Goal: Task Accomplishment & Management: Use online tool/utility

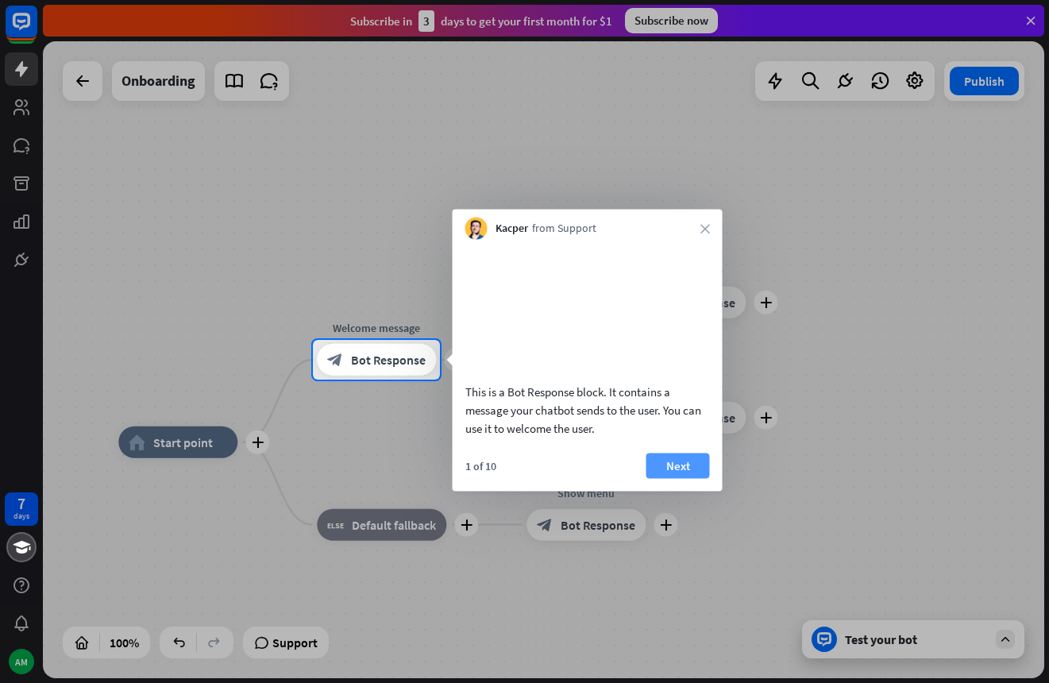
click at [685, 478] on button "Next" at bounding box center [678, 464] width 64 height 25
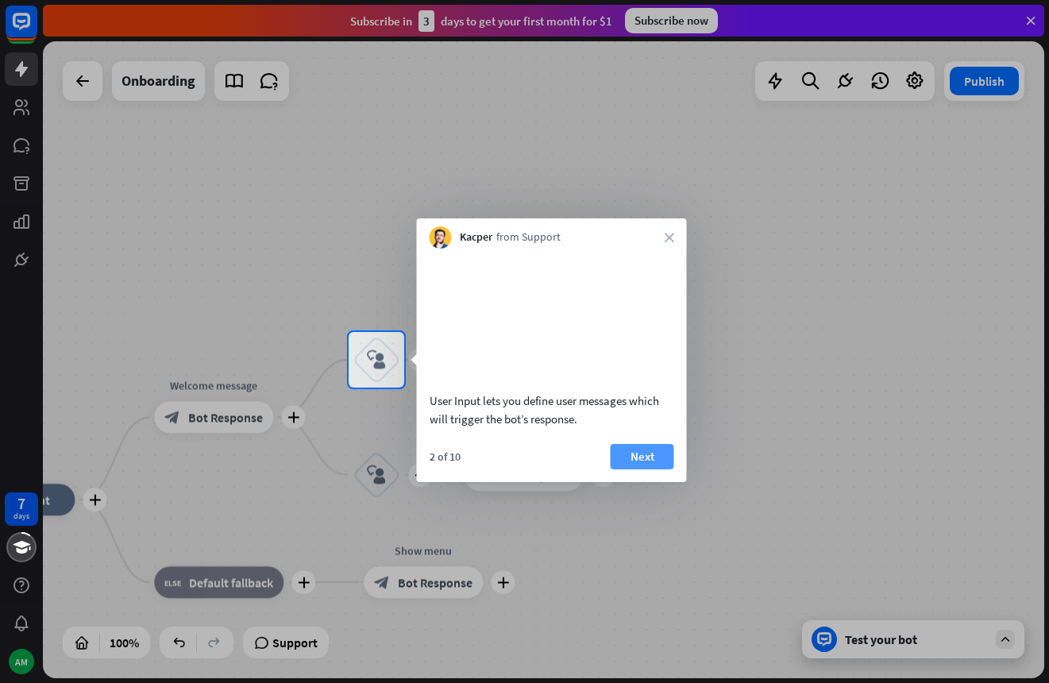
click at [642, 469] on button "Next" at bounding box center [642, 456] width 64 height 25
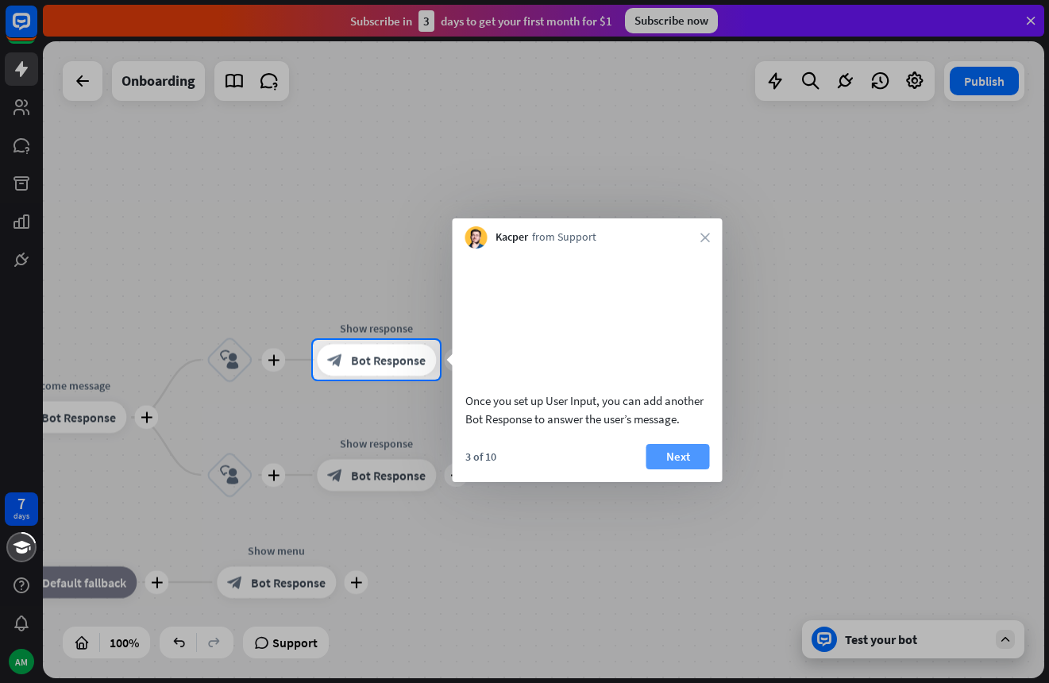
click at [666, 469] on button "Next" at bounding box center [678, 456] width 64 height 25
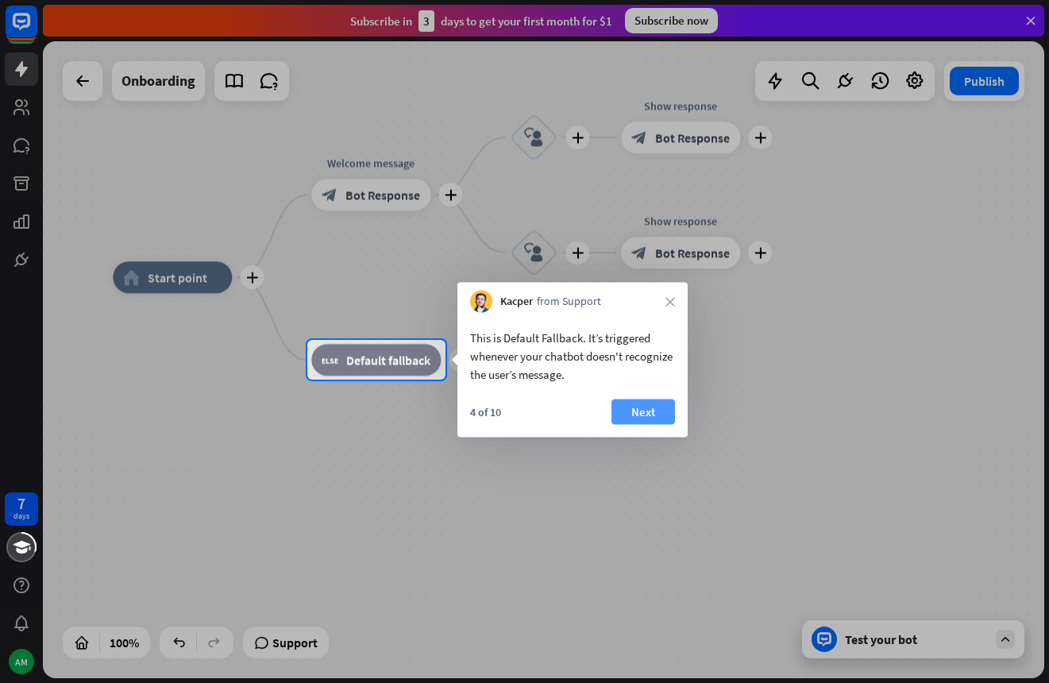
click at [632, 413] on button "Next" at bounding box center [643, 411] width 64 height 25
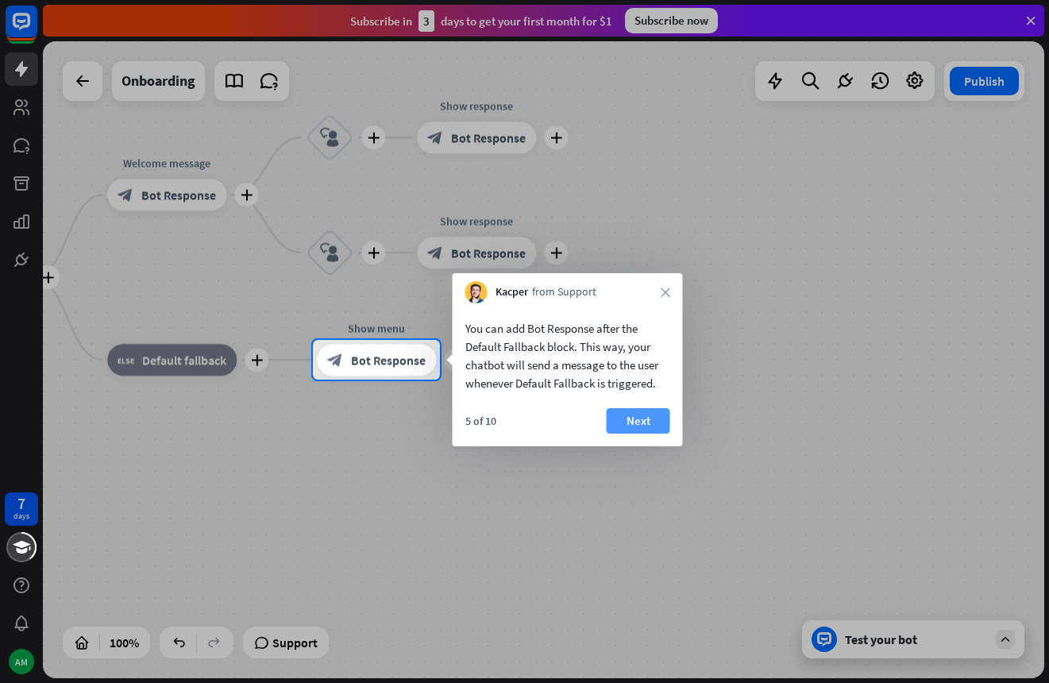
click at [641, 419] on button "Next" at bounding box center [638, 420] width 64 height 25
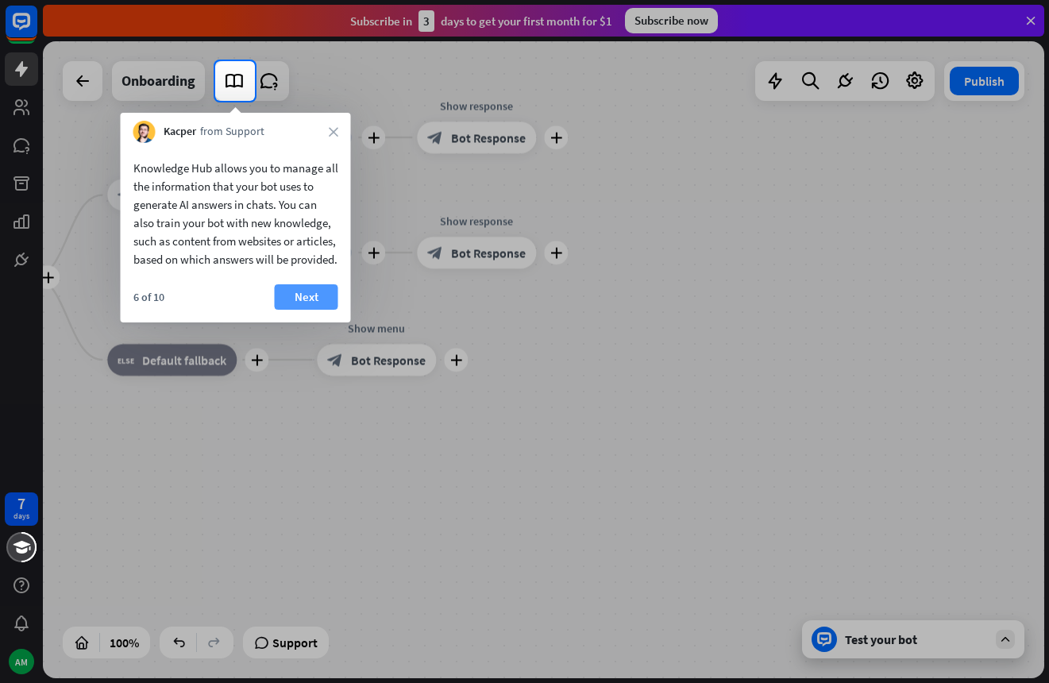
click at [325, 310] on button "Next" at bounding box center [307, 296] width 64 height 25
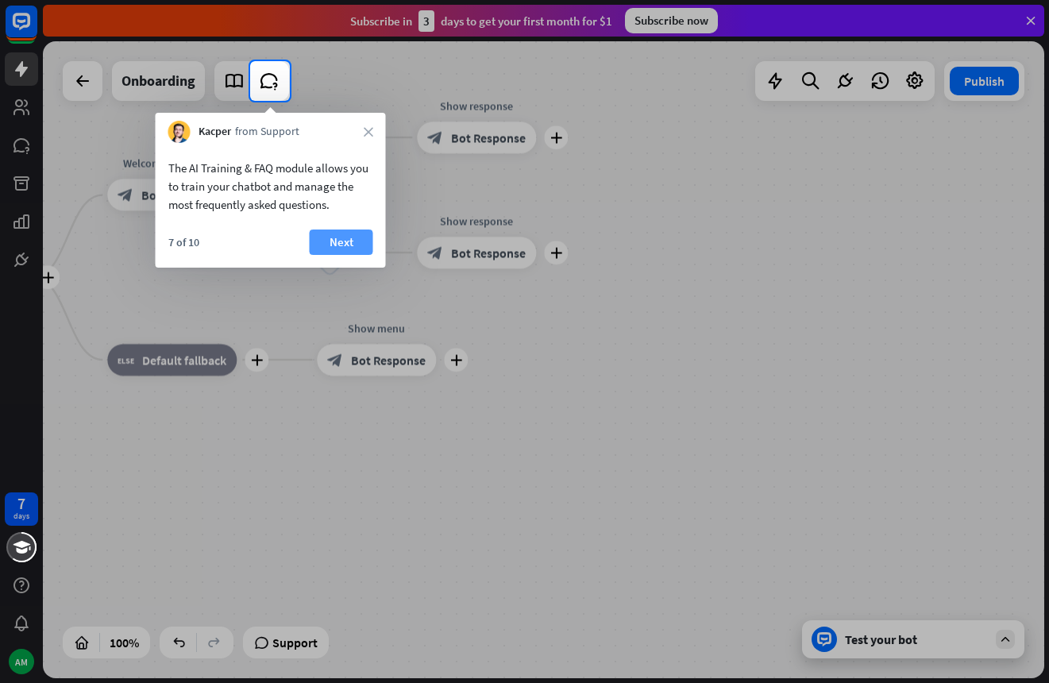
click at [335, 240] on button "Next" at bounding box center [342, 241] width 64 height 25
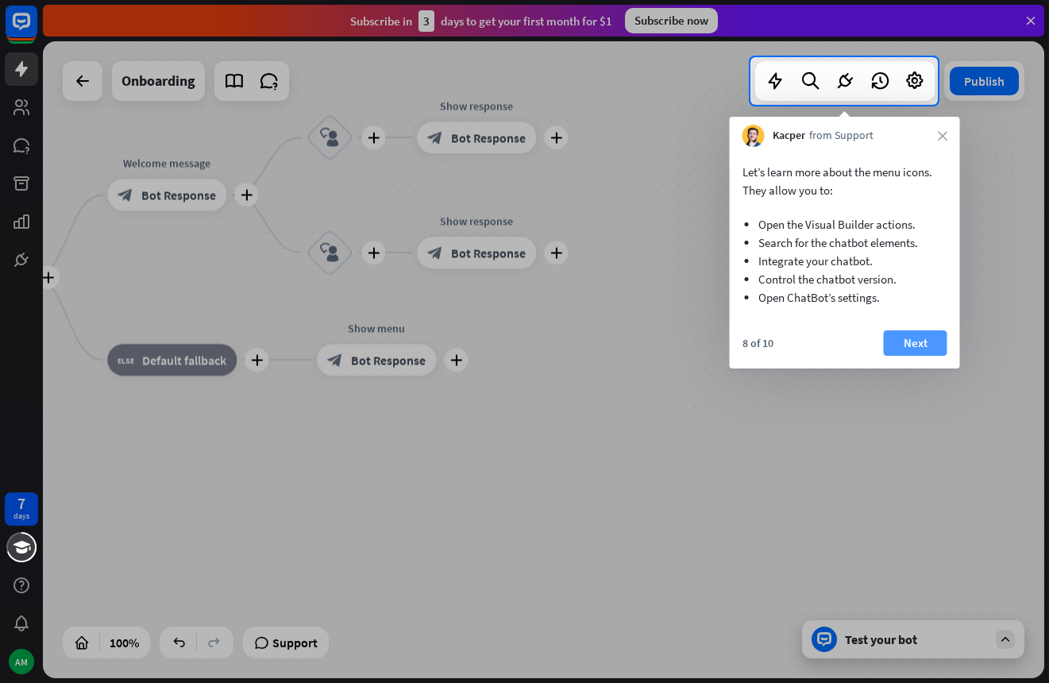
click at [899, 335] on button "Next" at bounding box center [915, 342] width 64 height 25
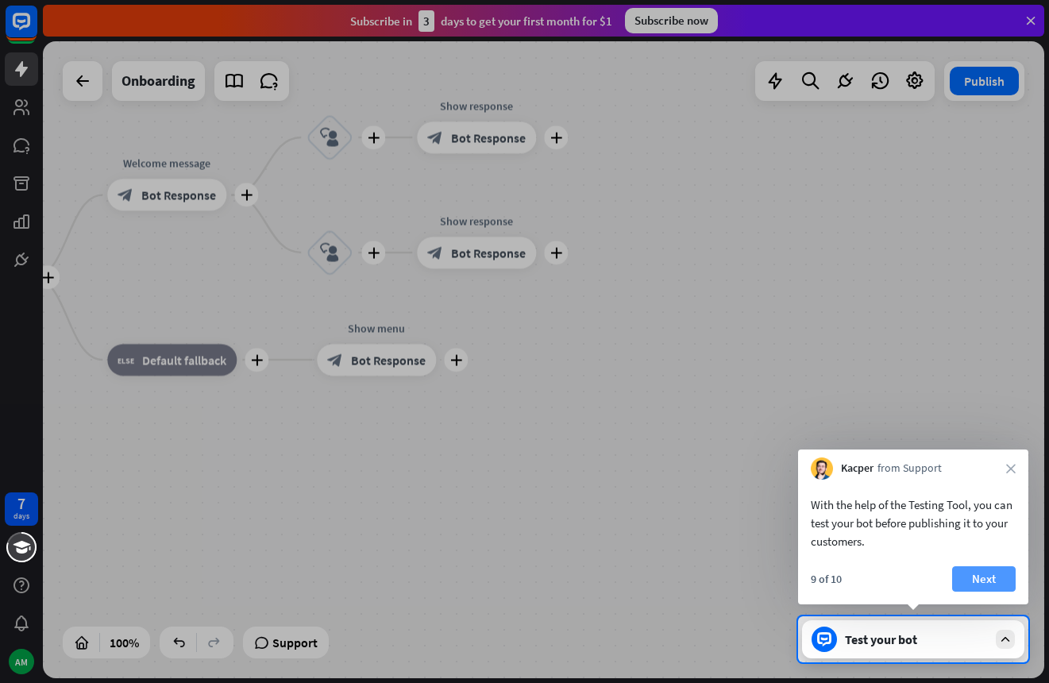
click at [980, 581] on button "Next" at bounding box center [984, 578] width 64 height 25
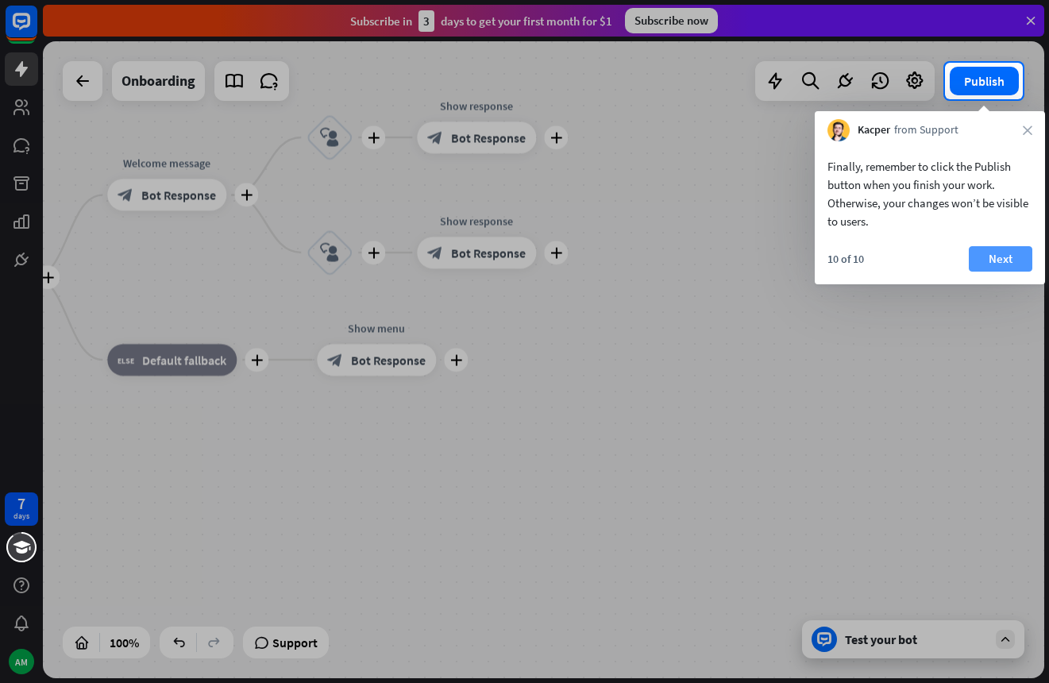
click at [989, 260] on button "Next" at bounding box center [1000, 258] width 64 height 25
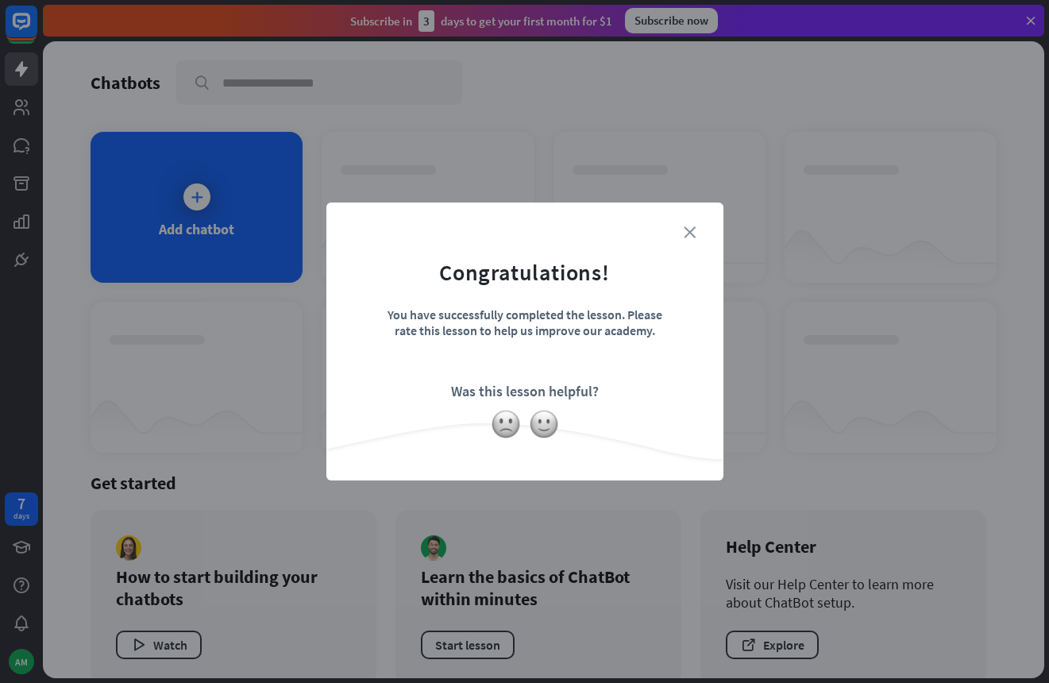
click at [686, 235] on icon "close" at bounding box center [689, 232] width 12 height 12
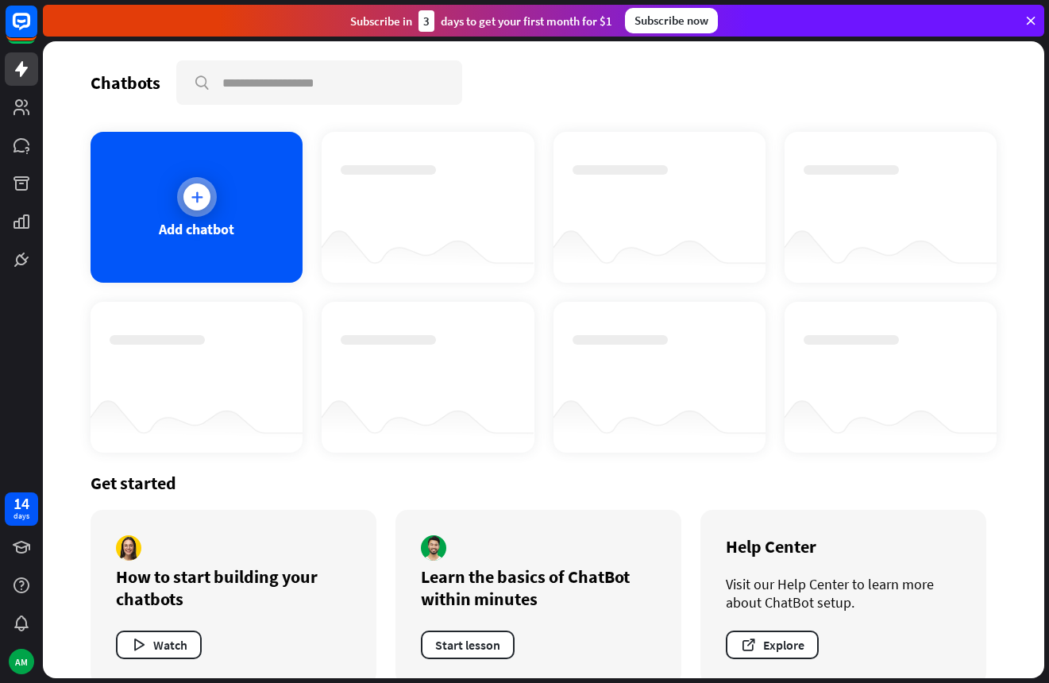
click at [166, 221] on div "Add chatbot" at bounding box center [196, 229] width 75 height 18
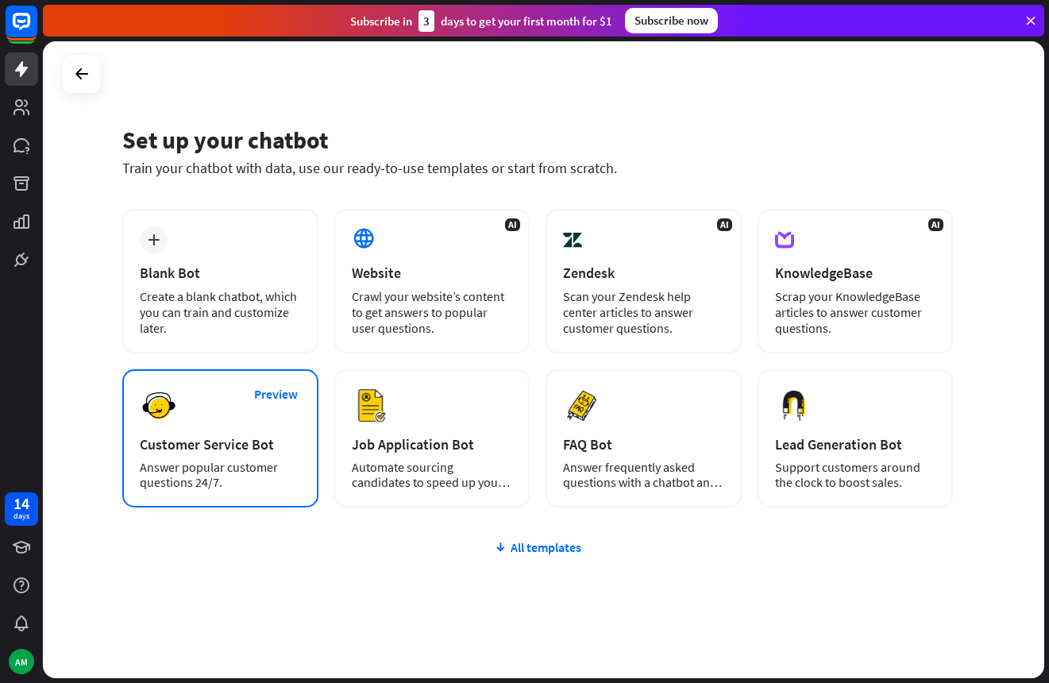
click at [194, 435] on div "Customer Service Bot" at bounding box center [220, 444] width 161 height 18
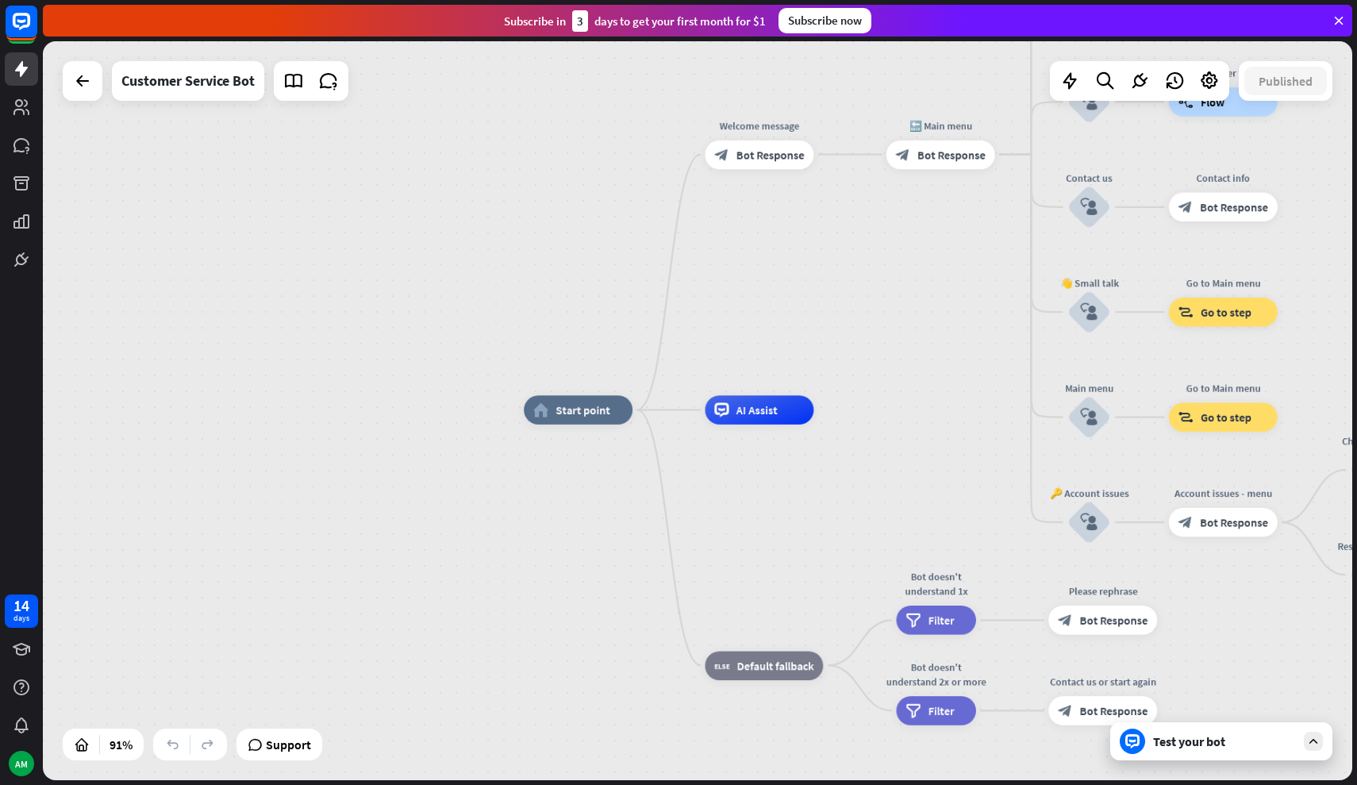
drag, startPoint x: 575, startPoint y: 293, endPoint x: 551, endPoint y: 293, distance: 24.6
click at [551, 293] on div "home_2 Start point Welcome message block_bot_response Bot Response 🔙 Main menu …" at bounding box center [698, 410] width 1310 height 739
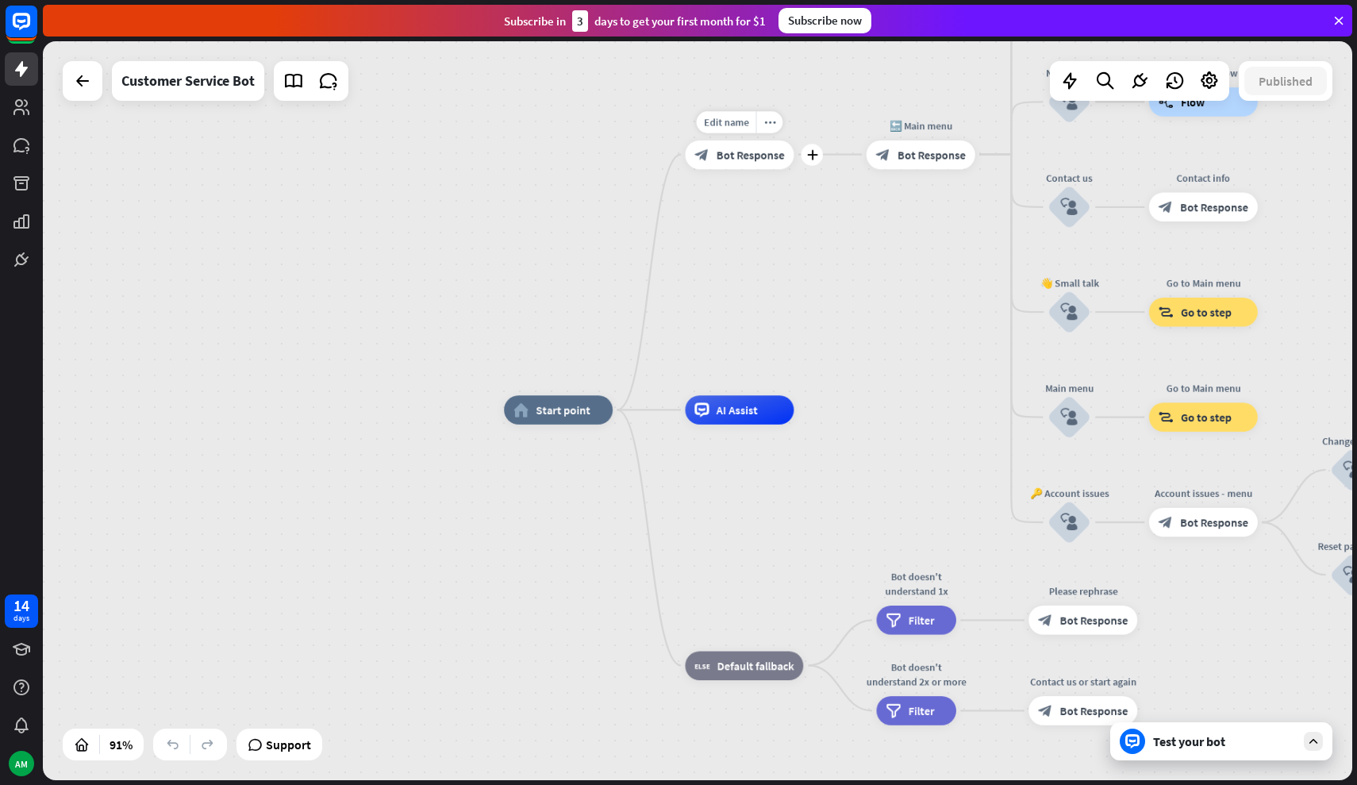
click at [765, 163] on div "block_bot_response Bot Response" at bounding box center [739, 154] width 109 height 29
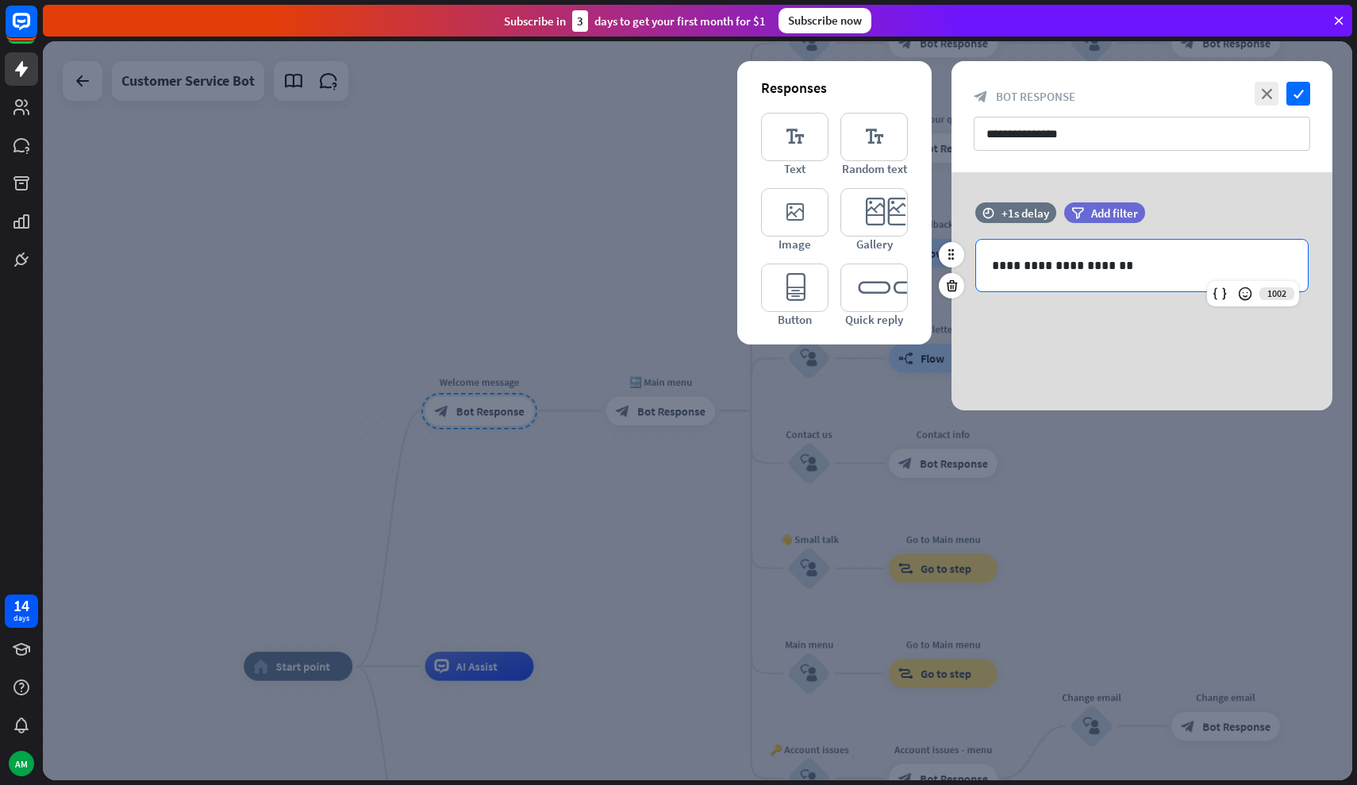
click at [1048, 264] on p "**********" at bounding box center [1142, 266] width 300 height 20
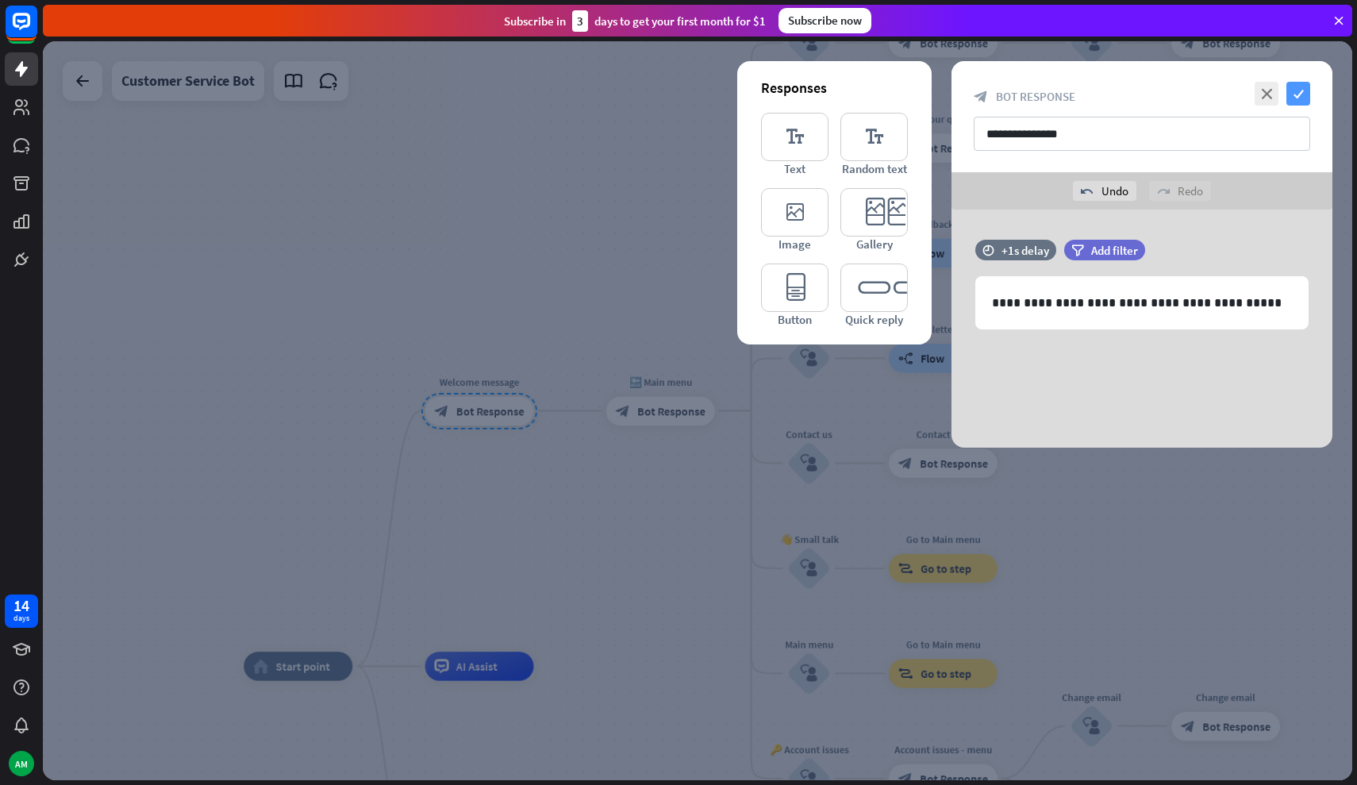
click at [1048, 98] on icon "check" at bounding box center [1299, 94] width 24 height 24
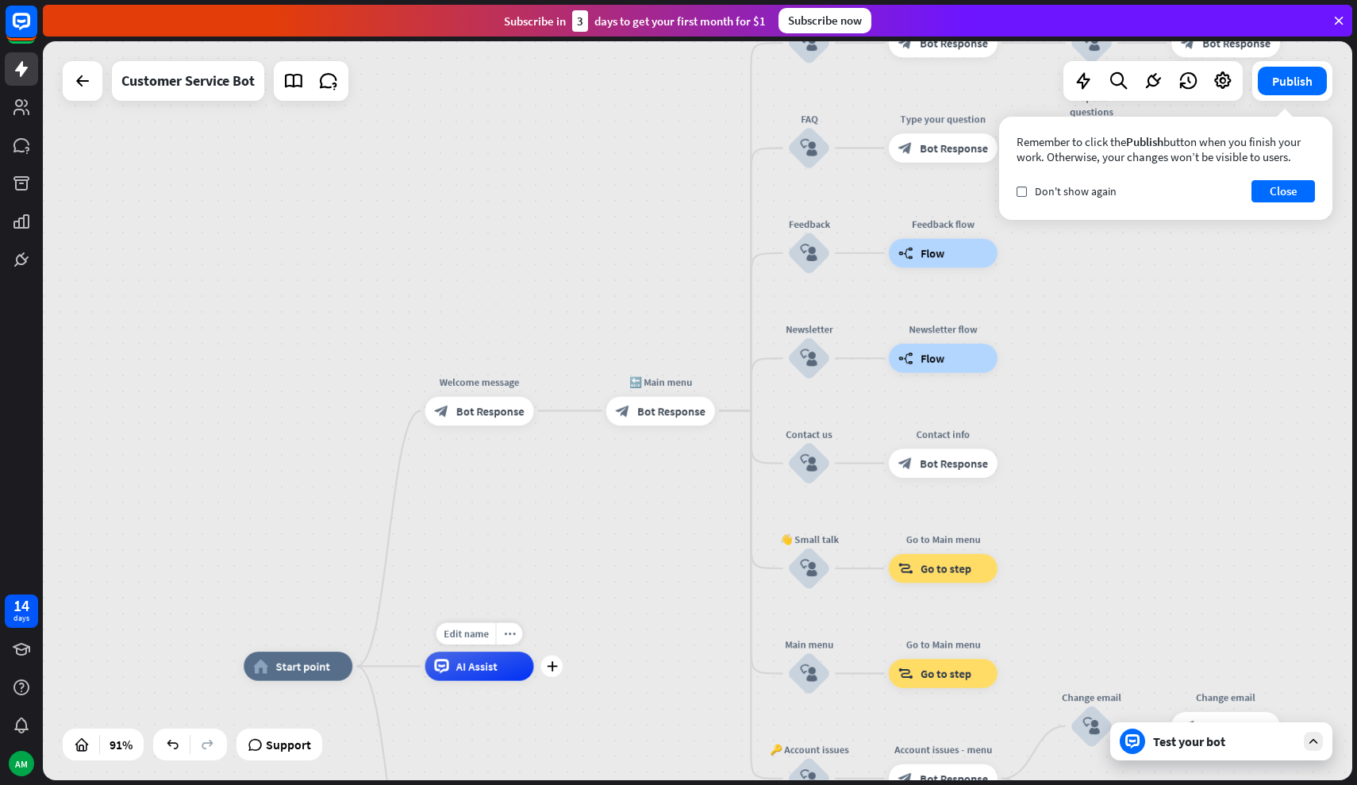
click at [475, 662] on span "AI Assist" at bounding box center [476, 666] width 41 height 14
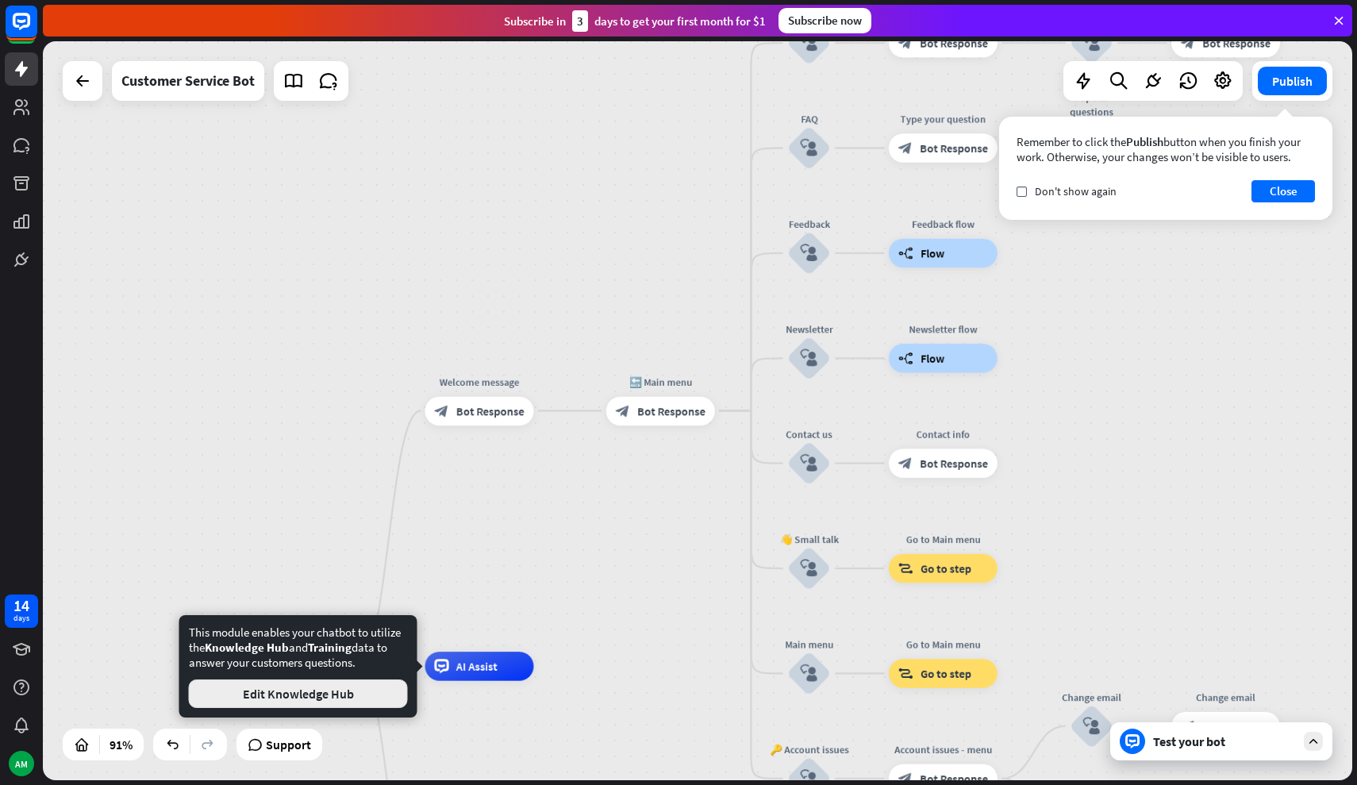
click at [337, 682] on button "Edit Knowledge Hub" at bounding box center [298, 693] width 219 height 29
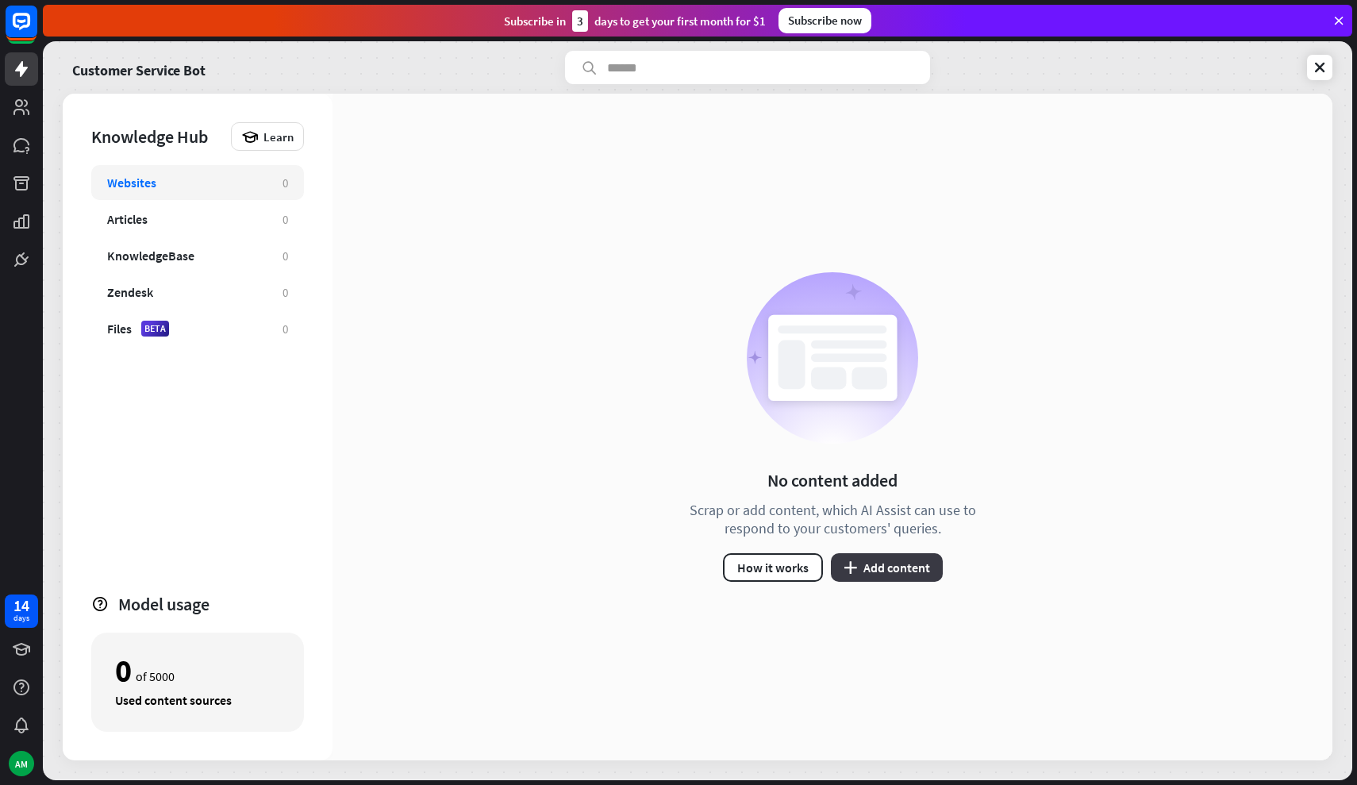
click at [879, 570] on button "plus Add content" at bounding box center [887, 567] width 112 height 29
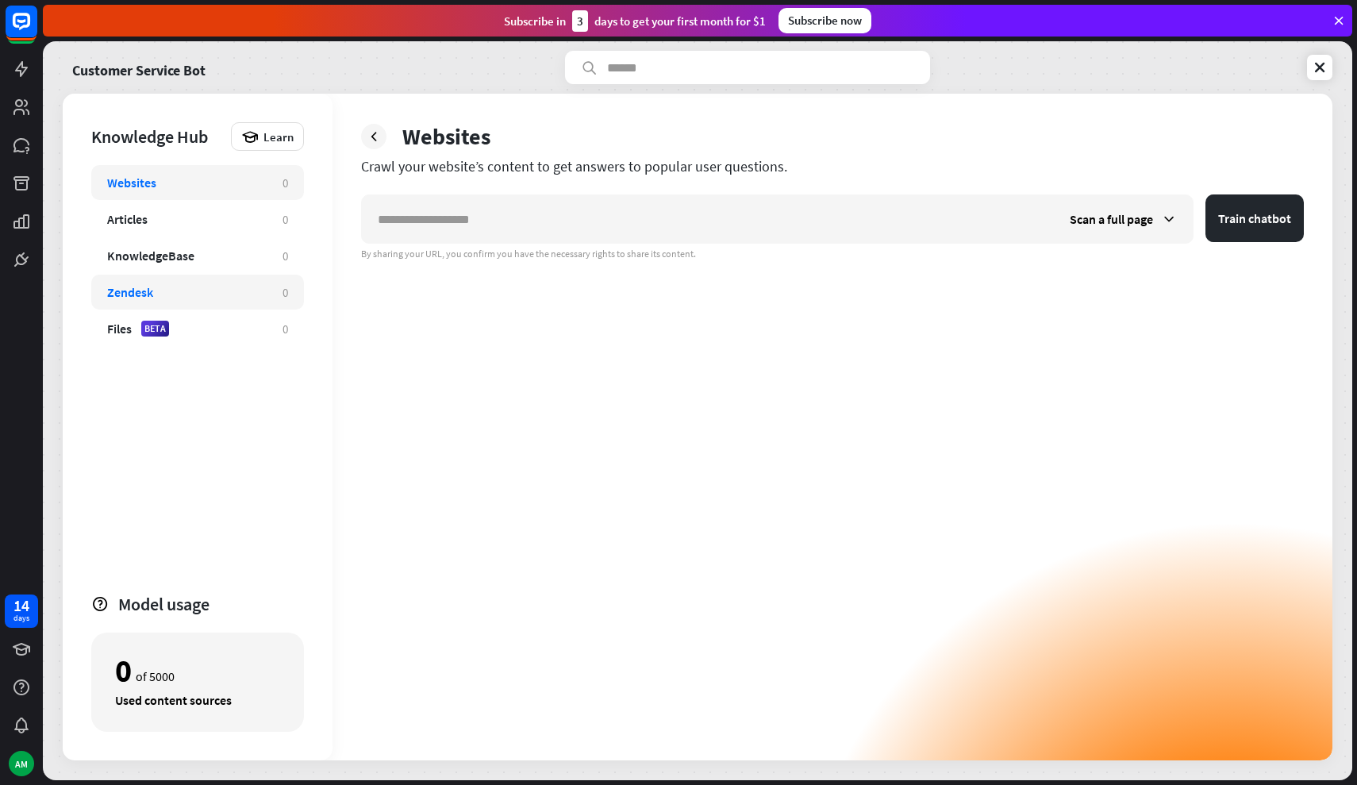
click at [147, 295] on div "Zendesk" at bounding box center [130, 292] width 46 height 16
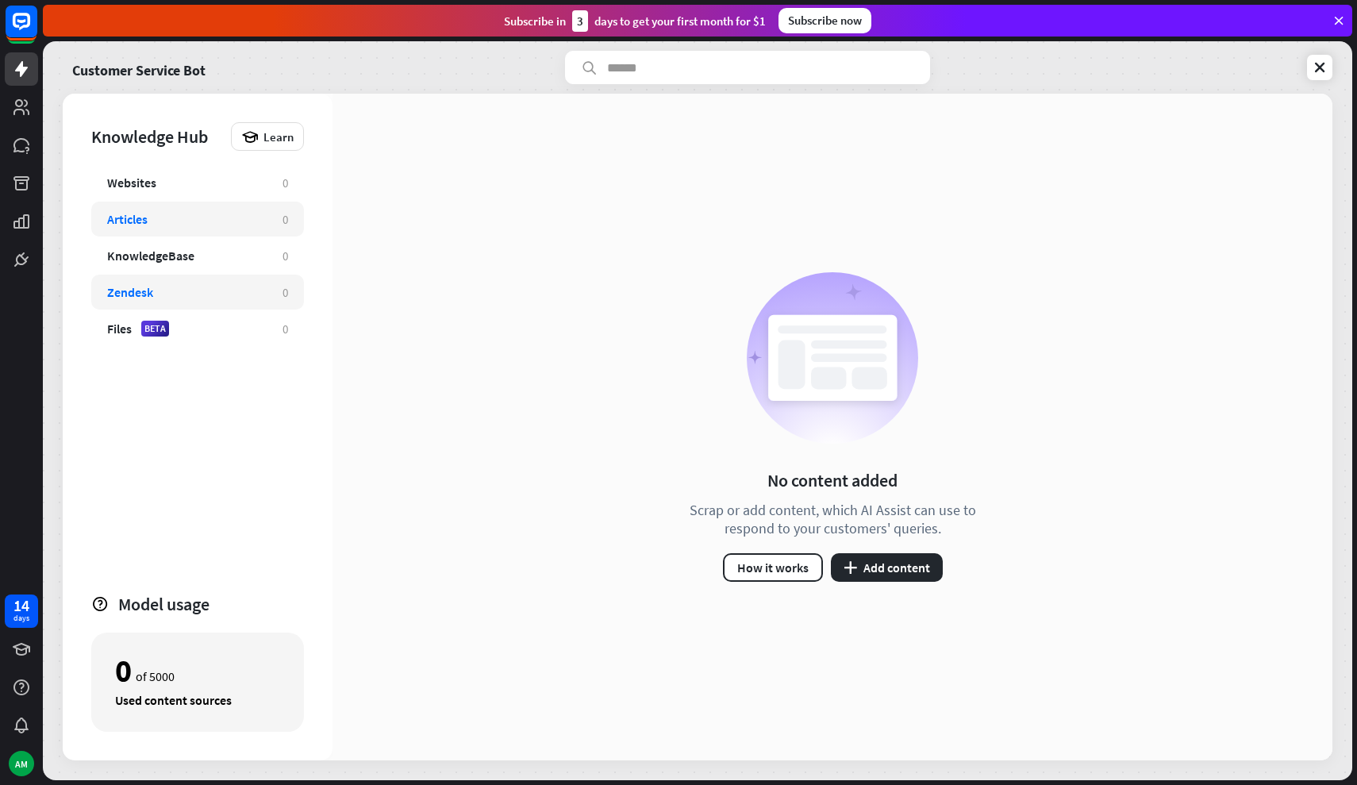
click at [206, 225] on div "Articles" at bounding box center [187, 219] width 160 height 16
click at [234, 186] on div "Websites" at bounding box center [187, 183] width 160 height 16
click at [1048, 83] on div "Customer Service Bot" at bounding box center [698, 67] width 1270 height 33
click at [1048, 74] on icon at bounding box center [1320, 68] width 16 height 16
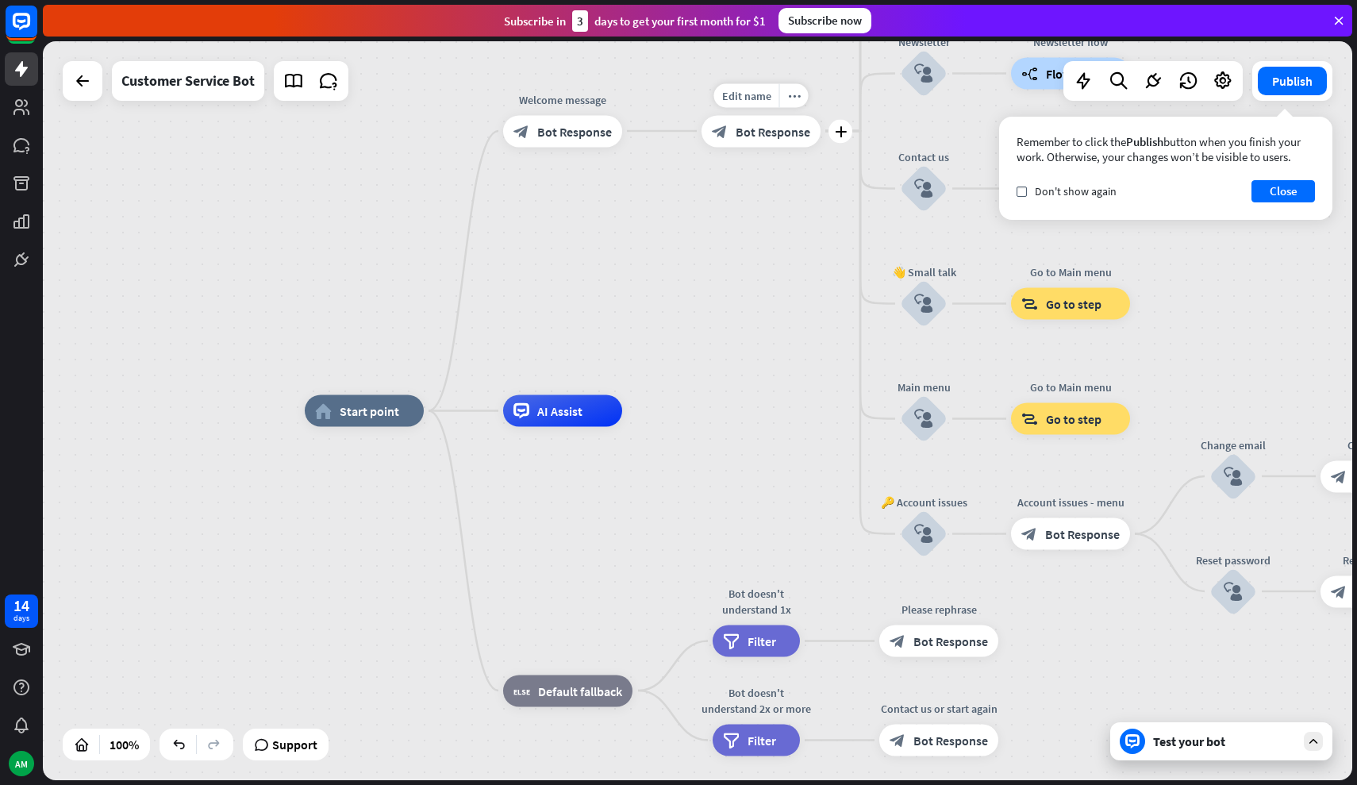
click at [765, 133] on span "Bot Response" at bounding box center [773, 131] width 75 height 16
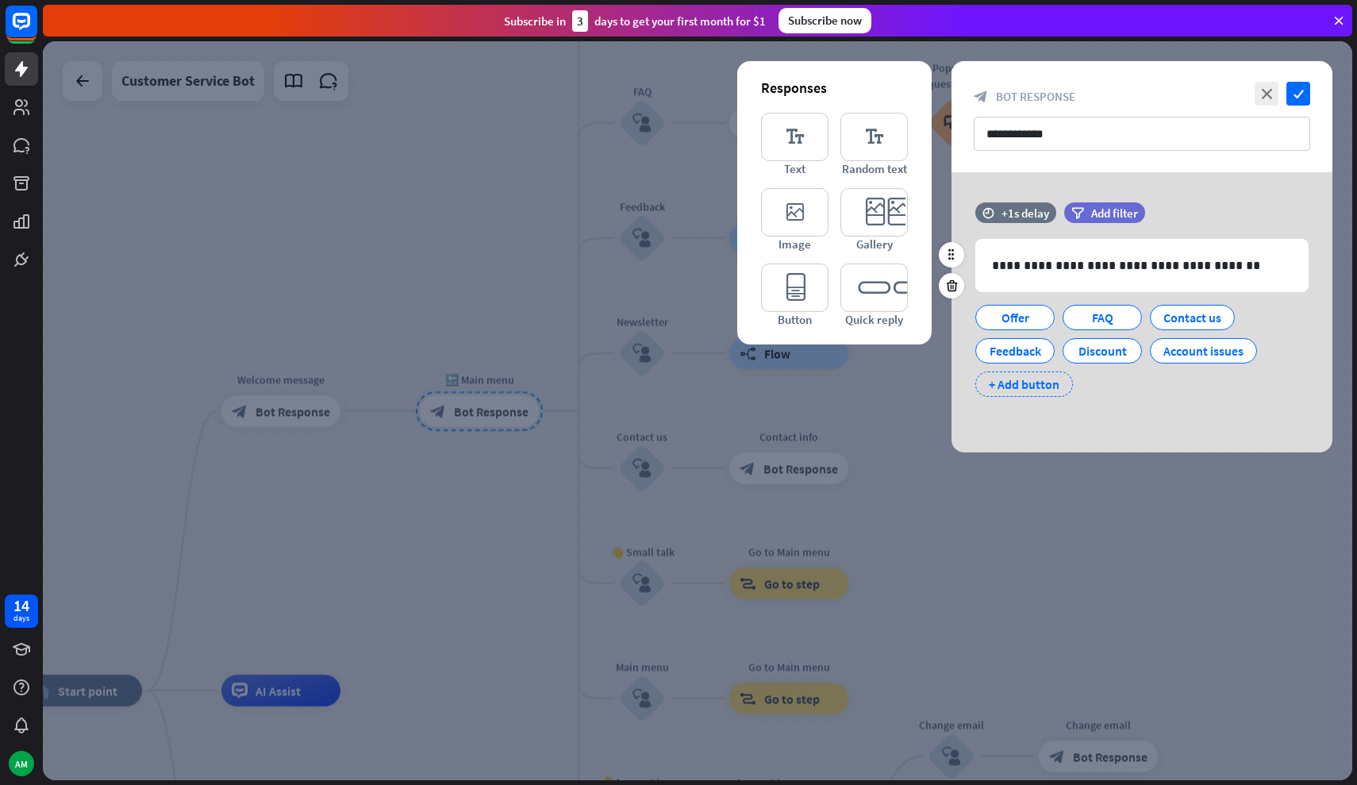
click at [1025, 386] on div "+ Add button" at bounding box center [1025, 383] width 98 height 25
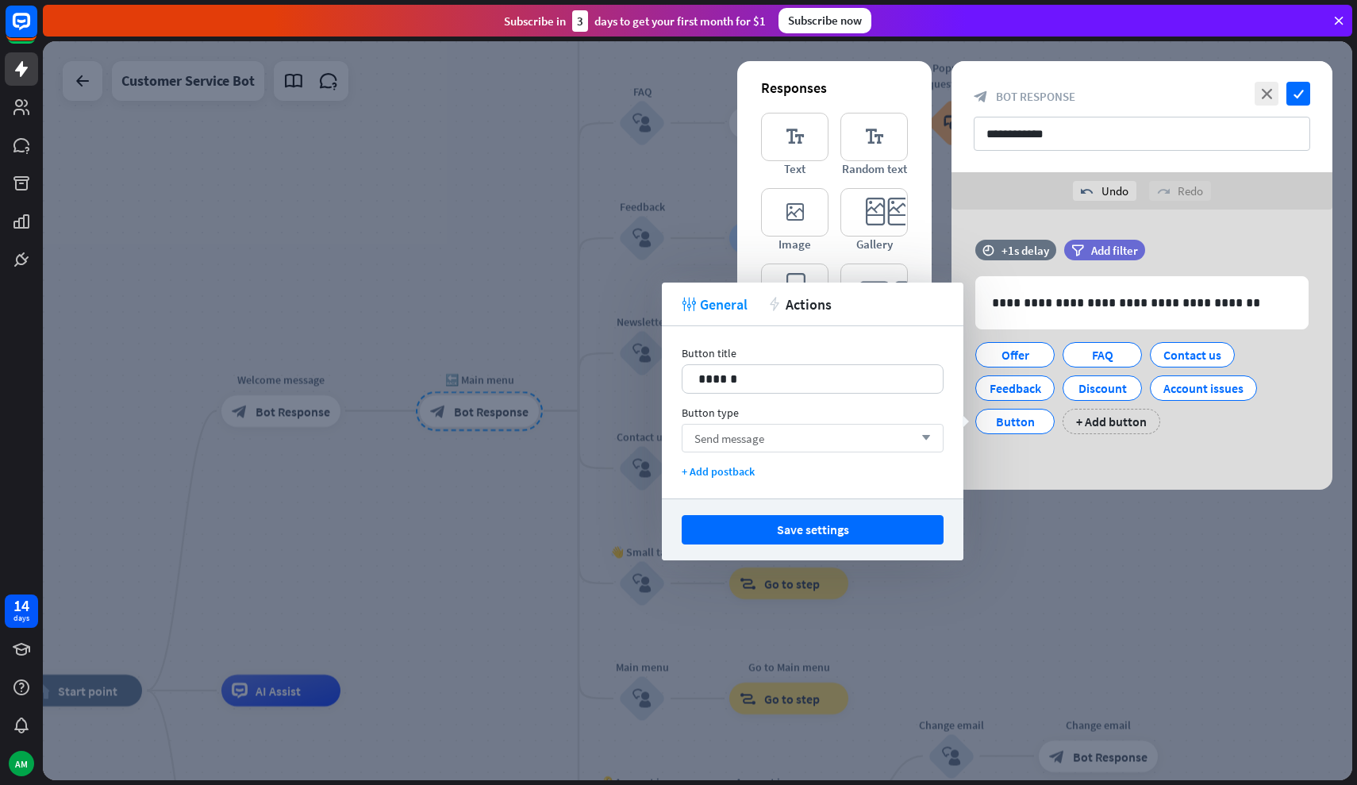
click at [803, 429] on div "Send message arrow_down" at bounding box center [813, 438] width 262 height 29
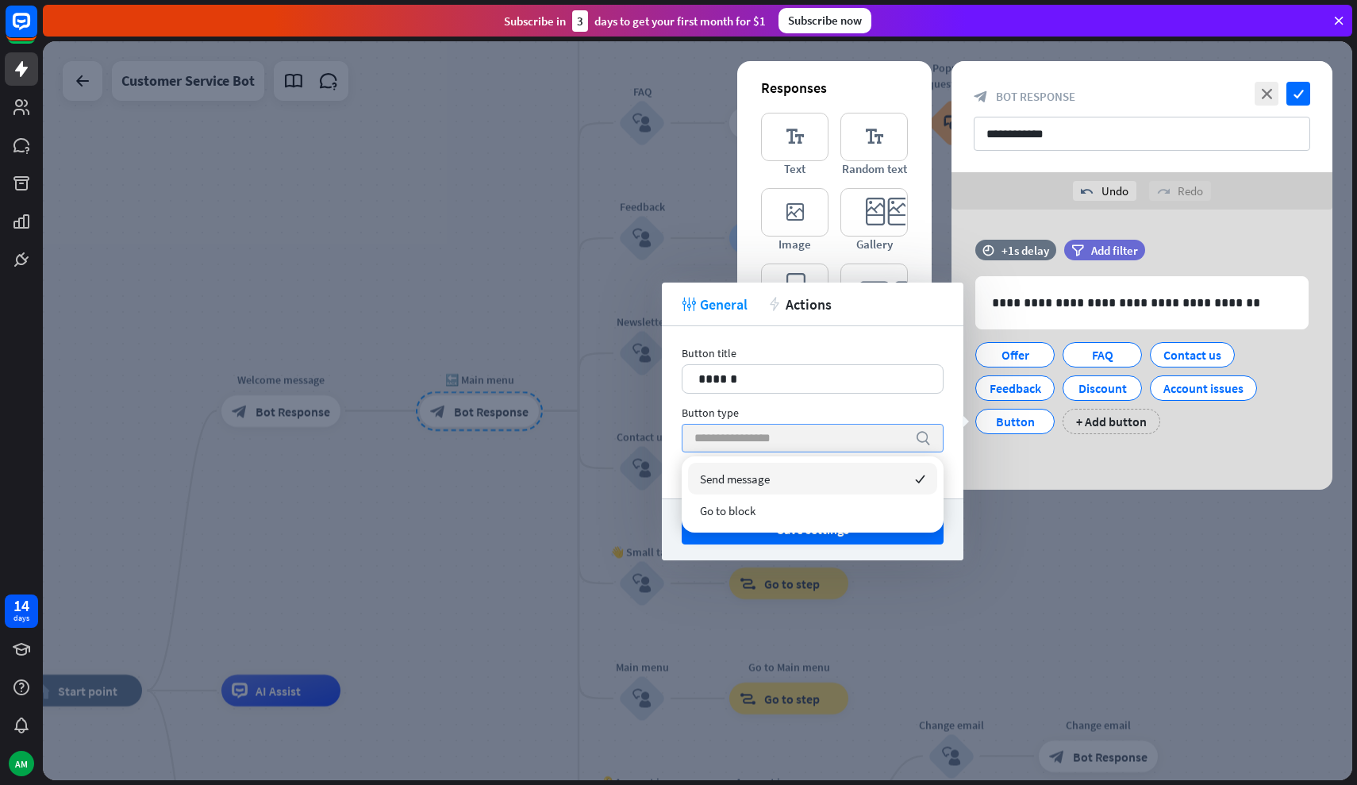
click at [802, 432] on input "search" at bounding box center [801, 438] width 213 height 27
click at [799, 480] on div "Send message checked" at bounding box center [812, 479] width 249 height 32
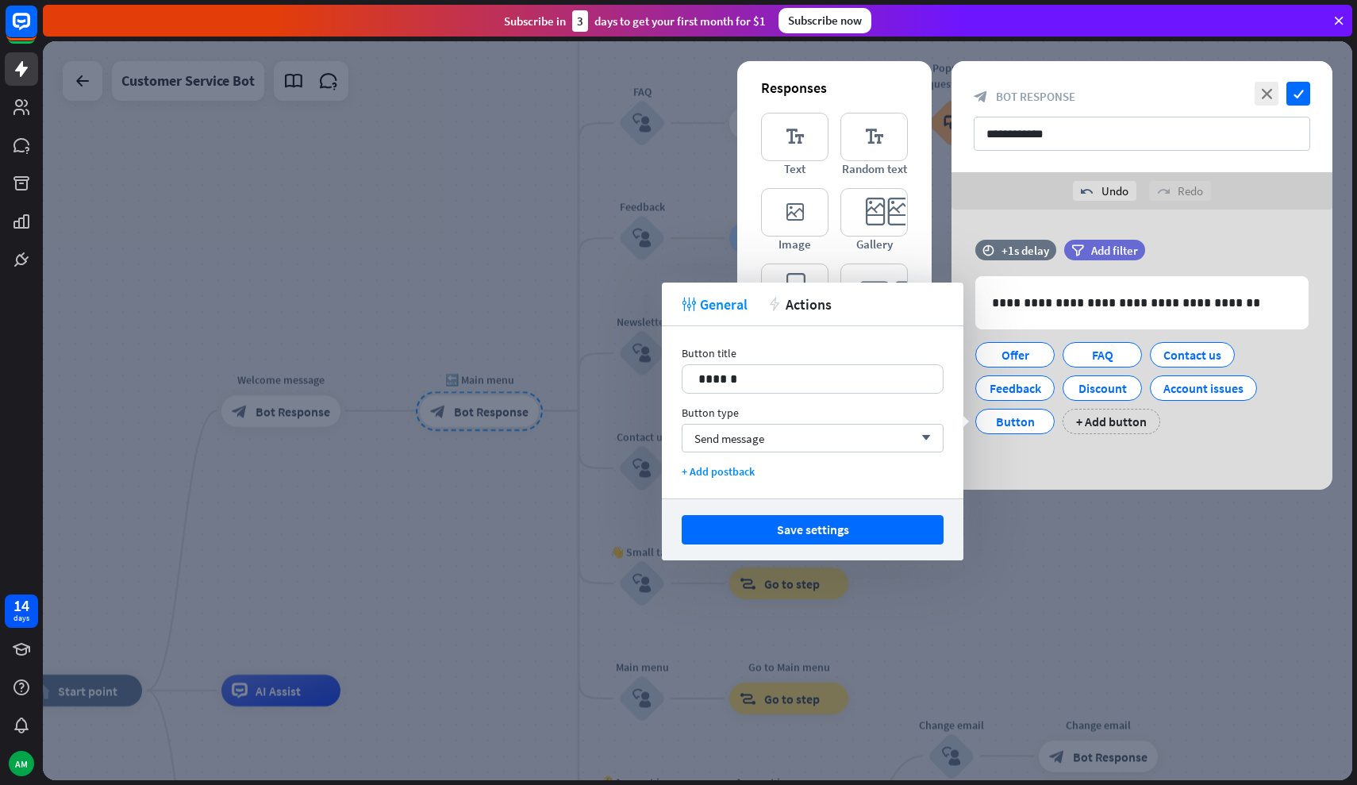
drag, startPoint x: 825, startPoint y: 479, endPoint x: 799, endPoint y: 479, distance: 26.2
click at [810, 479] on div "Button title 14 ****** Button type Send message arrow_down + Add postback" at bounding box center [813, 412] width 302 height 172
click at [737, 470] on div "+ Add postback" at bounding box center [813, 471] width 262 height 14
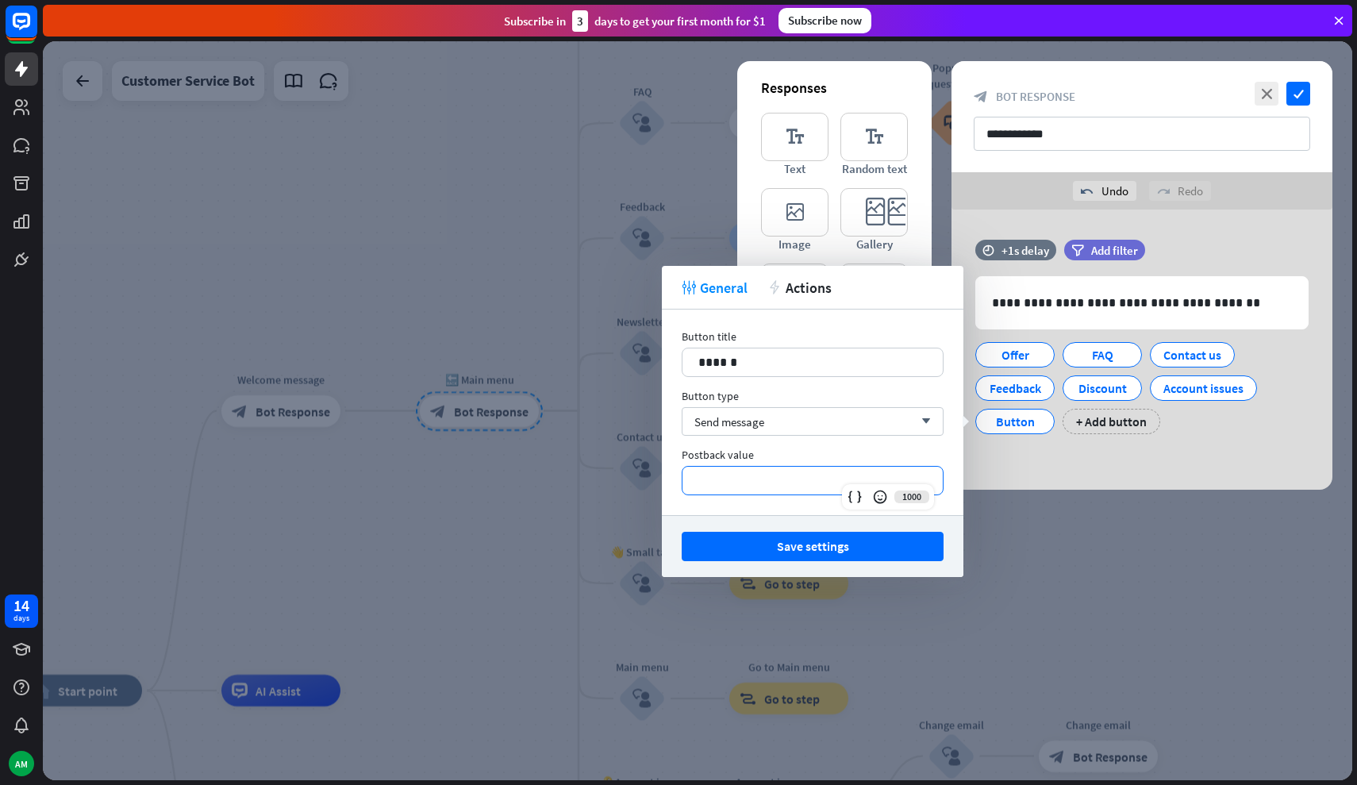
click at [786, 480] on p "**********" at bounding box center [813, 481] width 229 height 20
click at [820, 426] on div "Send message arrow_down" at bounding box center [813, 421] width 262 height 29
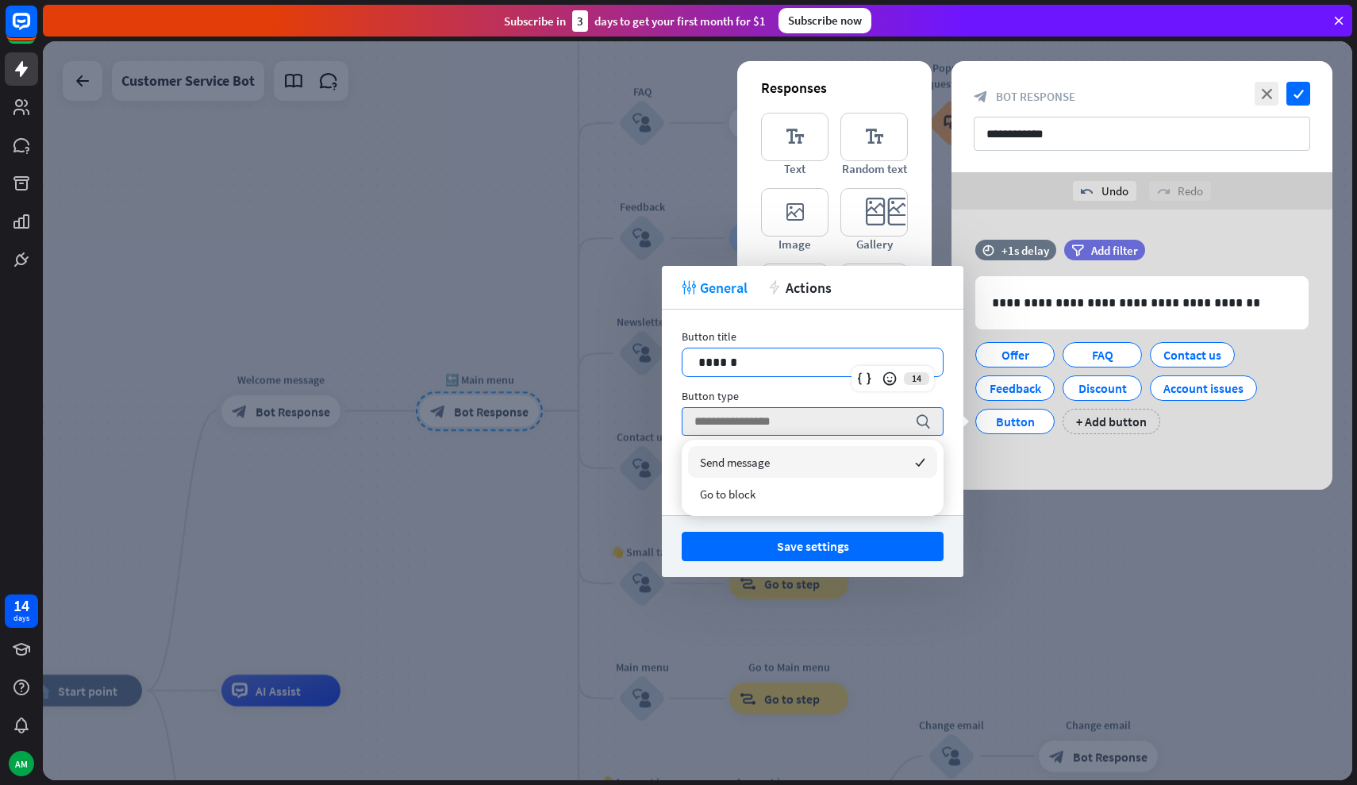
click at [861, 364] on p "******" at bounding box center [813, 362] width 229 height 20
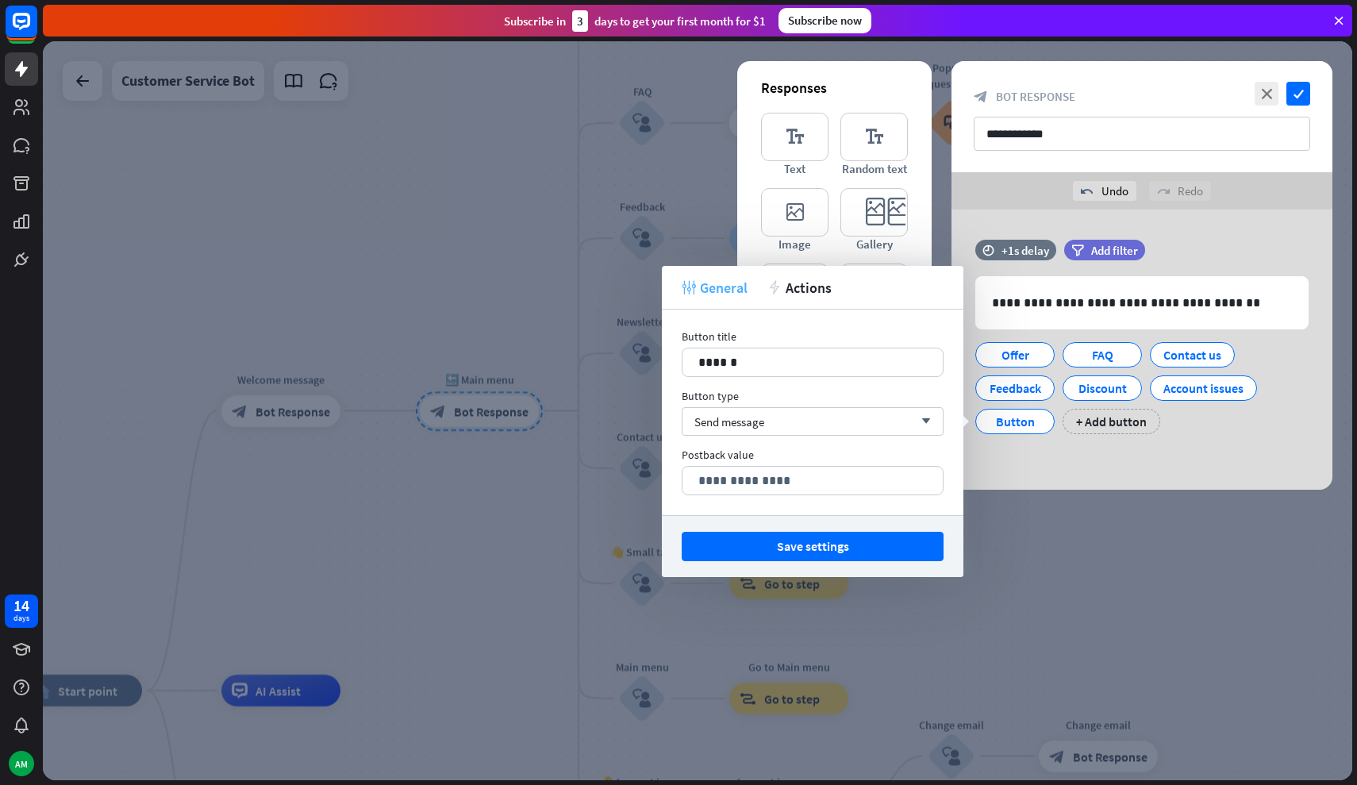
click at [720, 280] on span "General" at bounding box center [724, 288] width 48 height 18
click at [740, 285] on span "General" at bounding box center [724, 288] width 48 height 18
click at [787, 285] on span "Actions" at bounding box center [809, 288] width 46 height 18
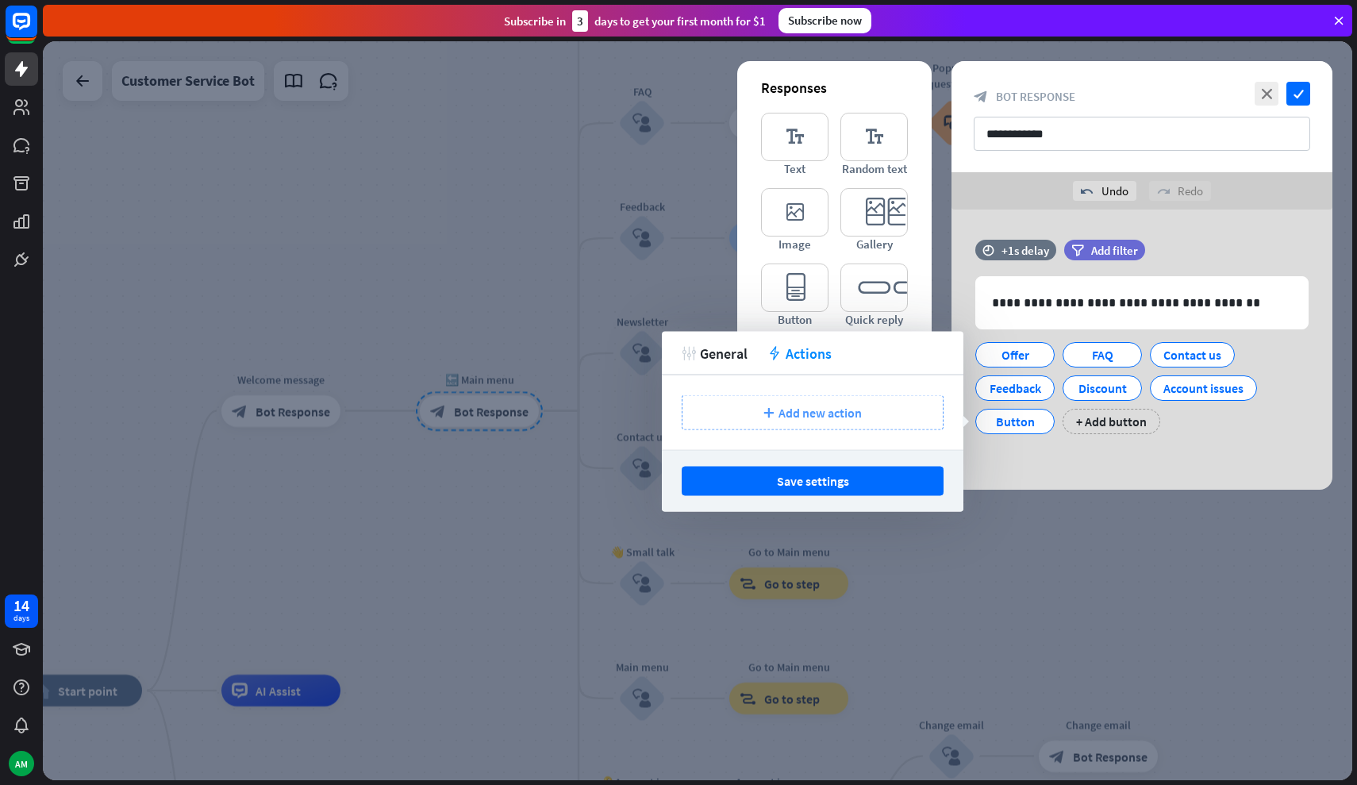
click at [837, 412] on span "Add new action" at bounding box center [820, 413] width 83 height 16
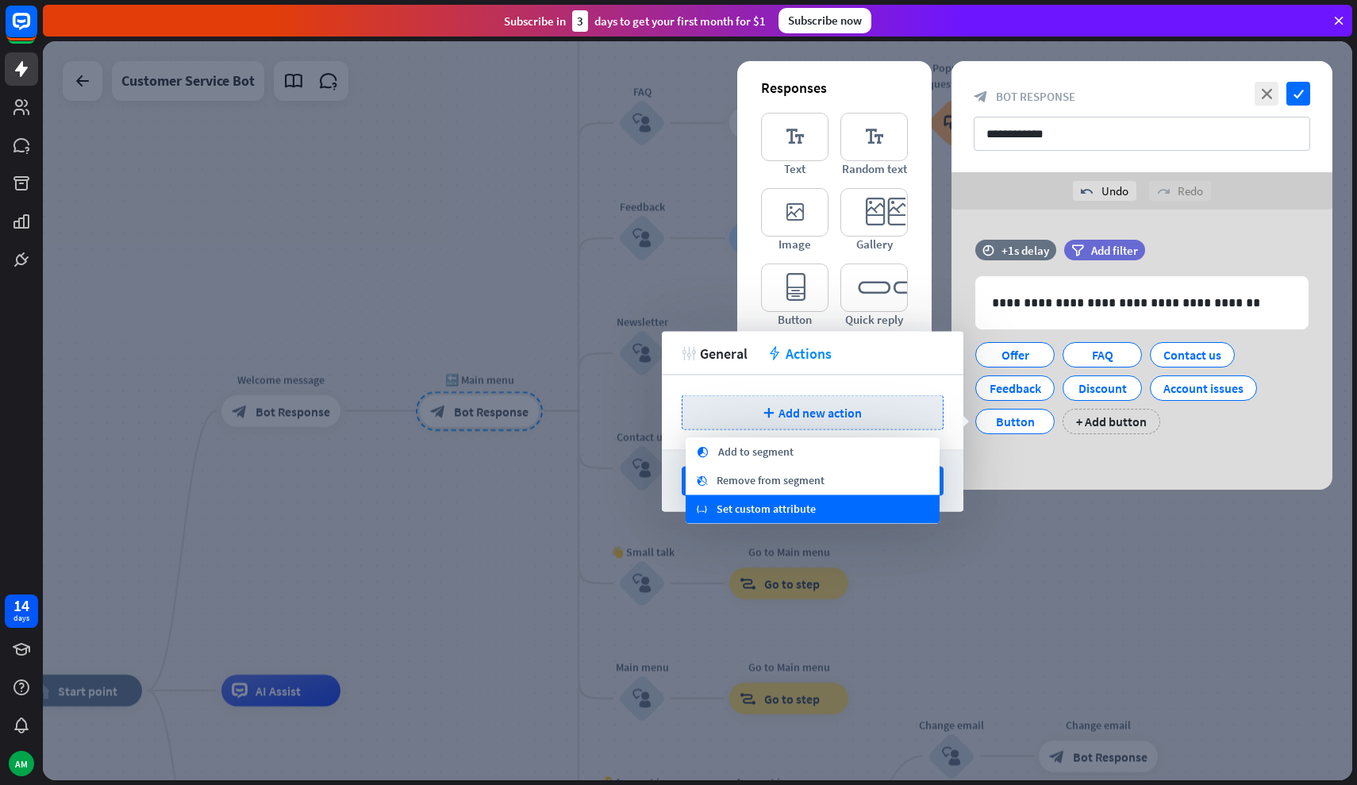
click at [814, 510] on span "Set custom attribute" at bounding box center [766, 510] width 99 height 16
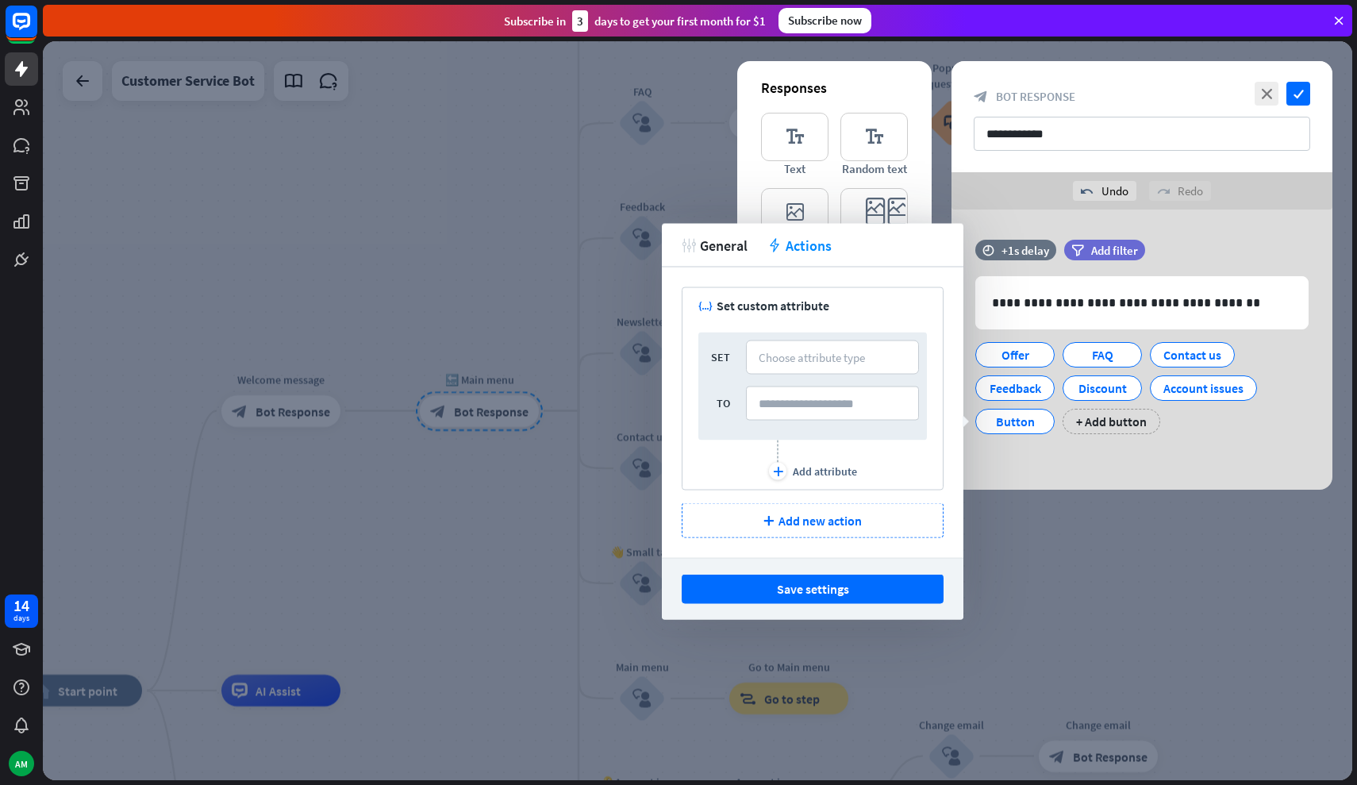
drag, startPoint x: 797, startPoint y: 256, endPoint x: 762, endPoint y: 255, distance: 34.9
click at [797, 255] on div "tweak General action Actions" at bounding box center [813, 246] width 302 height 44
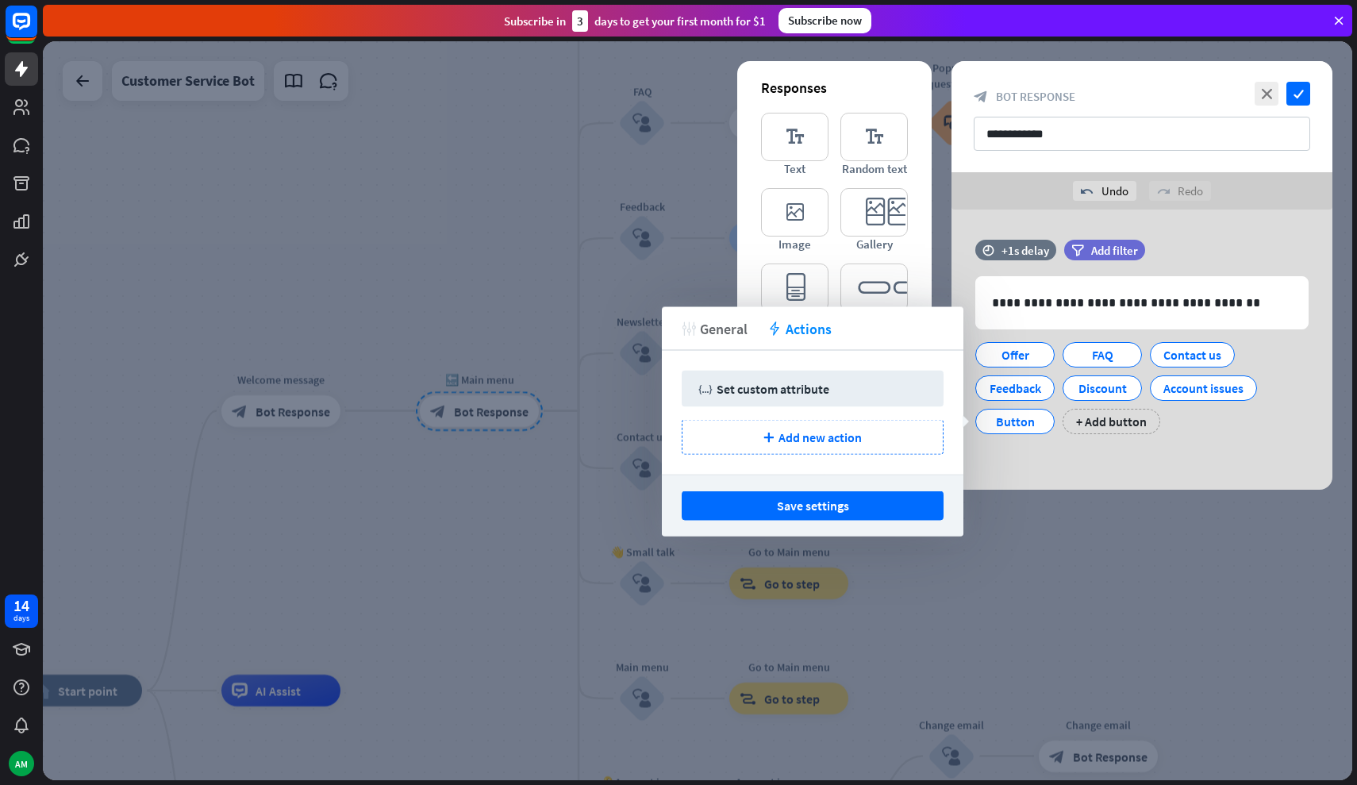
click at [722, 333] on span "General" at bounding box center [724, 328] width 48 height 18
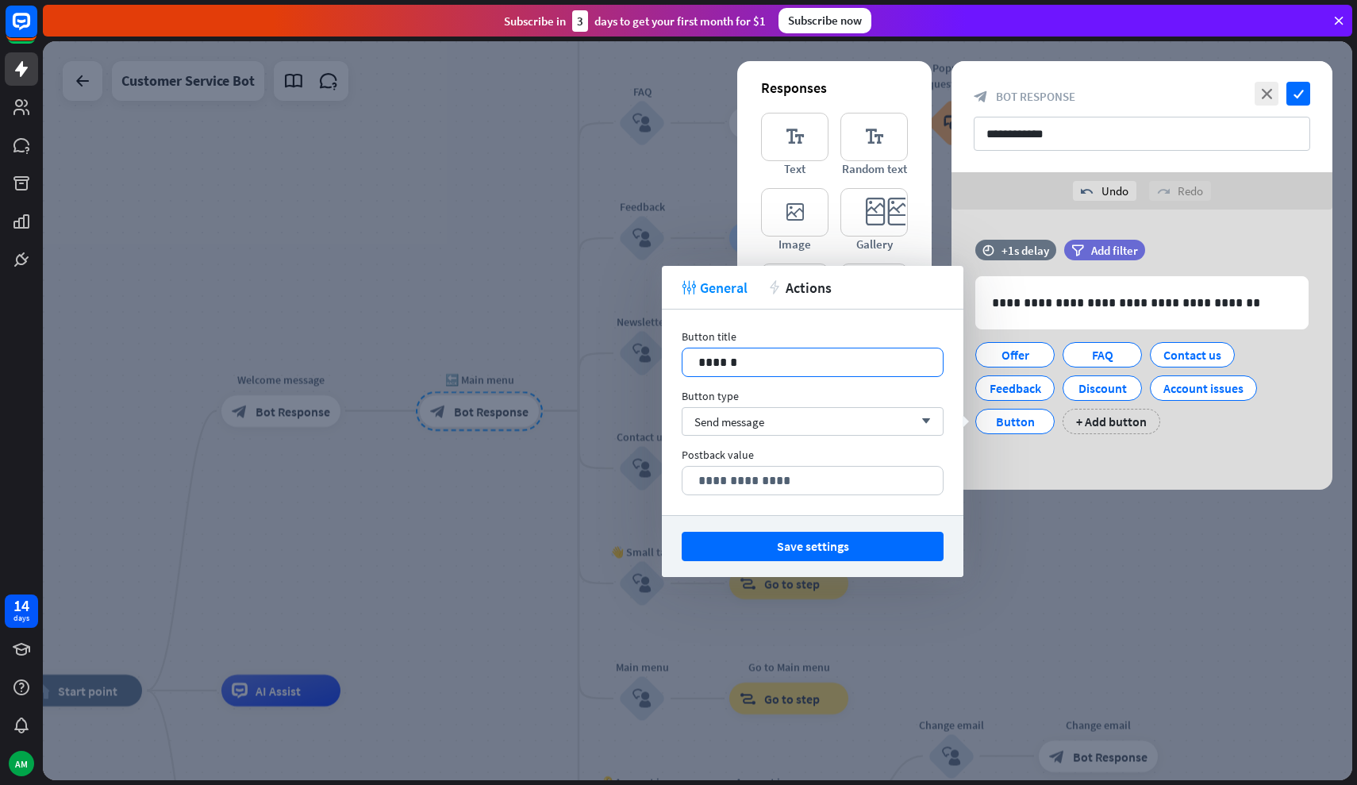
click at [787, 370] on p "******" at bounding box center [813, 362] width 229 height 20
drag, startPoint x: 942, startPoint y: 304, endPoint x: 954, endPoint y: 311, distance: 13.9
click at [952, 309] on div "tweak General action Actions" at bounding box center [813, 288] width 302 height 44
click at [1048, 551] on div at bounding box center [698, 410] width 1310 height 739
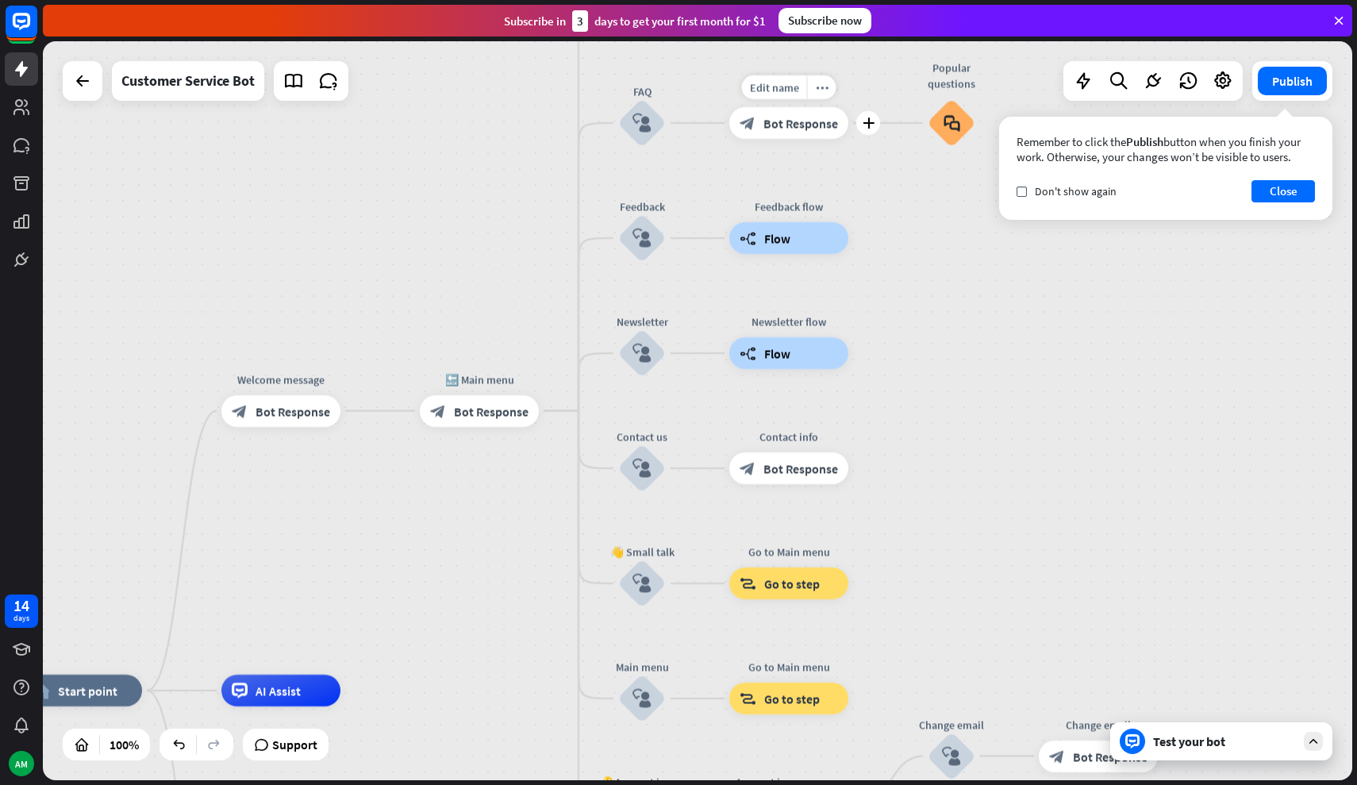
click at [780, 137] on div "block_bot_response Bot Response" at bounding box center [788, 123] width 119 height 32
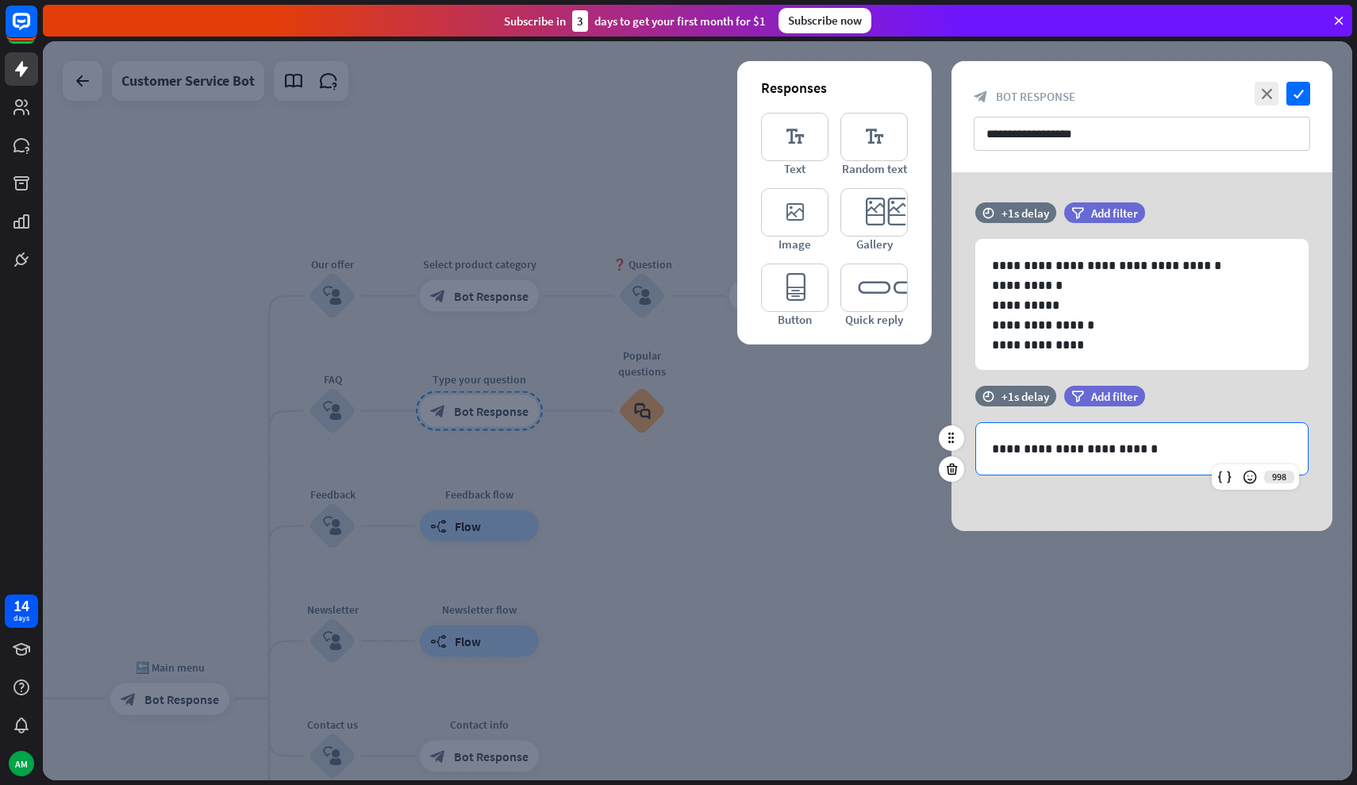
click at [1048, 438] on div "**********" at bounding box center [1142, 449] width 332 height 52
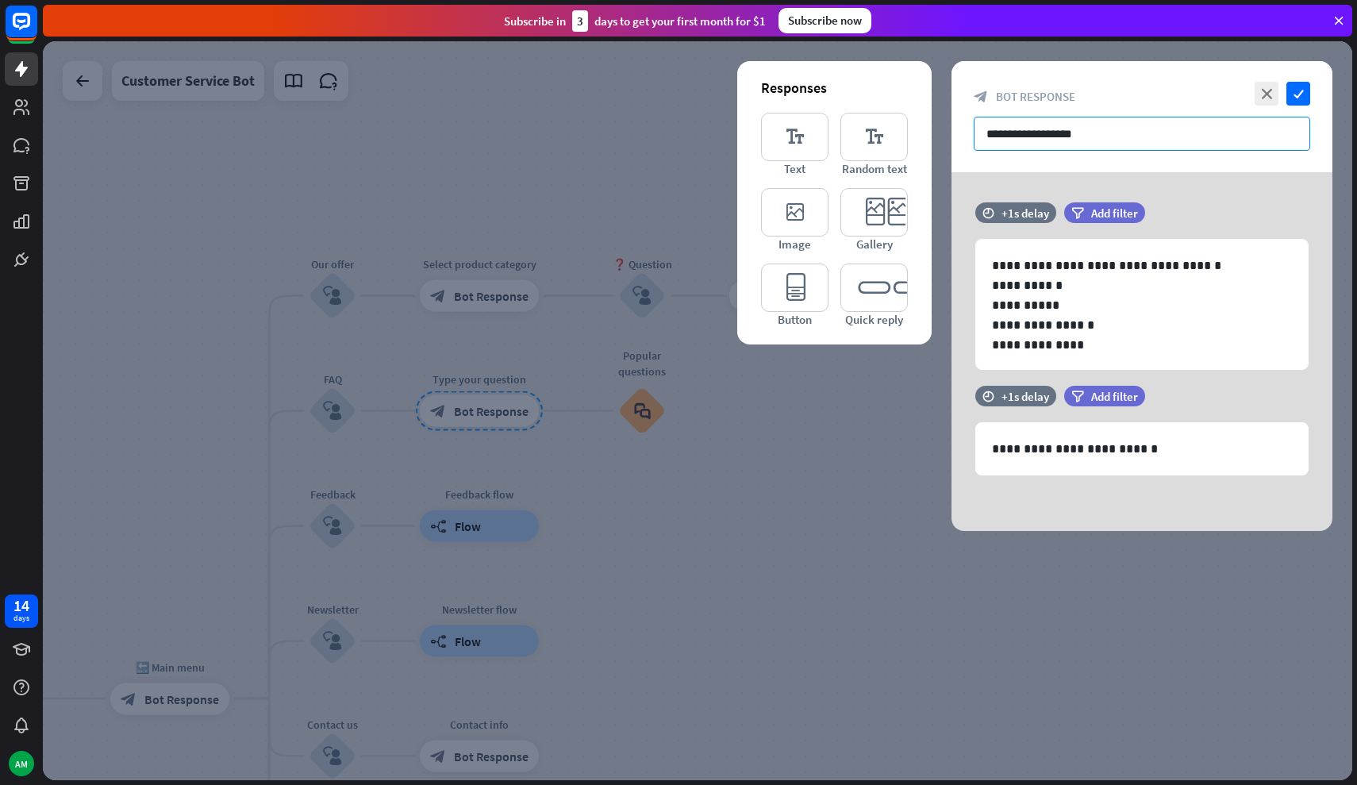
click at [1048, 129] on input "**********" at bounding box center [1142, 134] width 337 height 34
drag, startPoint x: 1102, startPoint y: 129, endPoint x: 816, endPoint y: 129, distance: 285.8
click at [952, 129] on div "**********" at bounding box center [1142, 296] width 381 height 470
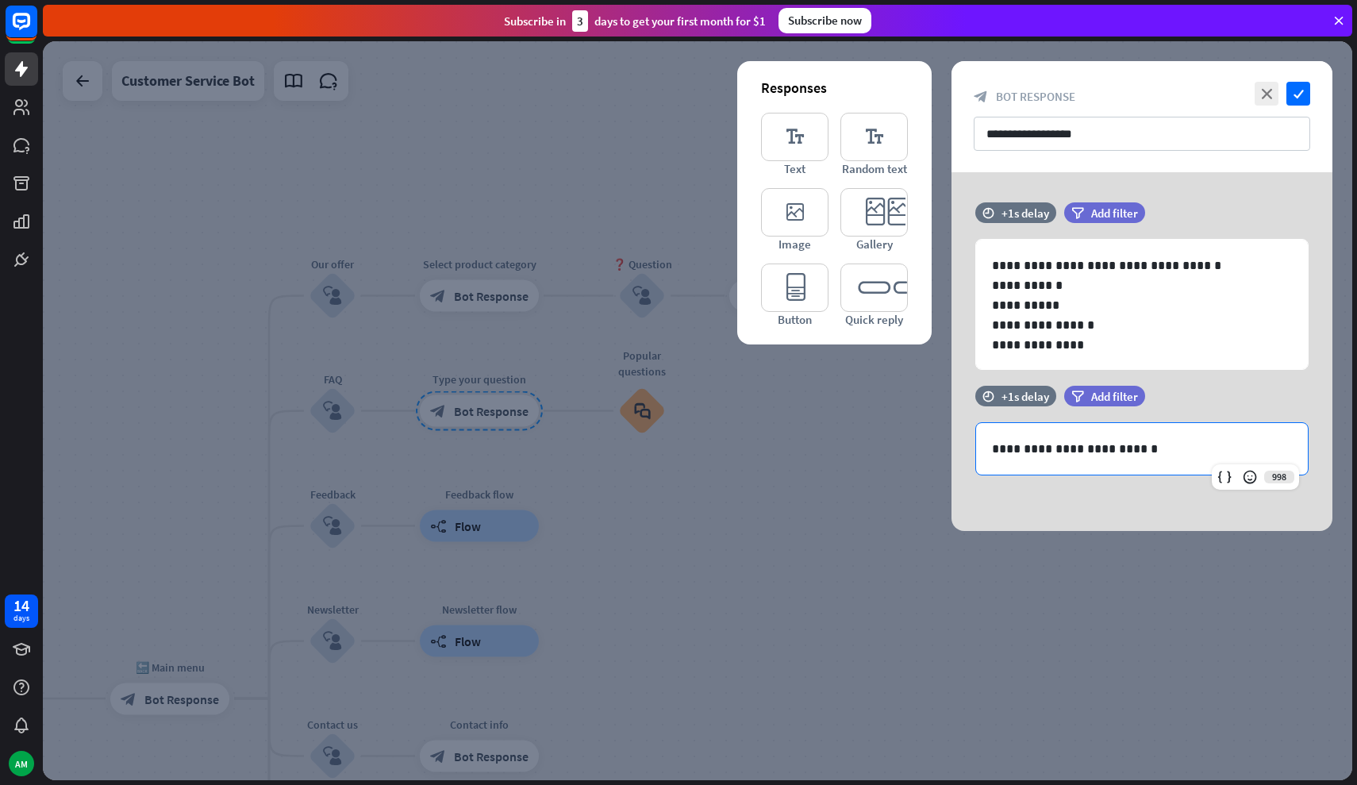
drag, startPoint x: 1156, startPoint y: 440, endPoint x: 793, endPoint y: 468, distance: 363.9
click at [793, 468] on div "**********" at bounding box center [698, 410] width 1310 height 739
drag, startPoint x: 1163, startPoint y: 455, endPoint x: 942, endPoint y: 453, distance: 220.7
click at [952, 453] on div "**********" at bounding box center [1142, 439] width 381 height 106
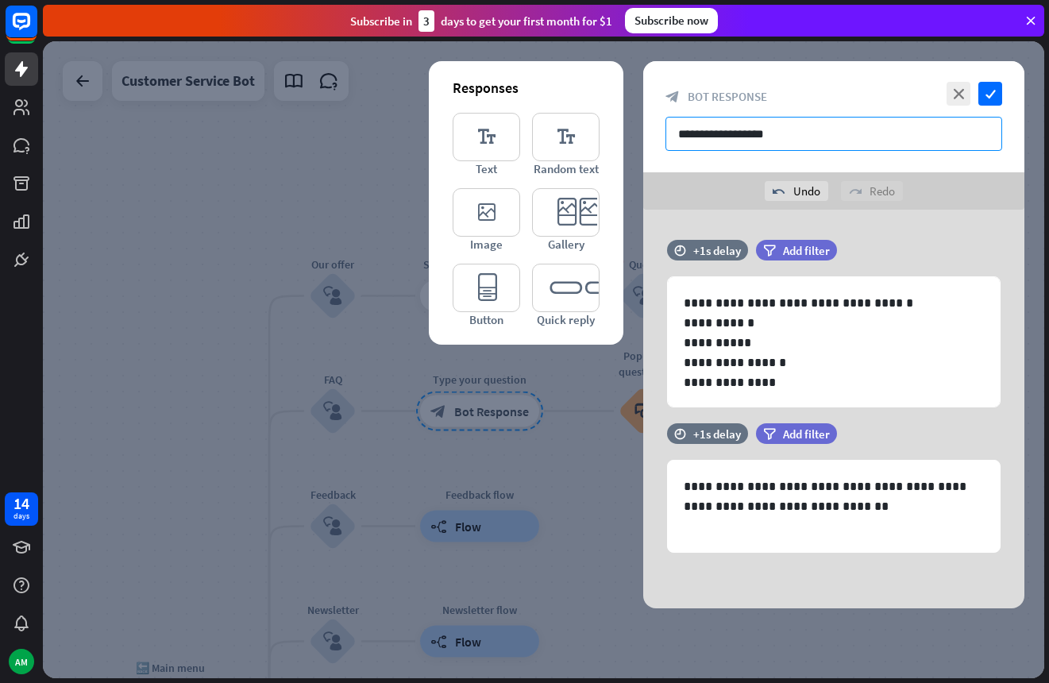
click at [775, 127] on input "**********" at bounding box center [833, 134] width 337 height 34
drag, startPoint x: 783, startPoint y: 133, endPoint x: 635, endPoint y: 121, distance: 149.0
click at [635, 121] on div "**********" at bounding box center [543, 359] width 1001 height 637
drag, startPoint x: 635, startPoint y: 121, endPoint x: 962, endPoint y: 138, distance: 327.5
click at [962, 138] on div "**********" at bounding box center [543, 359] width 1001 height 637
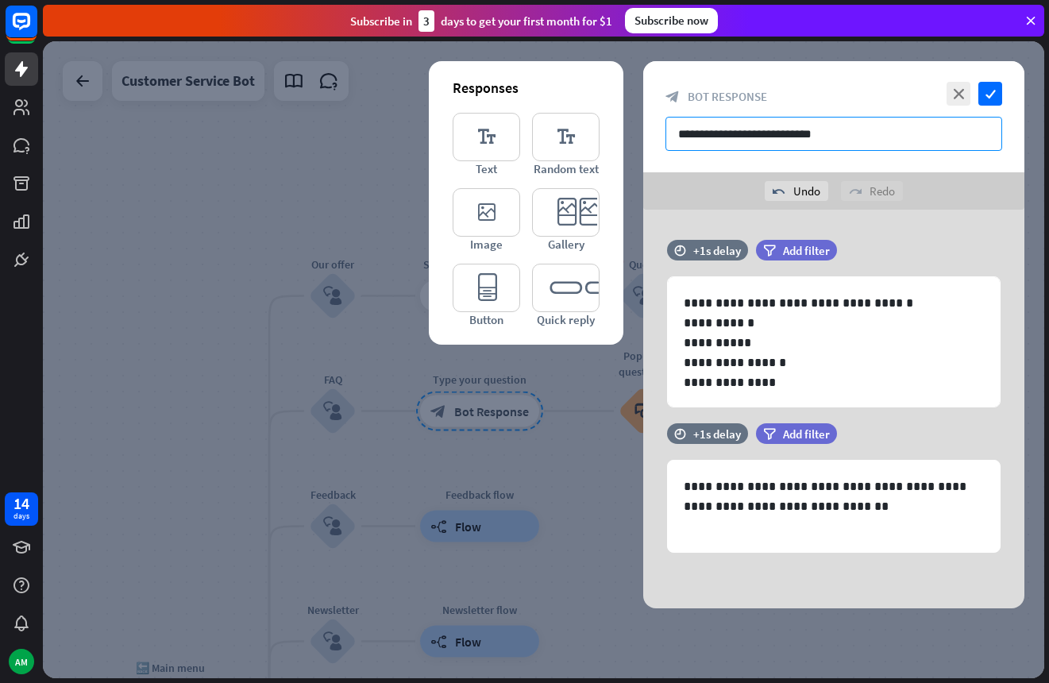
click at [887, 141] on input "**********" at bounding box center [833, 134] width 337 height 34
type input "**********"
click at [992, 87] on icon "check" at bounding box center [990, 94] width 24 height 24
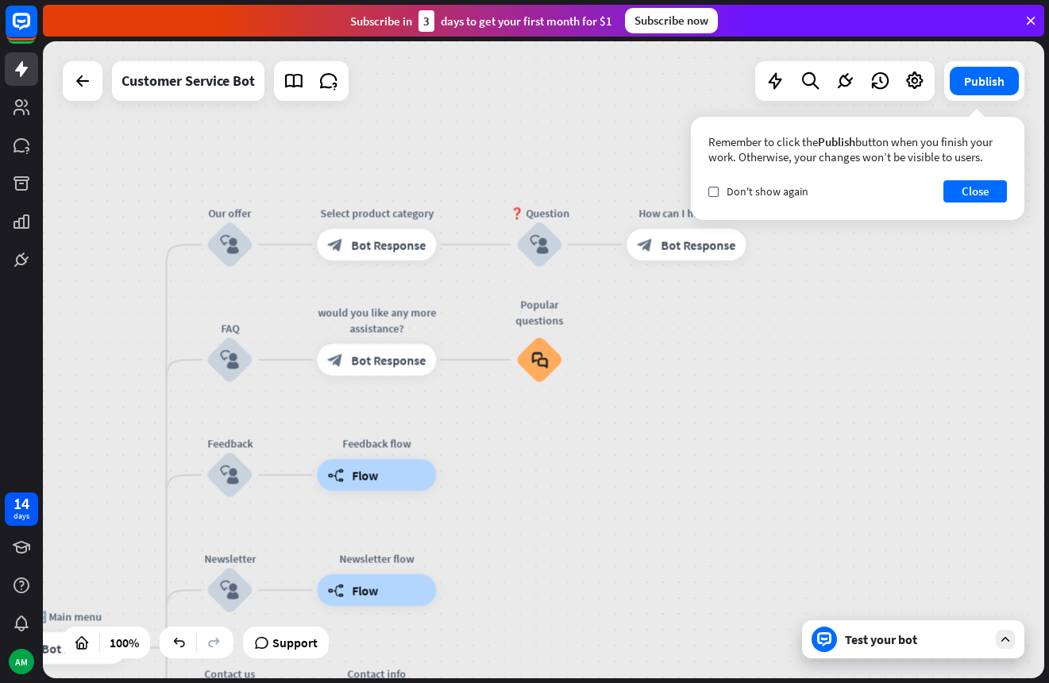
click at [849, 626] on div "Test your bot" at bounding box center [913, 639] width 222 height 38
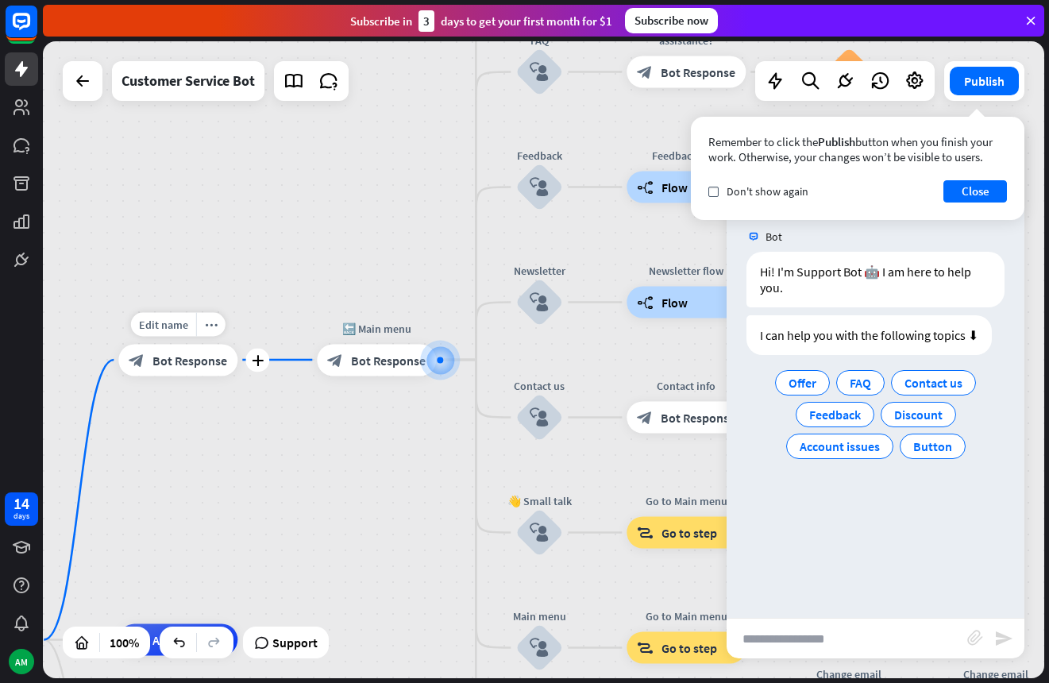
click at [191, 368] on span "Bot Response" at bounding box center [189, 360] width 75 height 16
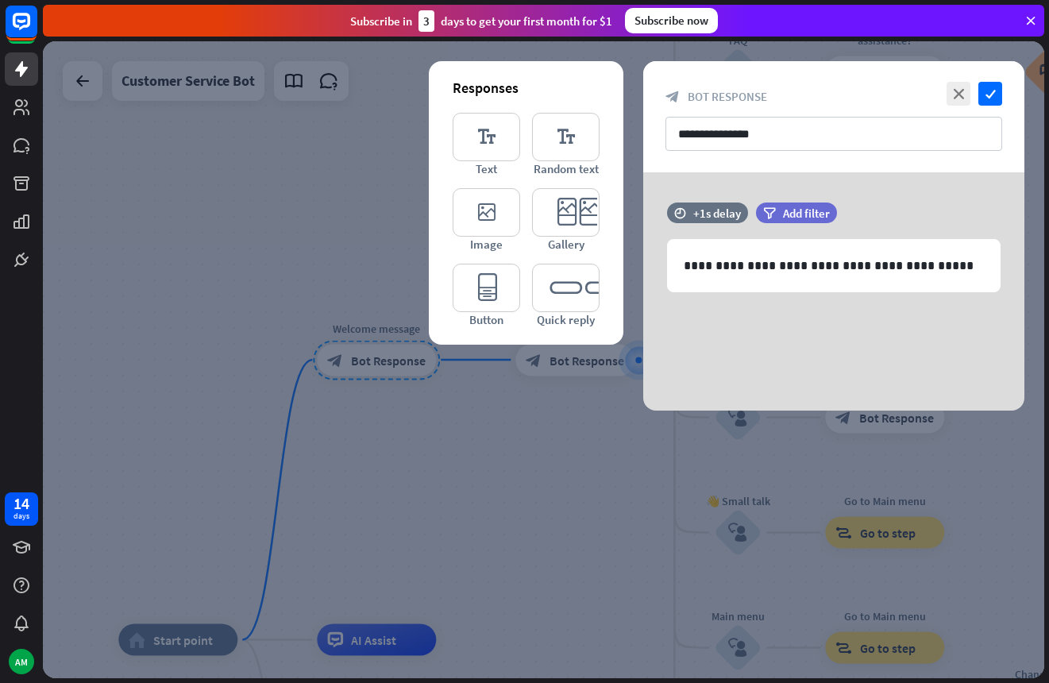
click at [572, 349] on div at bounding box center [543, 359] width 1001 height 637
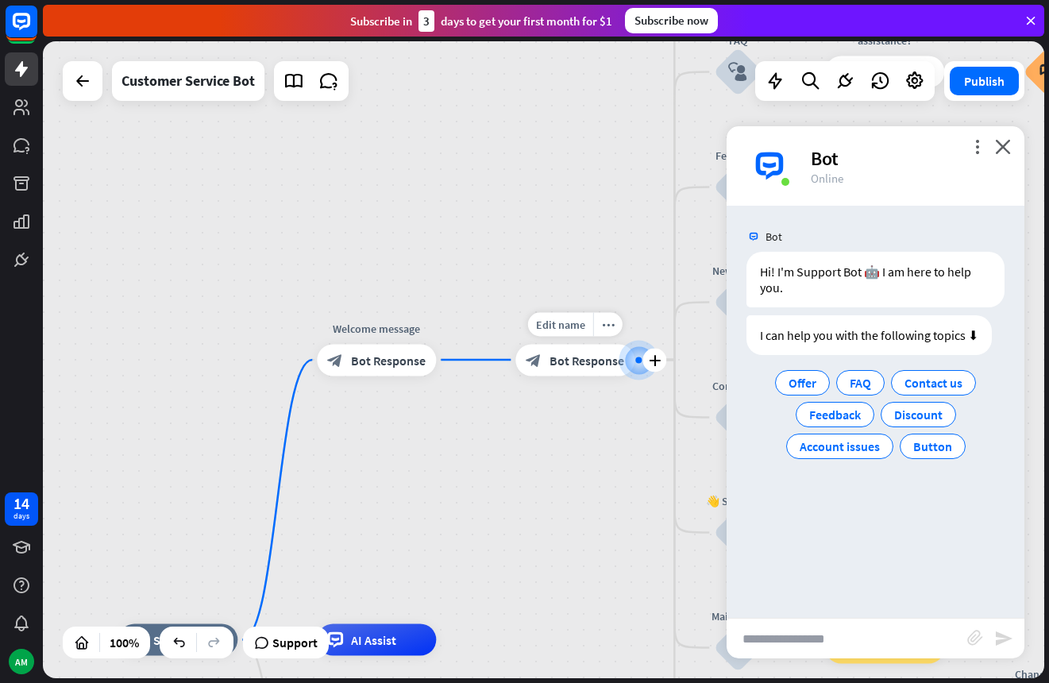
click at [560, 364] on span "Bot Response" at bounding box center [586, 360] width 75 height 16
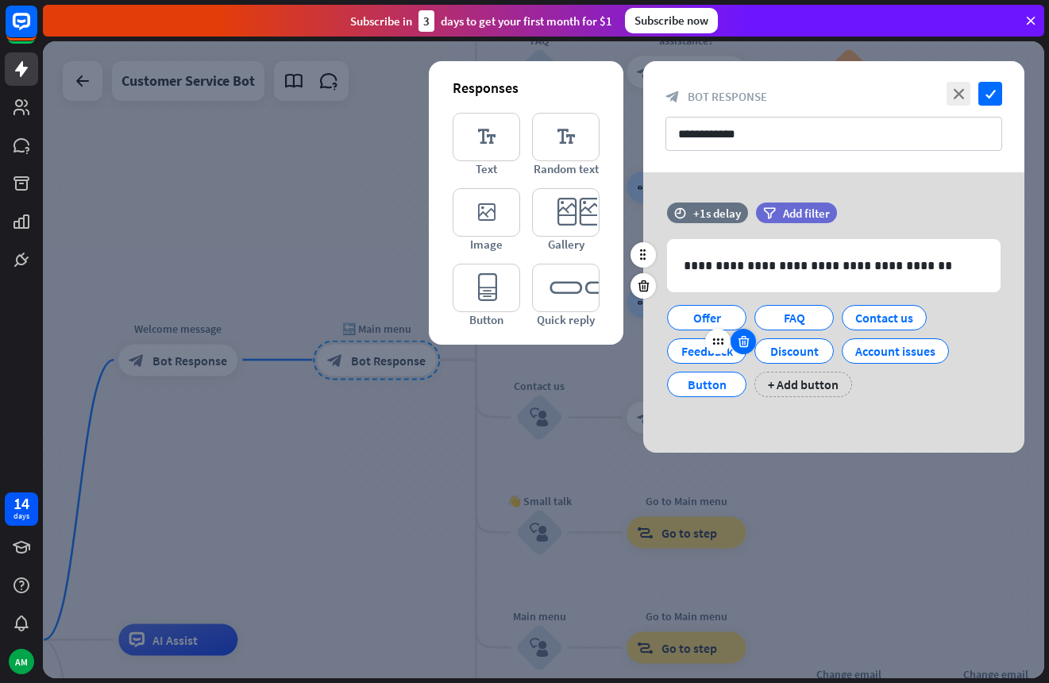
click at [743, 344] on icon at bounding box center [743, 341] width 15 height 14
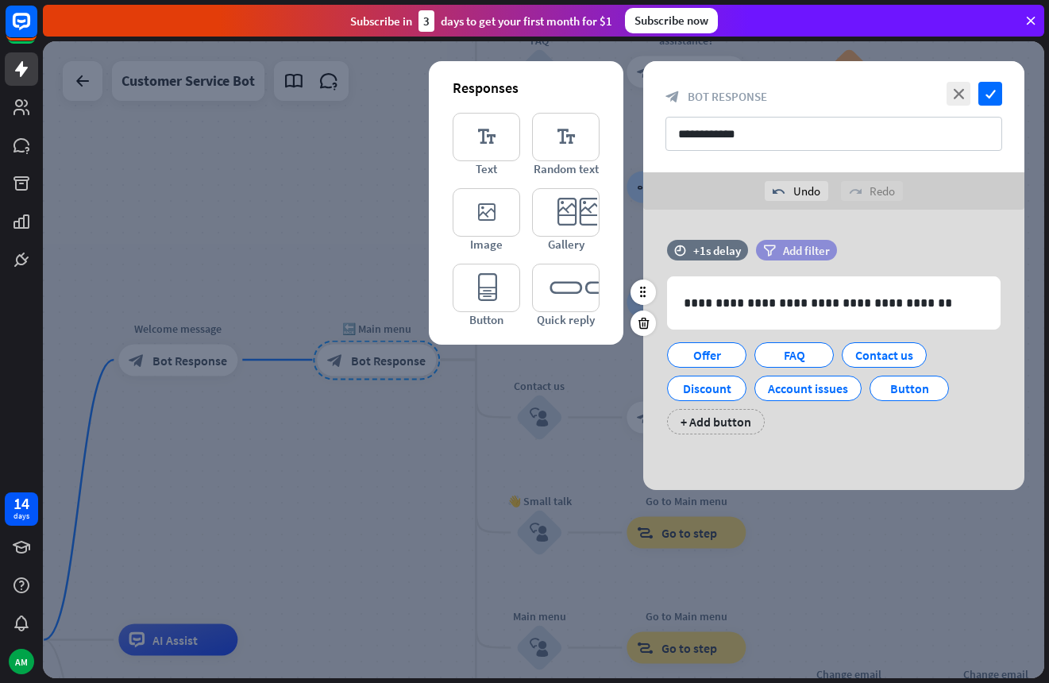
click at [819, 246] on span "Add filter" at bounding box center [806, 250] width 47 height 15
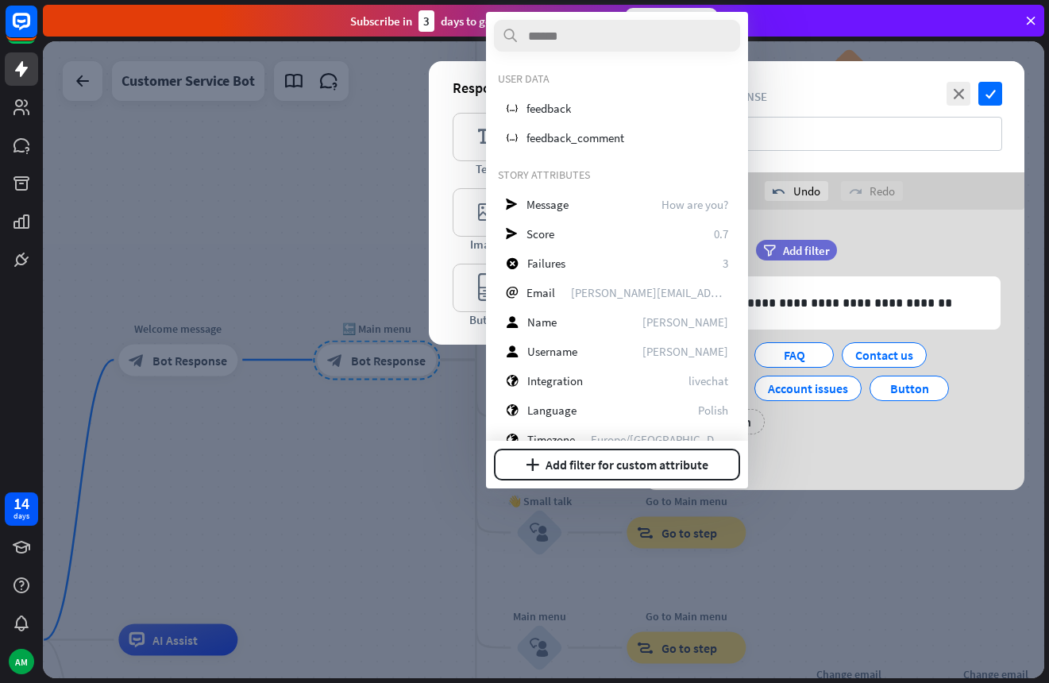
click at [836, 448] on div "**********" at bounding box center [833, 345] width 381 height 210
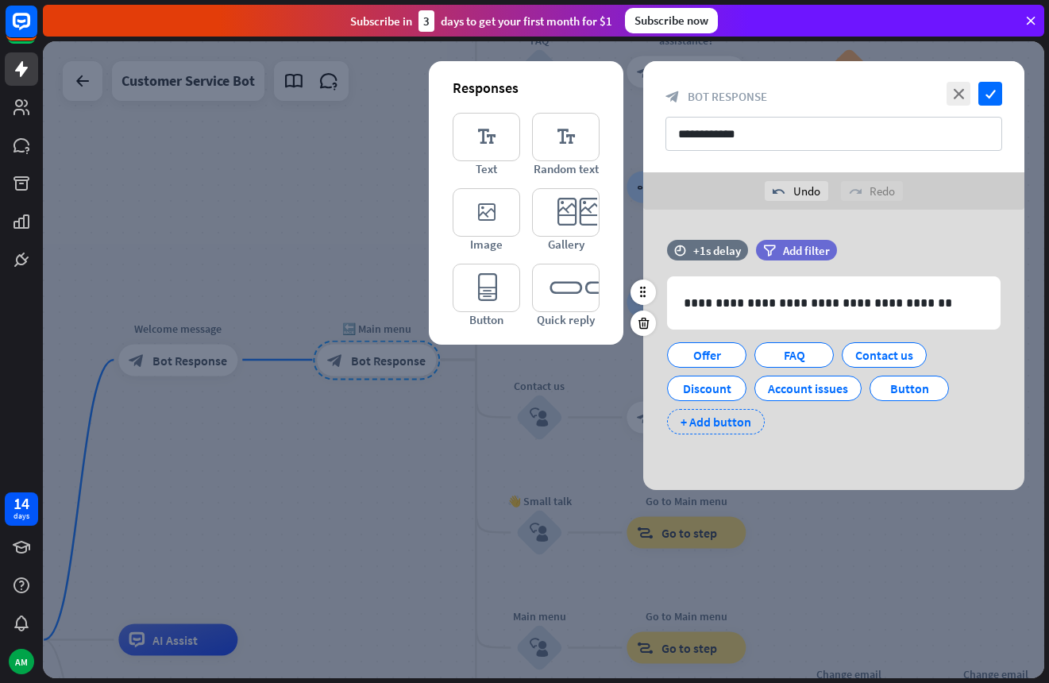
click at [707, 425] on div "+ Add button" at bounding box center [716, 421] width 98 height 25
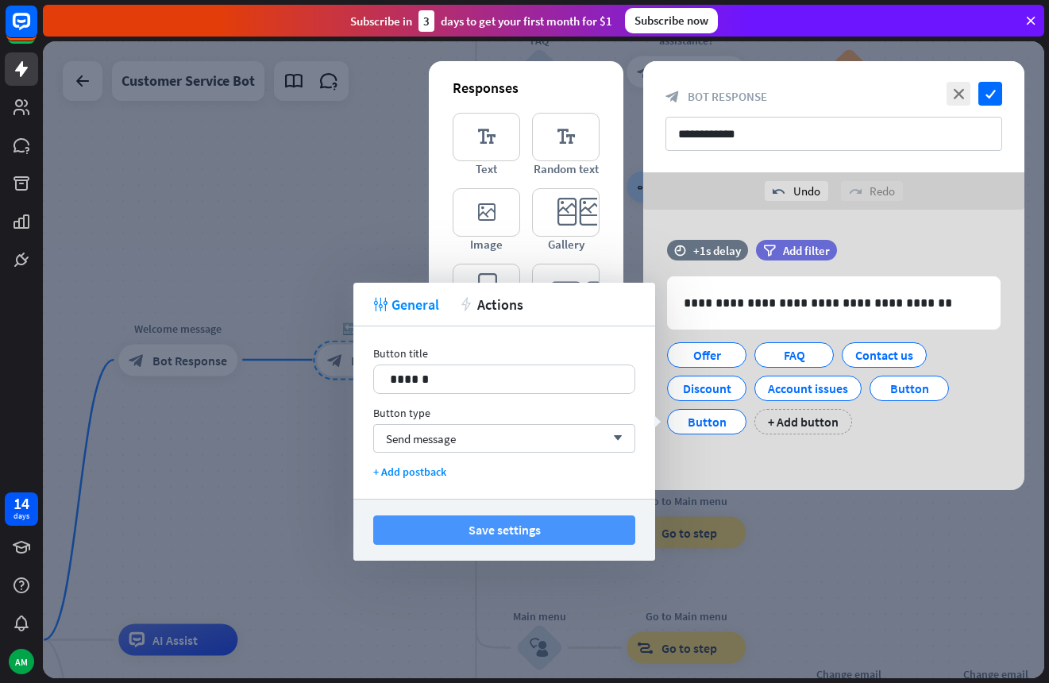
click at [526, 531] on button "Save settings" at bounding box center [504, 529] width 262 height 29
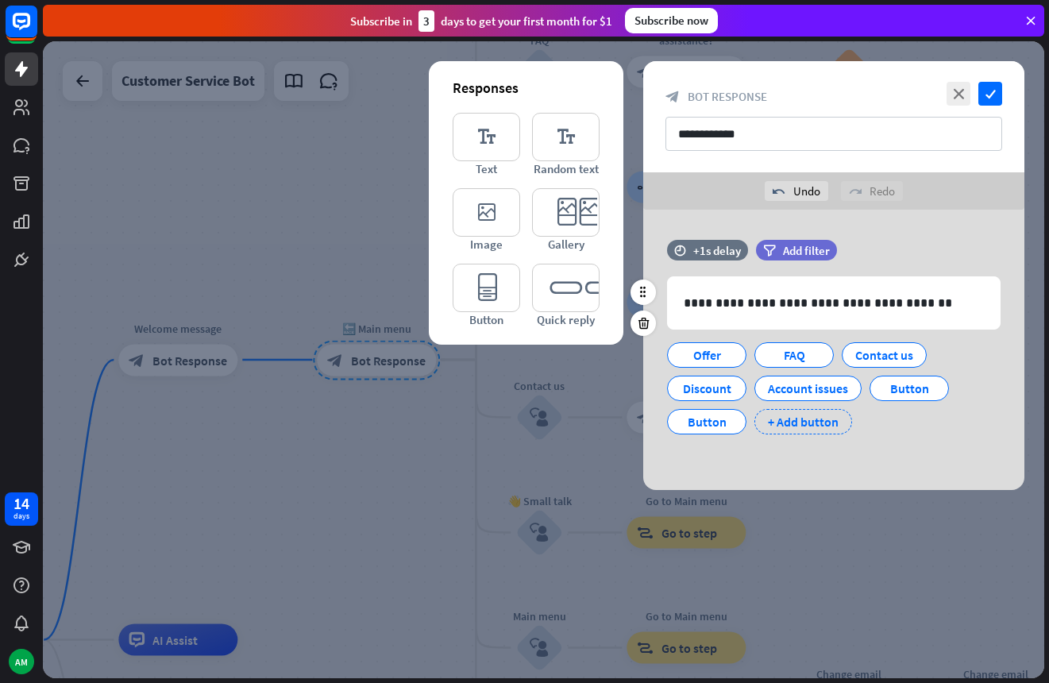
click at [814, 416] on div "+ Add button" at bounding box center [803, 421] width 98 height 25
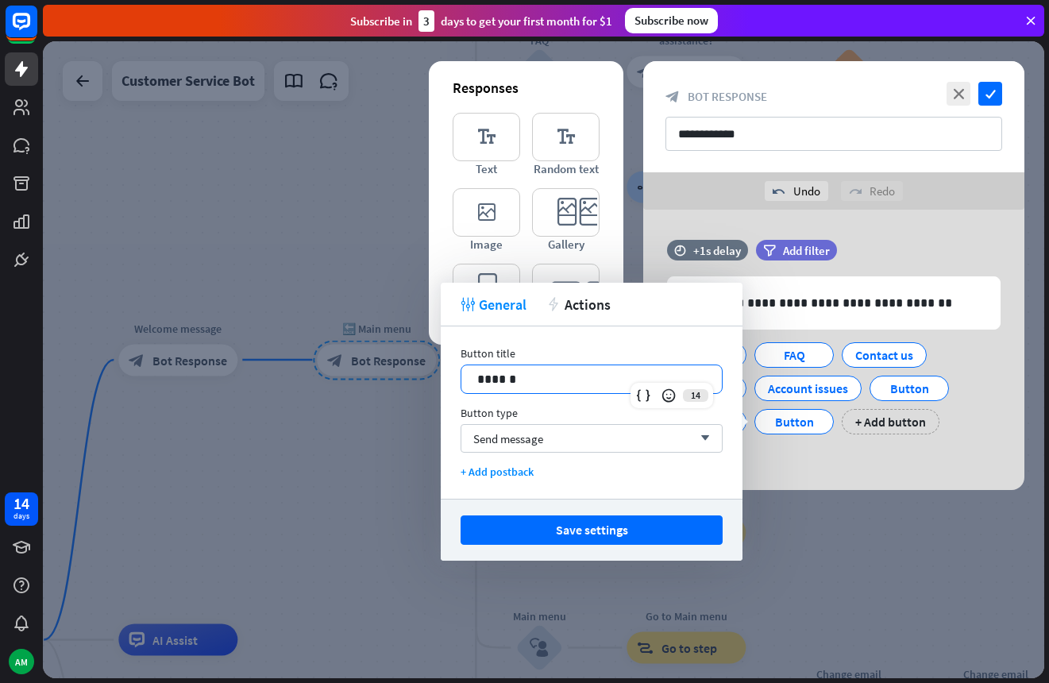
drag, startPoint x: 675, startPoint y: 384, endPoint x: 437, endPoint y: 372, distance: 238.4
click at [437, 372] on body "14 days AM close Product Help First steps Get started with ChatBot Help Center …" at bounding box center [524, 341] width 1049 height 683
drag, startPoint x: 845, startPoint y: 458, endPoint x: 820, endPoint y: 448, distance: 26.7
click at [826, 453] on div "**********" at bounding box center [833, 350] width 381 height 280
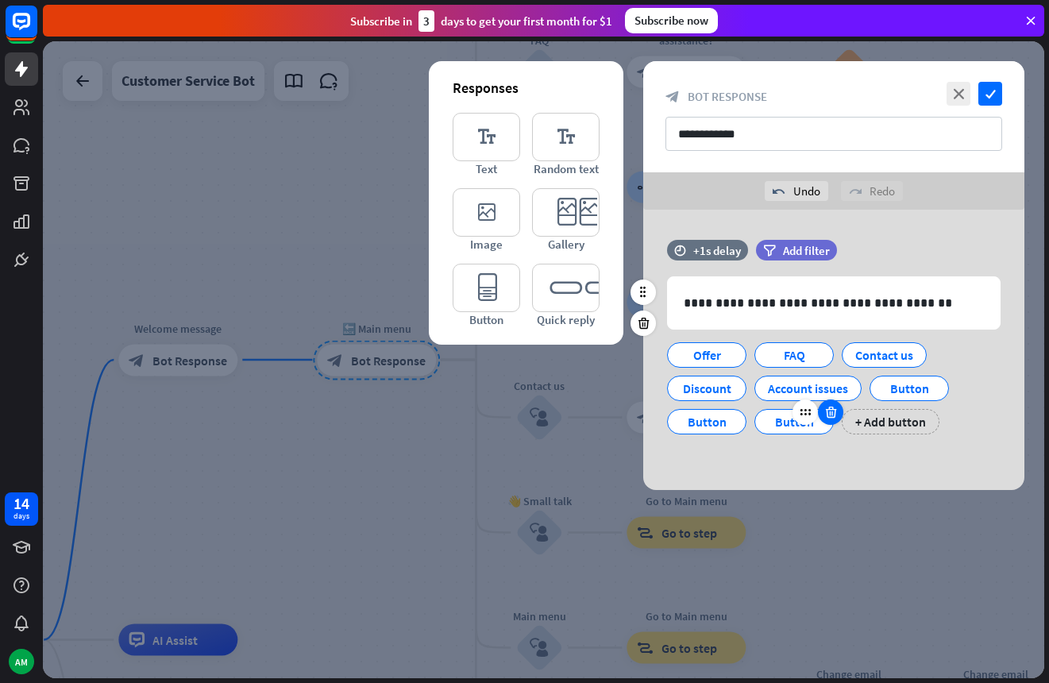
click at [831, 412] on icon at bounding box center [830, 412] width 15 height 14
click at [741, 414] on icon at bounding box center [743, 412] width 15 height 14
click at [950, 375] on icon at bounding box center [945, 378] width 15 height 14
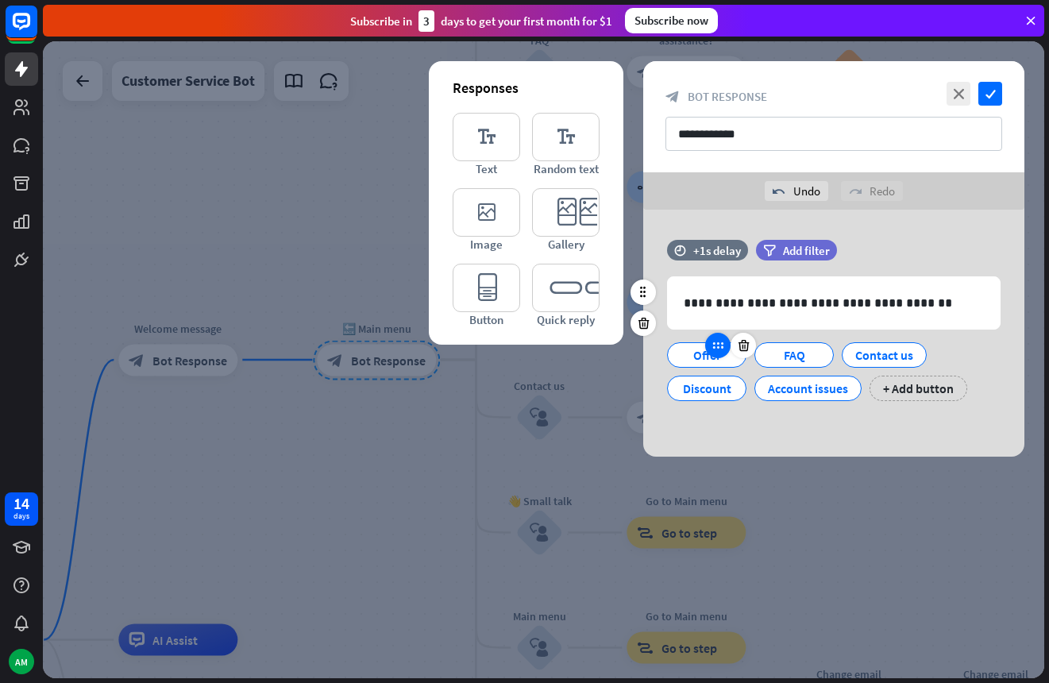
click at [714, 351] on icon at bounding box center [717, 345] width 14 height 14
click at [889, 393] on div "+ Add button" at bounding box center [918, 387] width 98 height 25
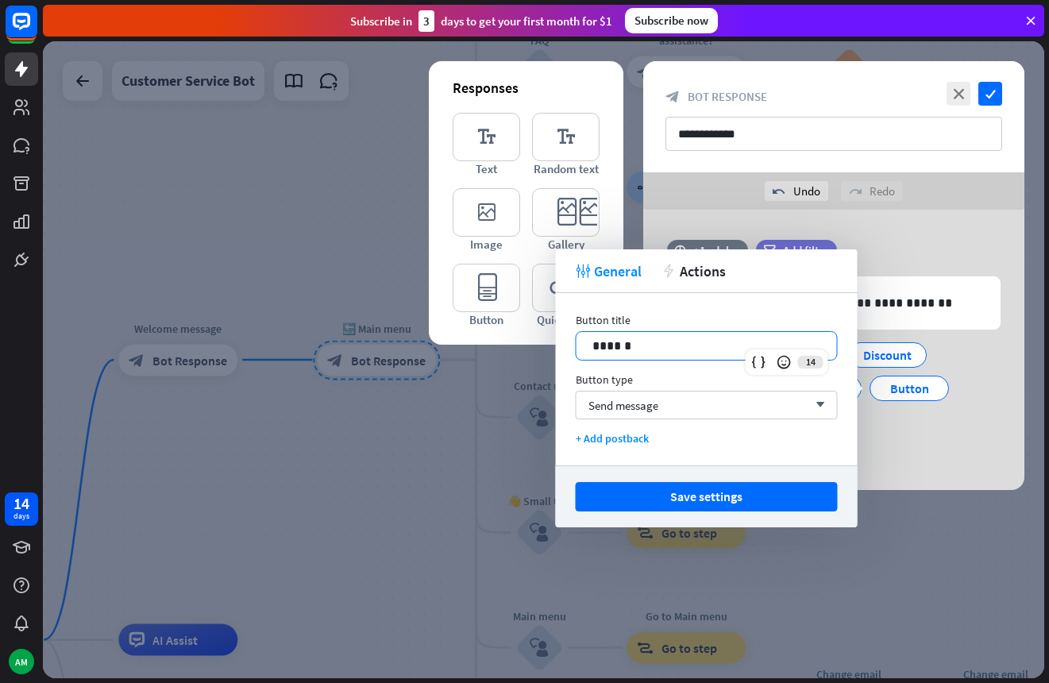
drag, startPoint x: 672, startPoint y: 345, endPoint x: 448, endPoint y: 329, distance: 224.4
click at [448, 329] on body "14 days AM close Product Help First steps Get started with ChatBot Help Center …" at bounding box center [524, 341] width 1049 height 683
click at [626, 406] on span "Send message" at bounding box center [623, 405] width 70 height 15
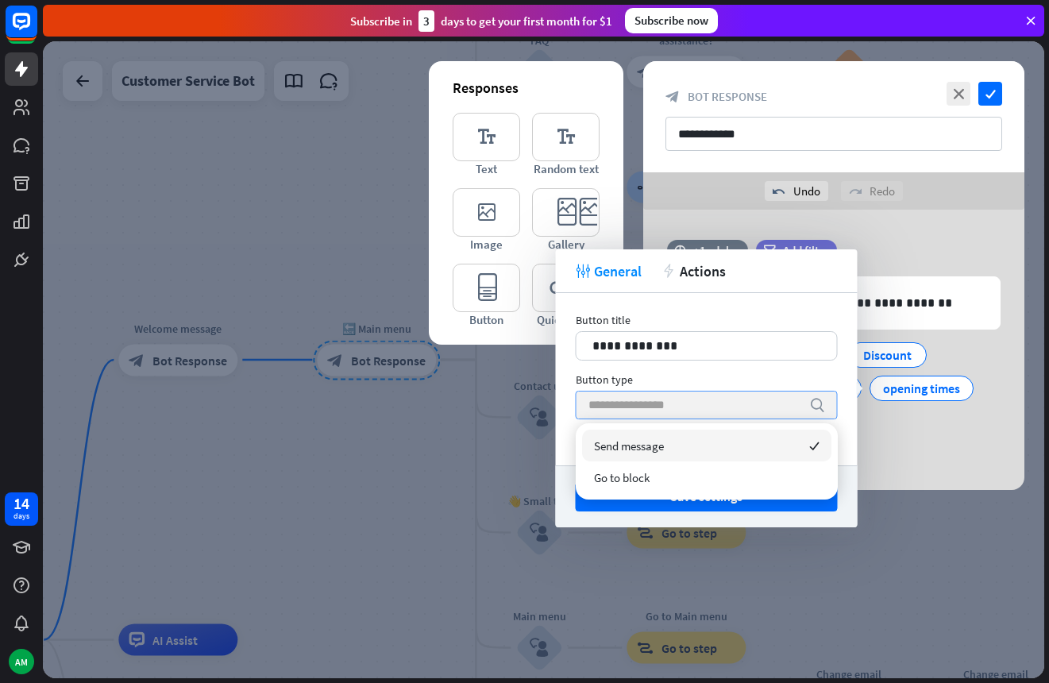
click at [640, 398] on input "search" at bounding box center [694, 404] width 213 height 27
click at [665, 442] on div "Send message checked" at bounding box center [706, 445] width 249 height 32
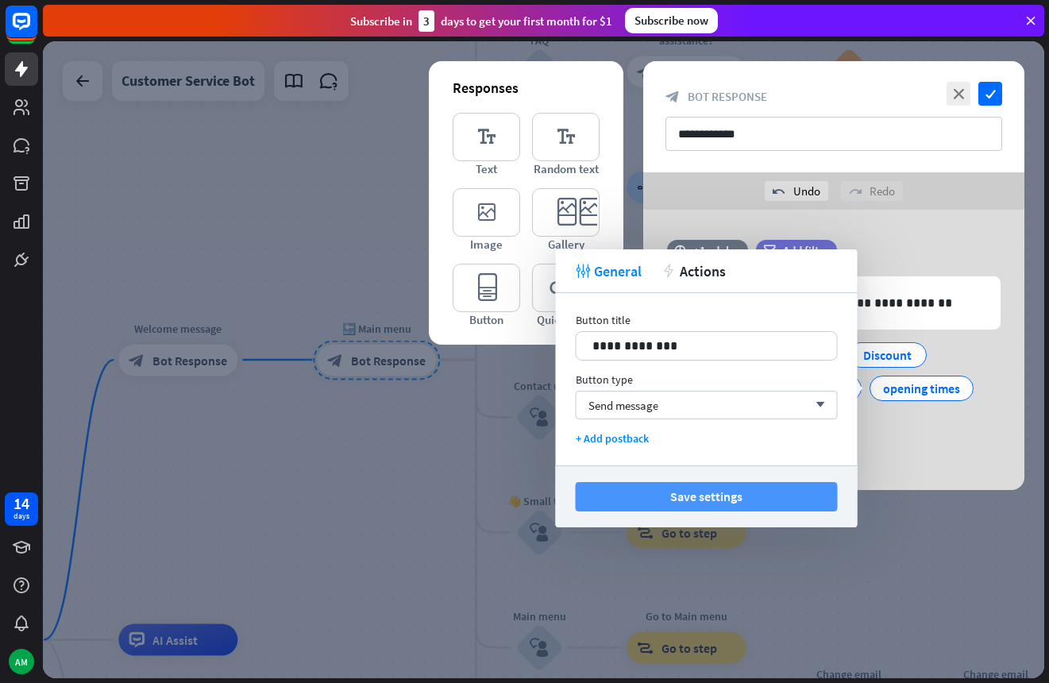
click at [685, 502] on button "Save settings" at bounding box center [706, 496] width 262 height 29
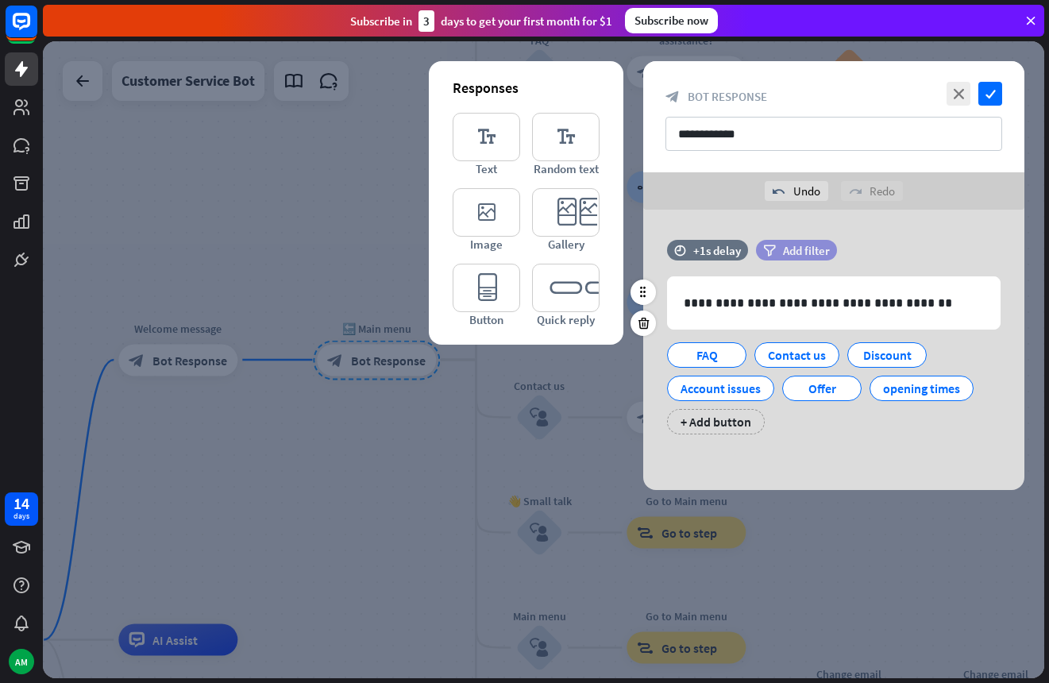
click at [808, 251] on span "Add filter" at bounding box center [806, 250] width 47 height 15
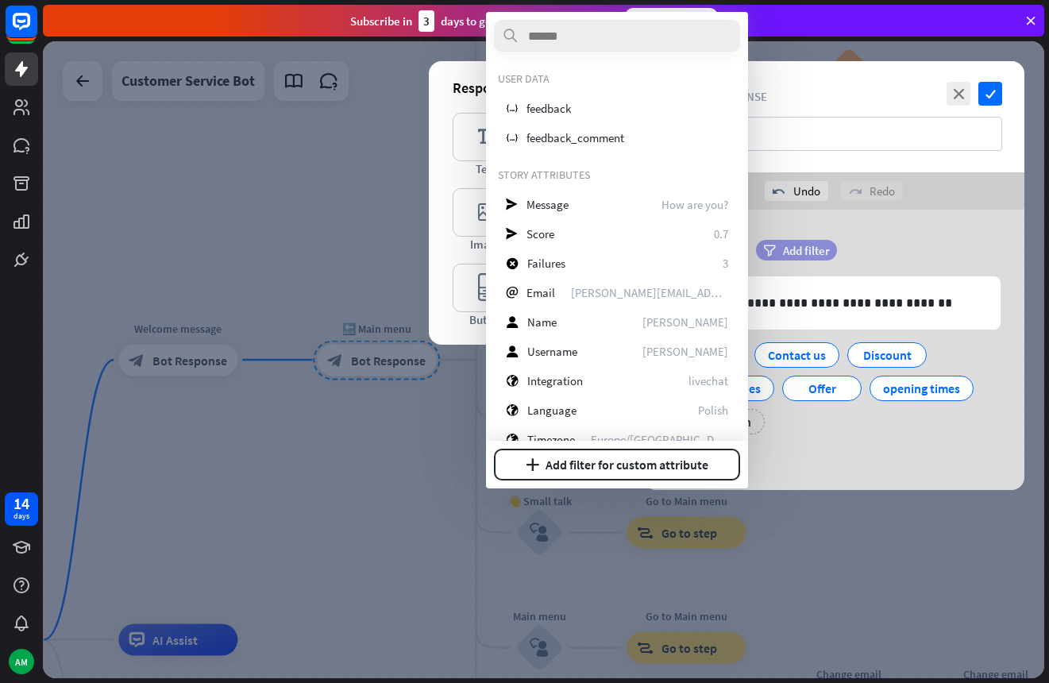
click at [808, 251] on span "Add filter" at bounding box center [806, 250] width 47 height 15
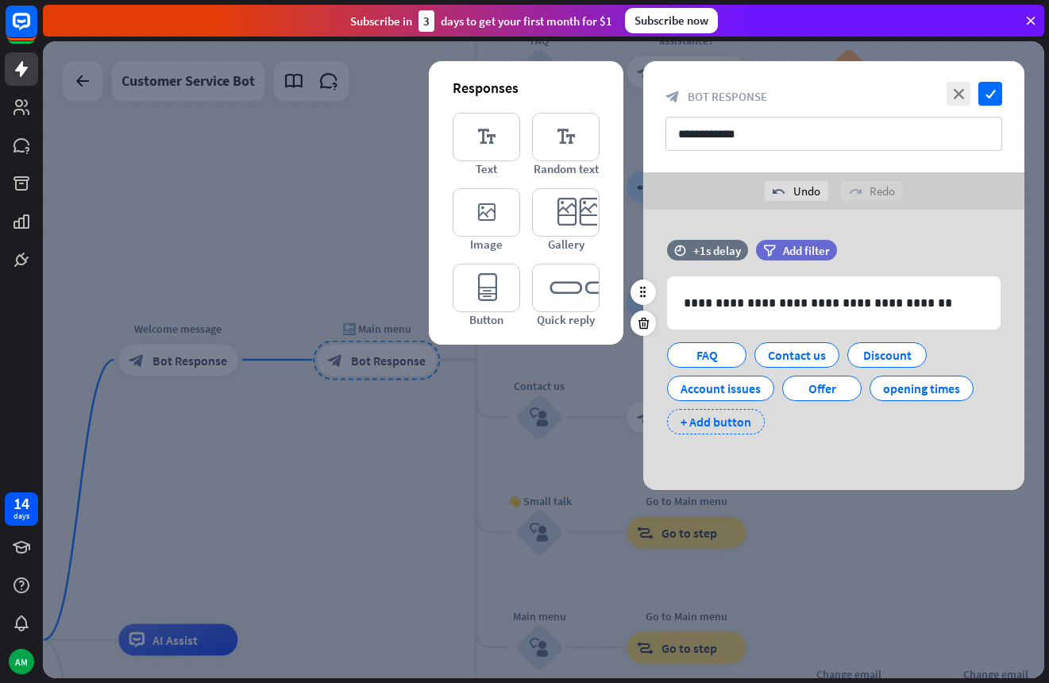
click at [689, 417] on div "+ Add button" at bounding box center [716, 421] width 98 height 25
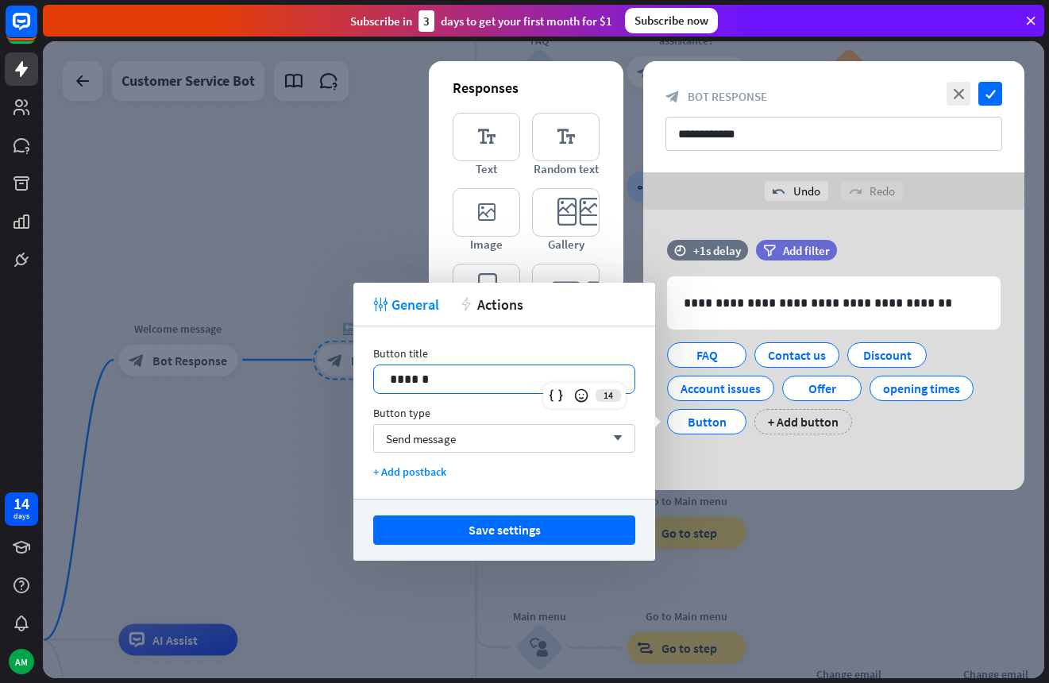
drag, startPoint x: 557, startPoint y: 387, endPoint x: 258, endPoint y: 407, distance: 299.9
click at [258, 407] on body "14 days AM close Product Help First steps Get started with ChatBot Help Center …" at bounding box center [524, 341] width 1049 height 683
drag, startPoint x: 442, startPoint y: 375, endPoint x: 251, endPoint y: 352, distance: 192.8
click at [251, 352] on body "14 days AM close Product Help First steps Get started with ChatBot Help Center …" at bounding box center [524, 341] width 1049 height 683
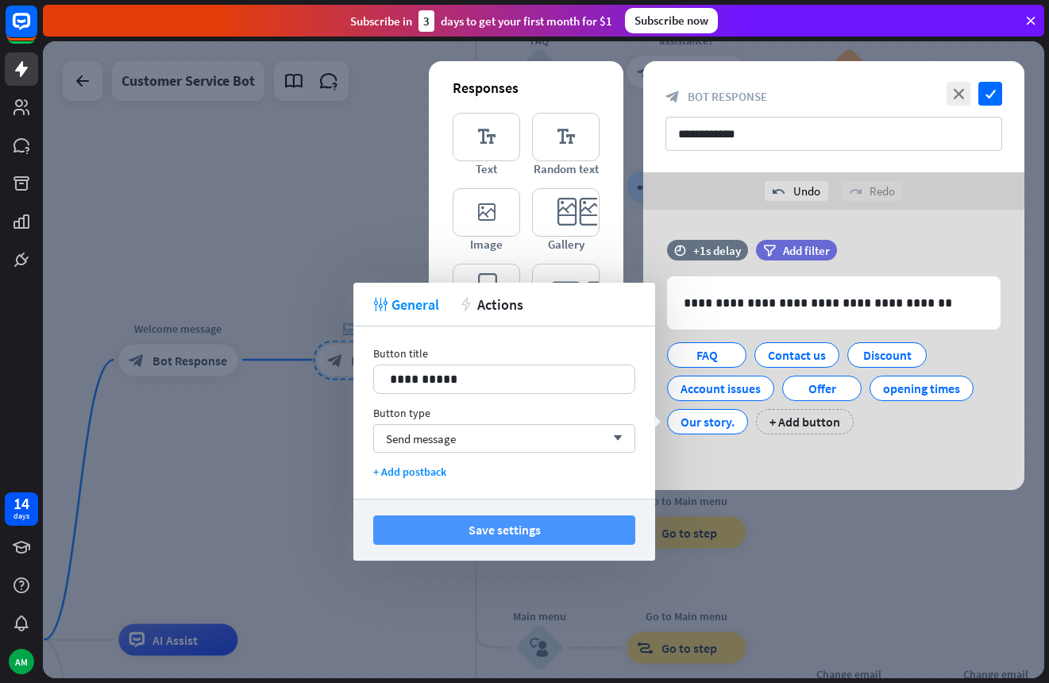
click at [469, 529] on button "Save settings" at bounding box center [504, 529] width 262 height 29
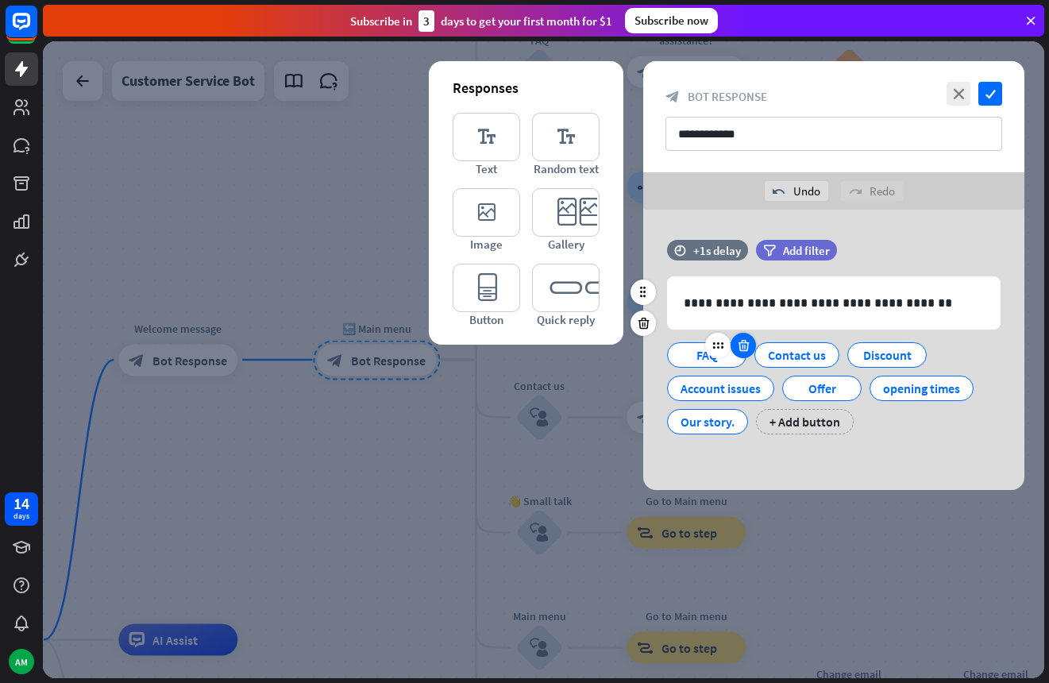
click at [744, 347] on icon at bounding box center [743, 345] width 15 height 14
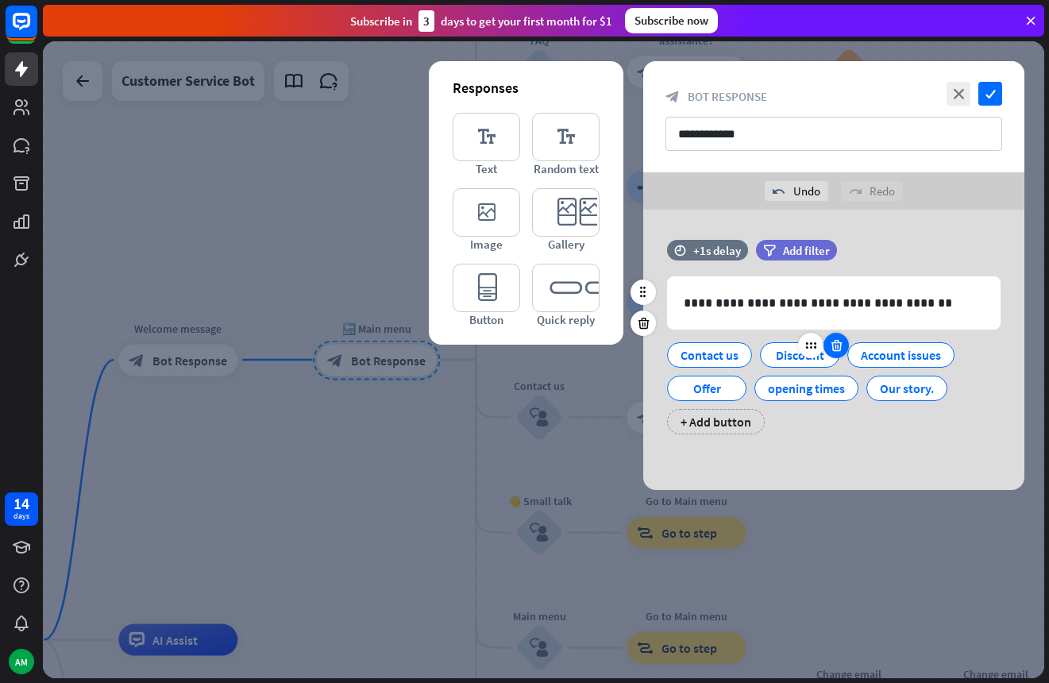
click at [834, 348] on icon at bounding box center [836, 345] width 15 height 14
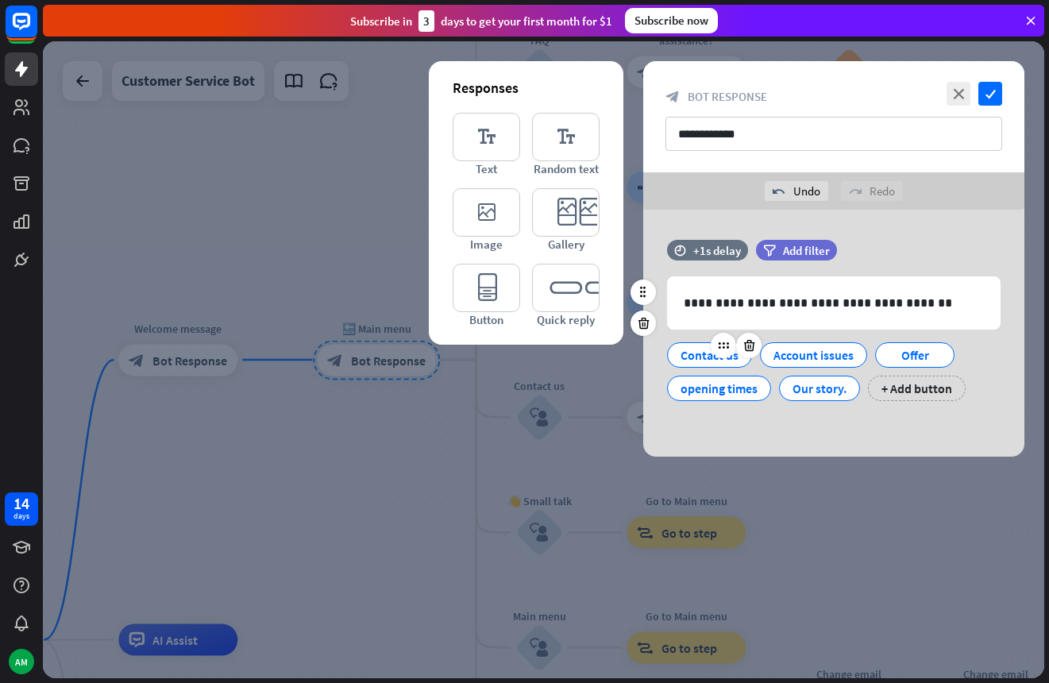
drag, startPoint x: 805, startPoint y: 387, endPoint x: 668, endPoint y: 347, distance: 142.2
click at [668, 347] on div "Contact us Account issues Offer opening times Our story. + Add button" at bounding box center [829, 367] width 333 height 67
click at [779, 412] on div "**********" at bounding box center [833, 328] width 381 height 177
drag, startPoint x: 711, startPoint y: 394, endPoint x: 837, endPoint y: 360, distance: 130.5
click at [837, 360] on div "Our story. Contact us Account issues Offer opening times + Add button" at bounding box center [829, 367] width 333 height 67
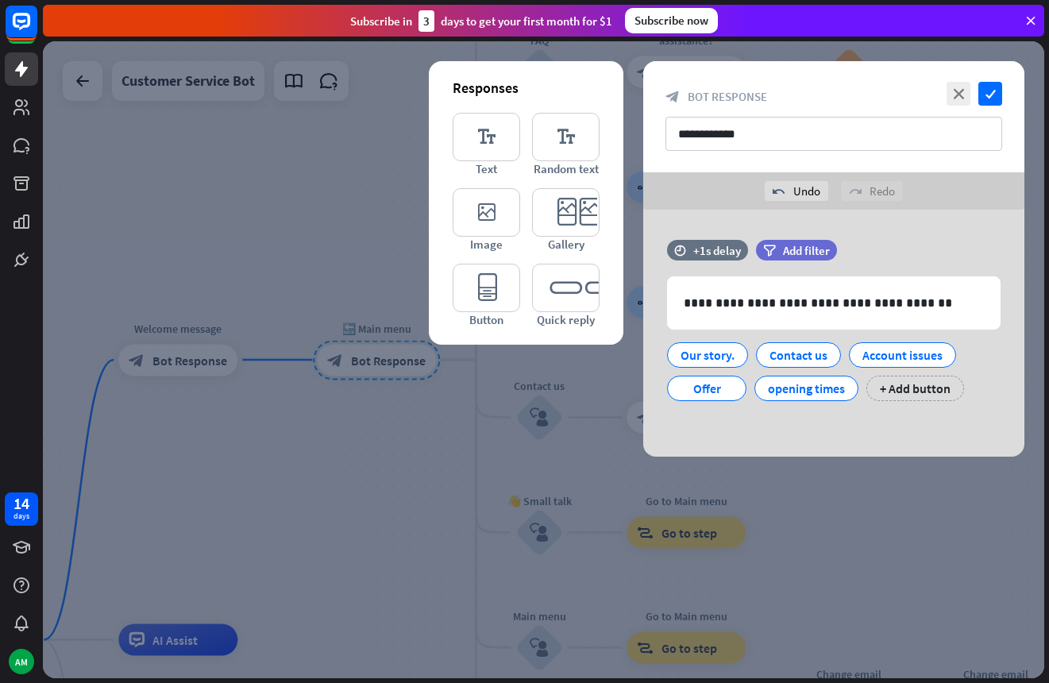
click at [797, 442] on div "**********" at bounding box center [833, 333] width 381 height 247
click at [919, 393] on div "+ Add button" at bounding box center [943, 387] width 98 height 25
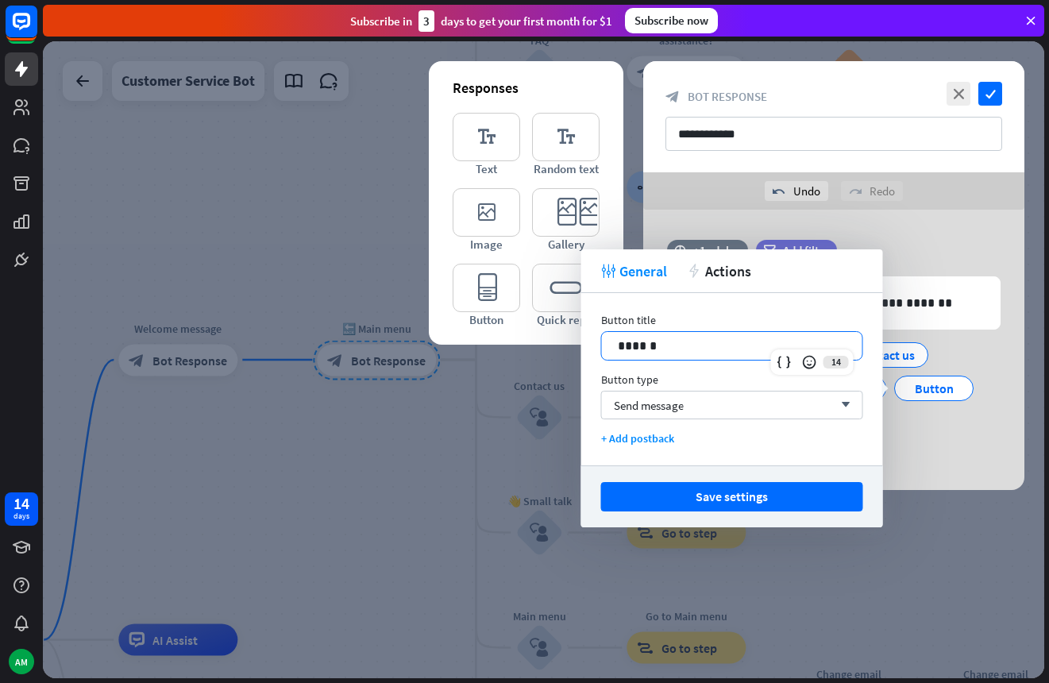
drag, startPoint x: 675, startPoint y: 354, endPoint x: 556, endPoint y: 345, distance: 118.6
click at [556, 345] on body "14 days AM close Product Help First steps Get started with ChatBot Help Center …" at bounding box center [524, 341] width 1049 height 683
click at [944, 460] on div "**********" at bounding box center [833, 350] width 381 height 280
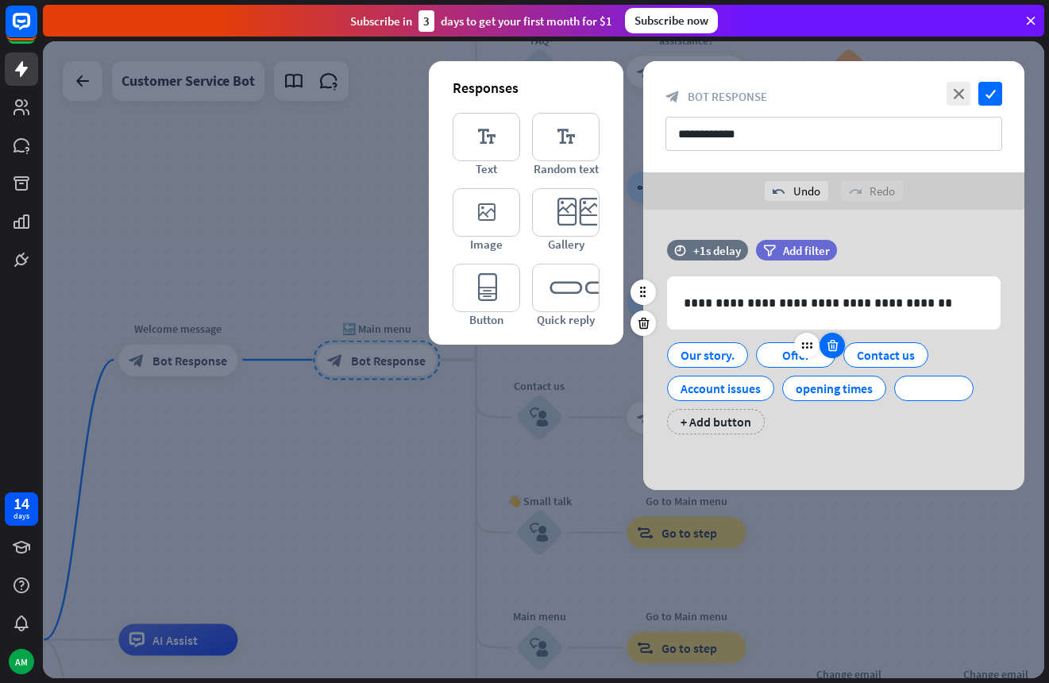
click at [826, 353] on div at bounding box center [831, 345] width 25 height 25
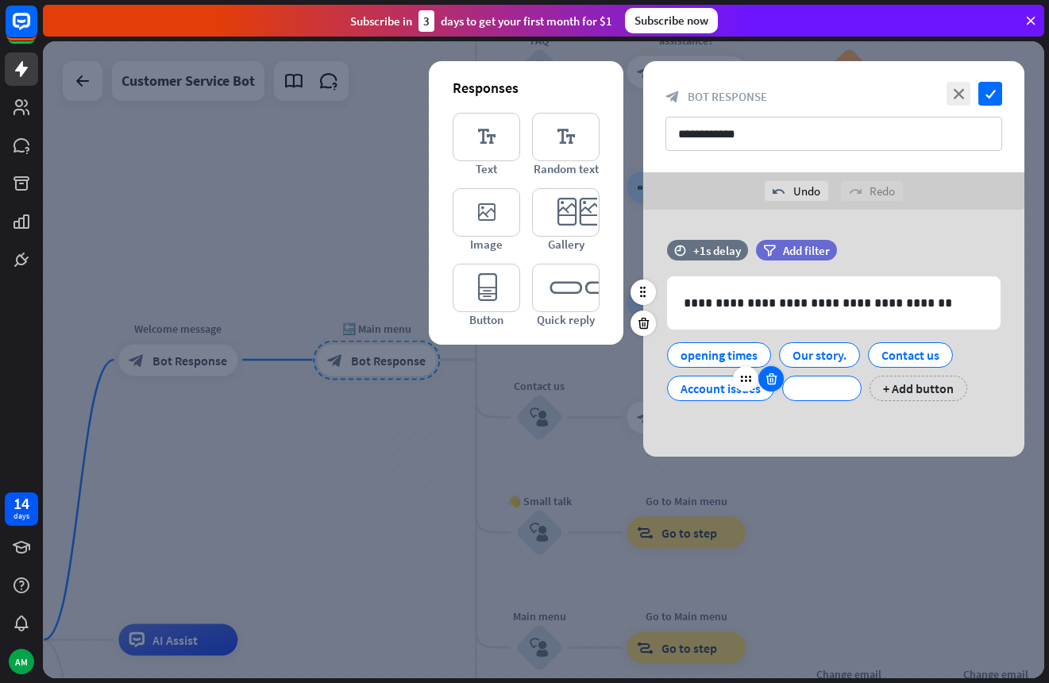
click at [773, 382] on icon at bounding box center [771, 378] width 15 height 14
drag, startPoint x: 723, startPoint y: 392, endPoint x: 748, endPoint y: 393, distance: 24.6
click at [726, 392] on div at bounding box center [706, 387] width 79 height 25
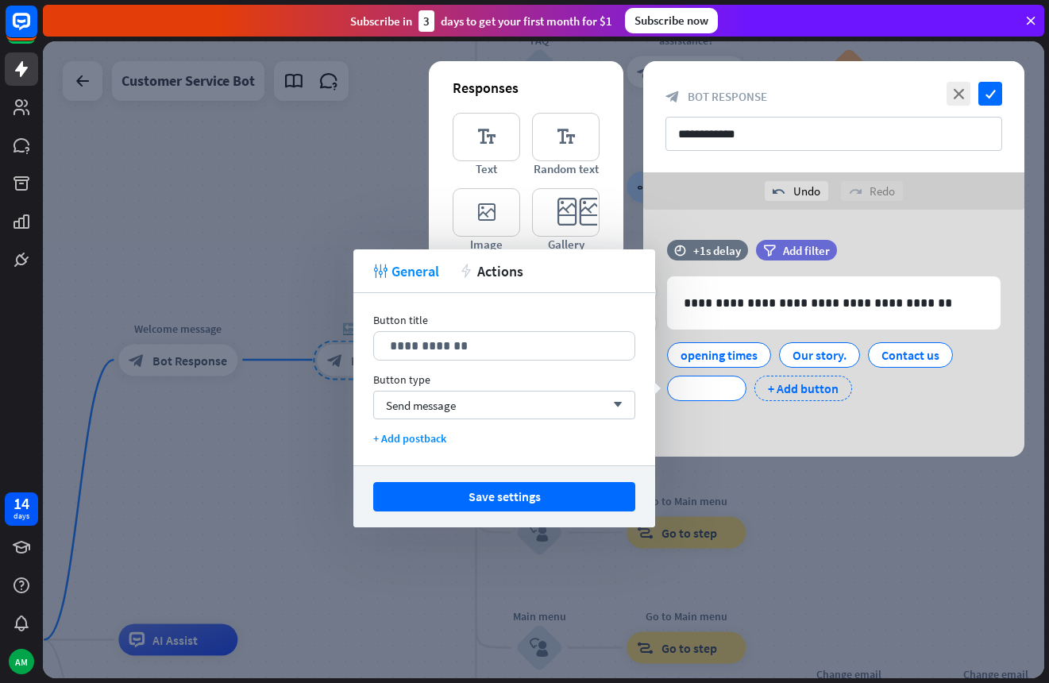
click at [789, 385] on div "+ Add button" at bounding box center [803, 387] width 98 height 25
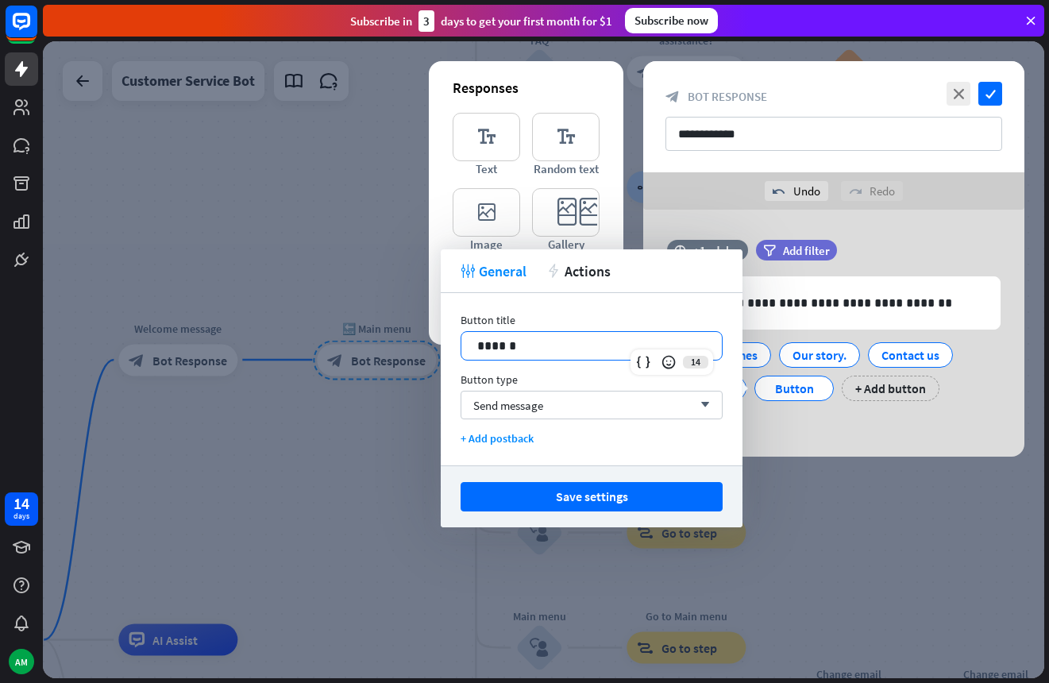
drag, startPoint x: 609, startPoint y: 336, endPoint x: 362, endPoint y: 329, distance: 246.9
click at [362, 329] on body "14 days AM close Product Help First steps Get started with ChatBot Help Center …" at bounding box center [524, 341] width 1049 height 683
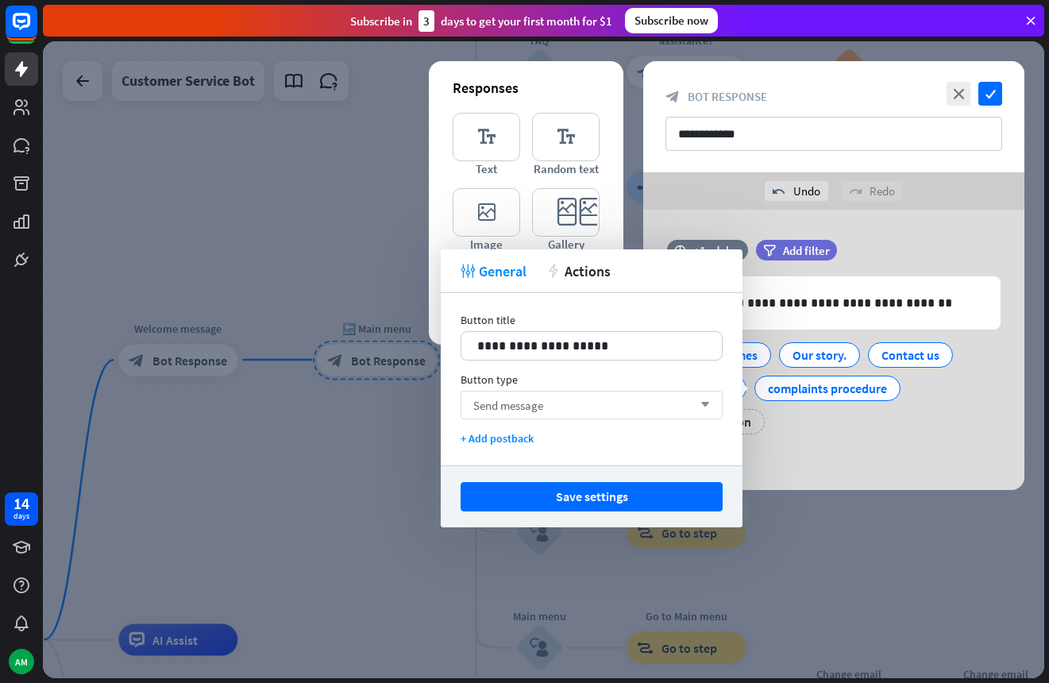
click at [602, 402] on div "Send message arrow_down" at bounding box center [591, 405] width 262 height 29
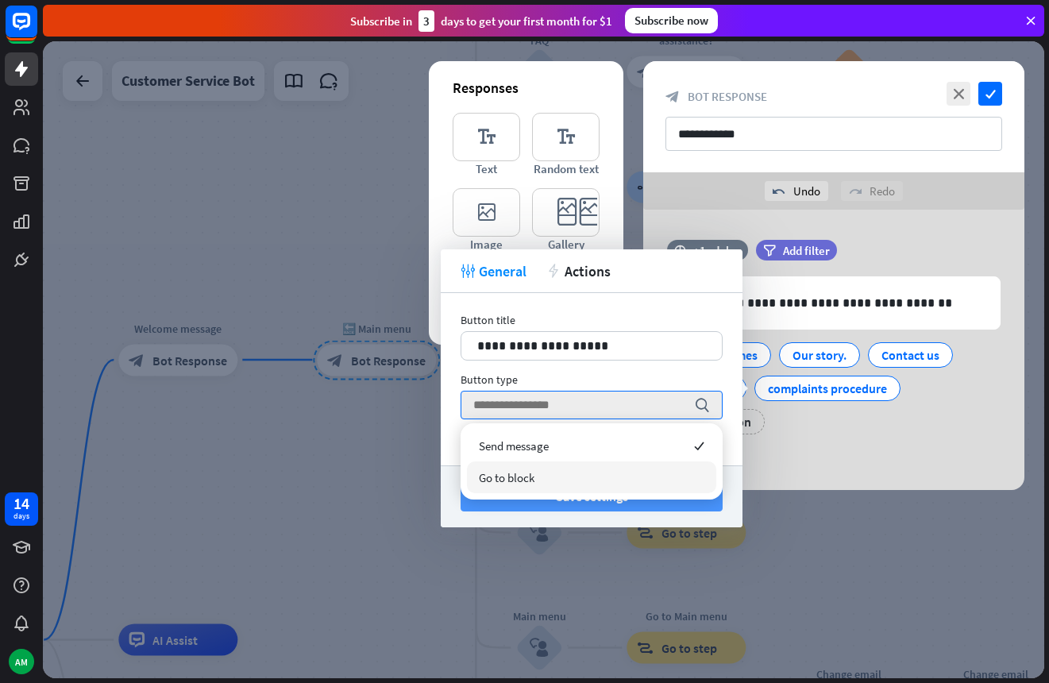
click at [713, 504] on button "Save settings" at bounding box center [591, 496] width 262 height 29
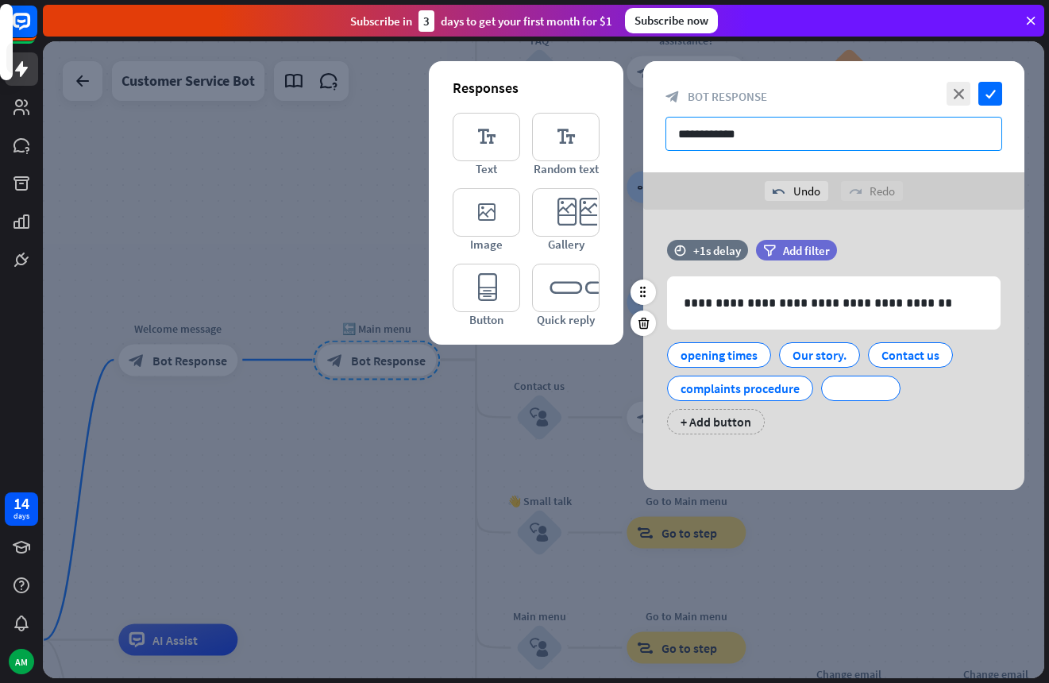
click at [802, 136] on input "**********" at bounding box center [833, 134] width 337 height 34
drag, startPoint x: 802, startPoint y: 136, endPoint x: 630, endPoint y: 133, distance: 171.5
click at [630, 133] on div "**********" at bounding box center [543, 359] width 1001 height 637
type input "*"
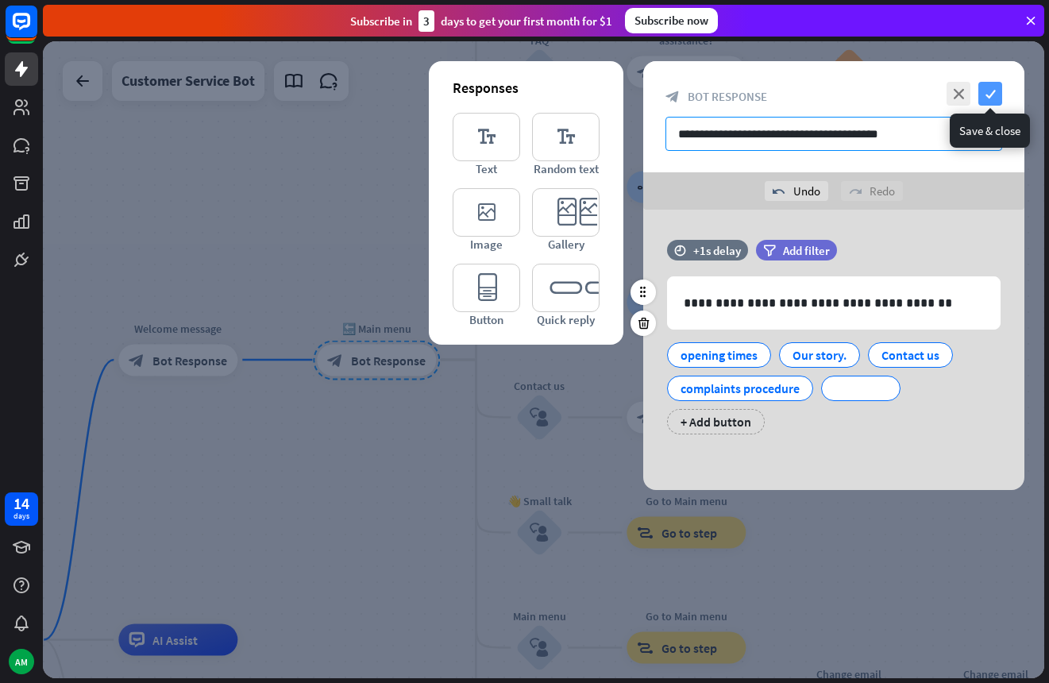
type input "**********"
click at [985, 100] on icon "check" at bounding box center [990, 94] width 24 height 24
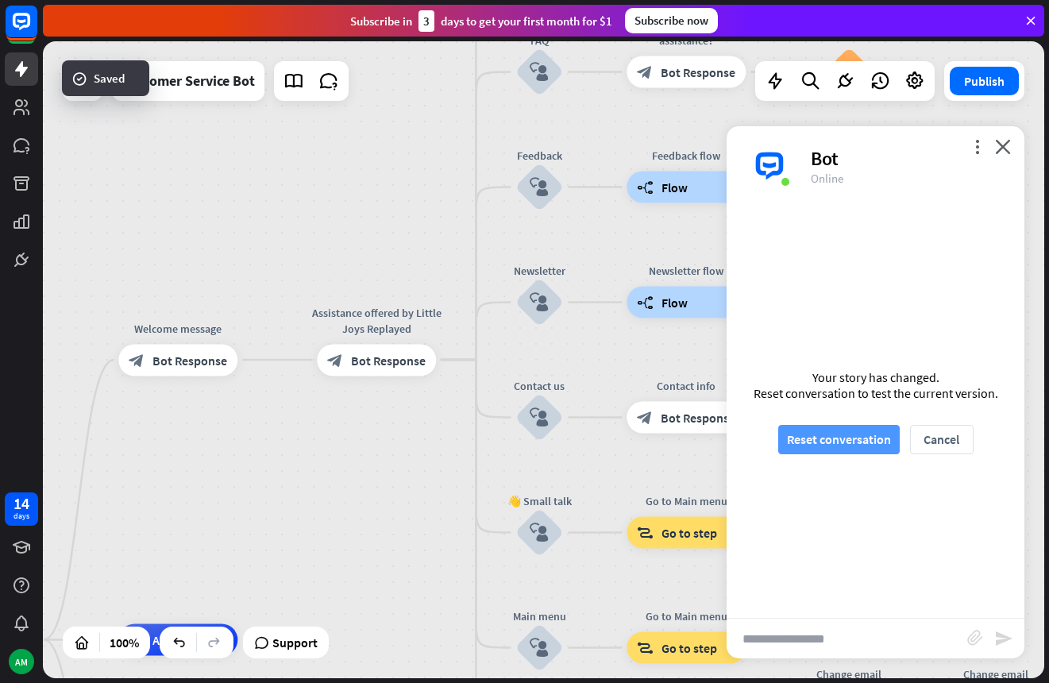
click at [862, 441] on button "Reset conversation" at bounding box center [838, 439] width 121 height 29
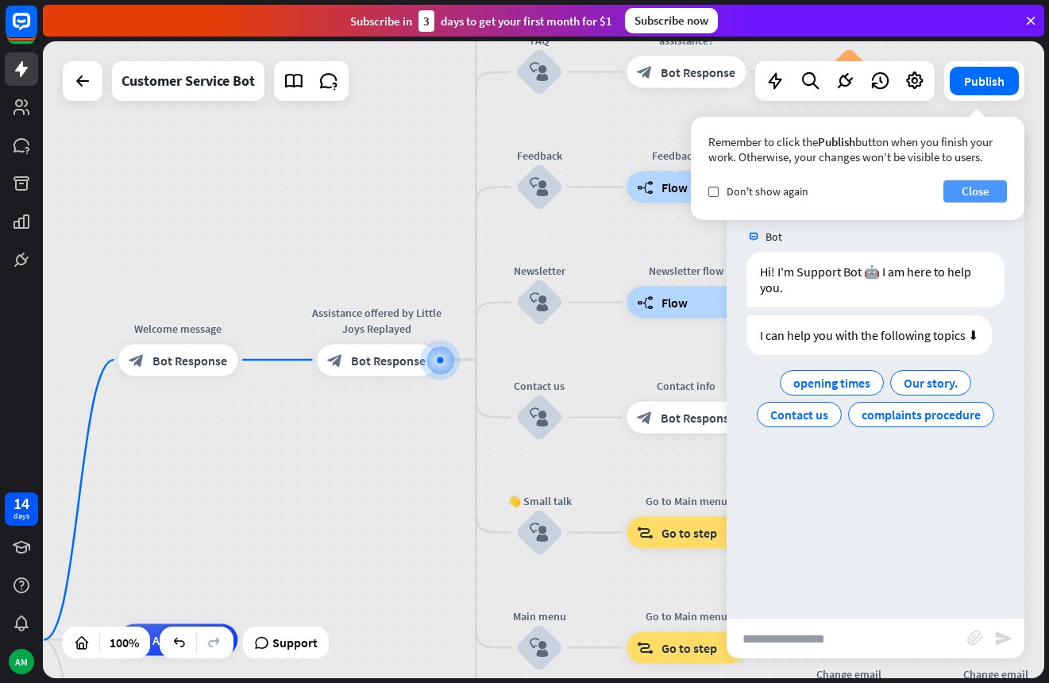
click at [989, 195] on button "Close" at bounding box center [975, 191] width 64 height 22
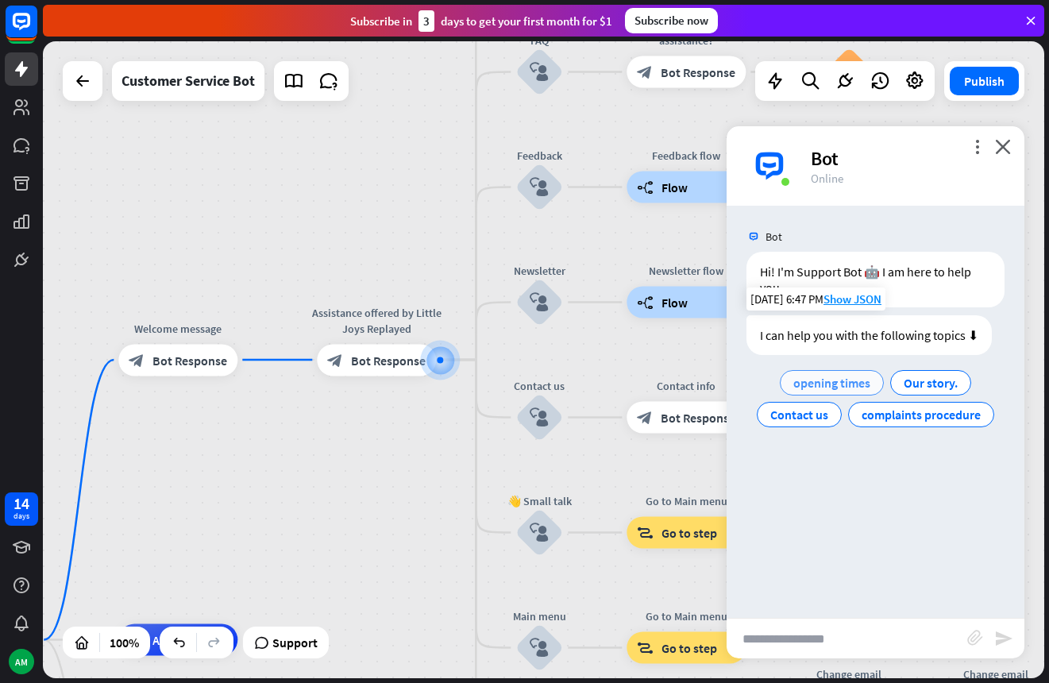
click at [845, 384] on span "opening times" at bounding box center [831, 383] width 77 height 16
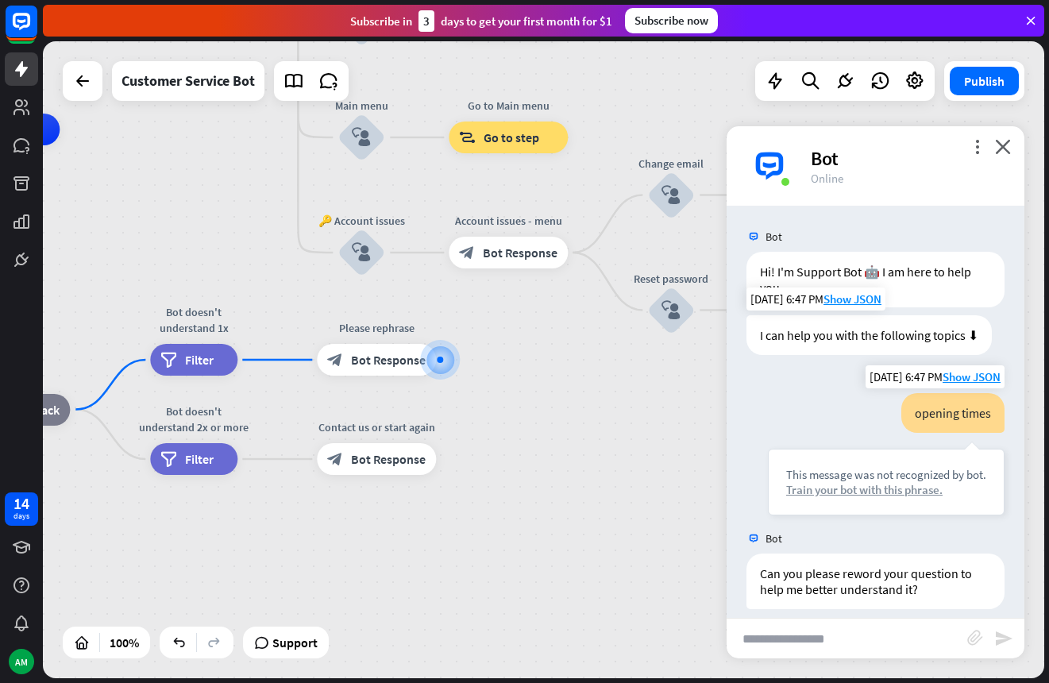
click at [864, 490] on div "Train your bot with this phrase." at bounding box center [886, 489] width 200 height 15
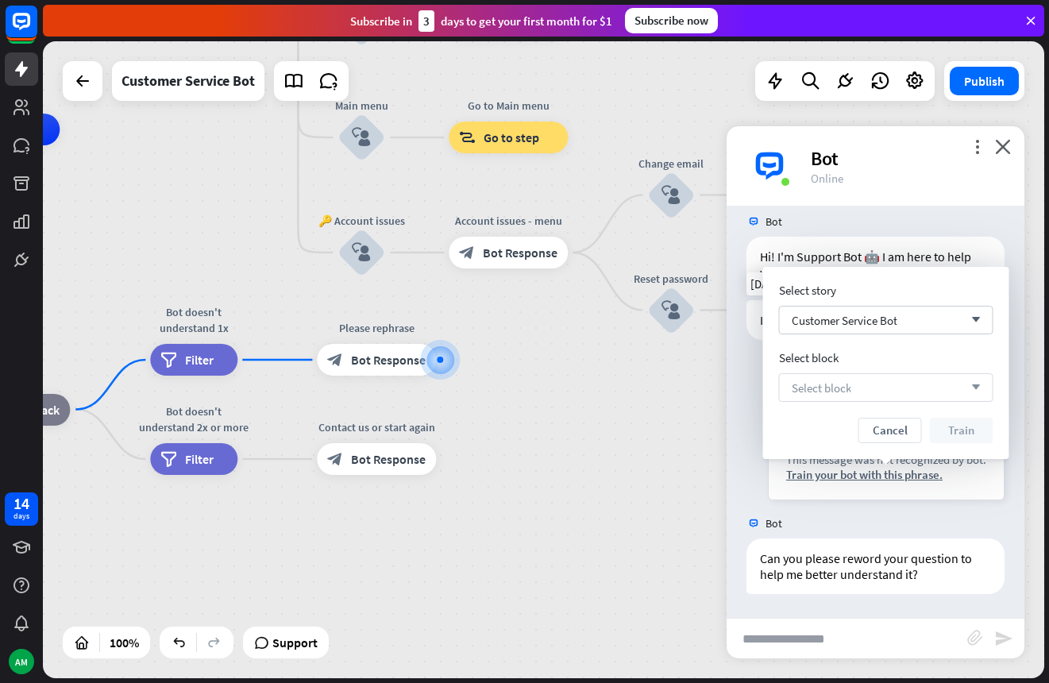
click at [904, 390] on div "Select block arrow_down" at bounding box center [886, 387] width 214 height 29
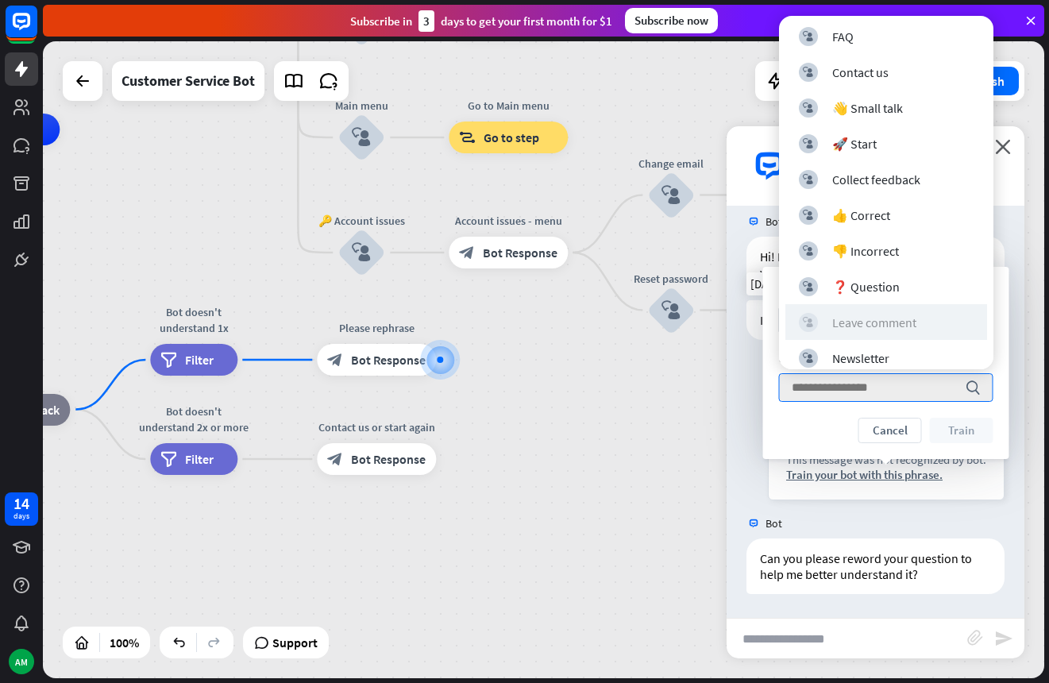
scroll to position [0, 0]
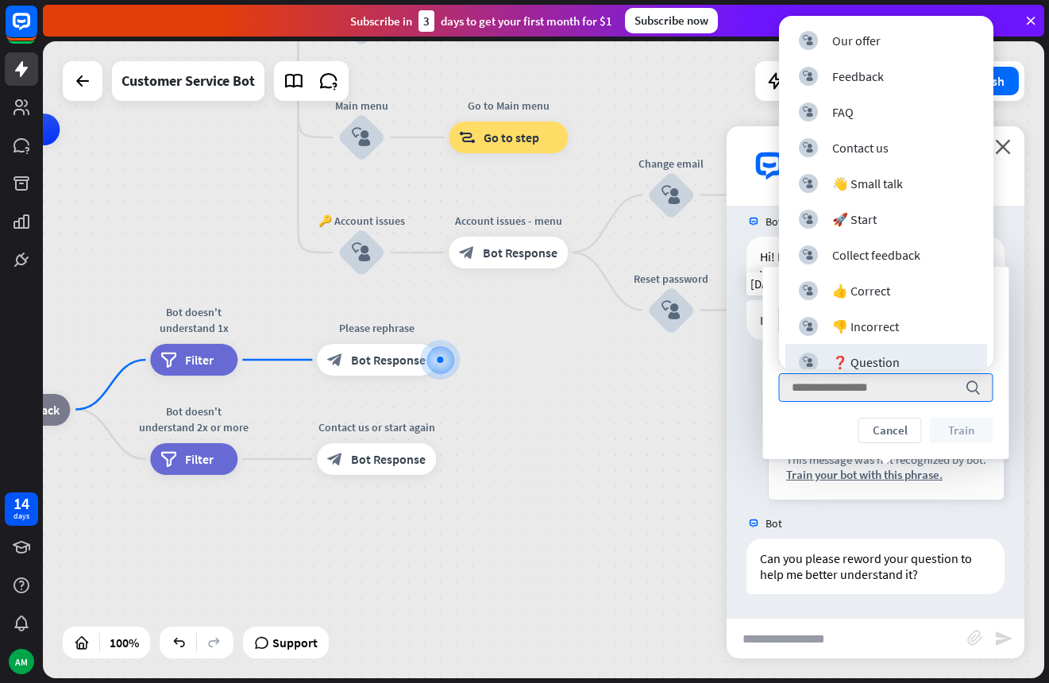
click at [694, 396] on div "home_2 Start point Welcome message block_bot_response Bot Response Assistance o…" at bounding box center [242, 447] width 1001 height 637
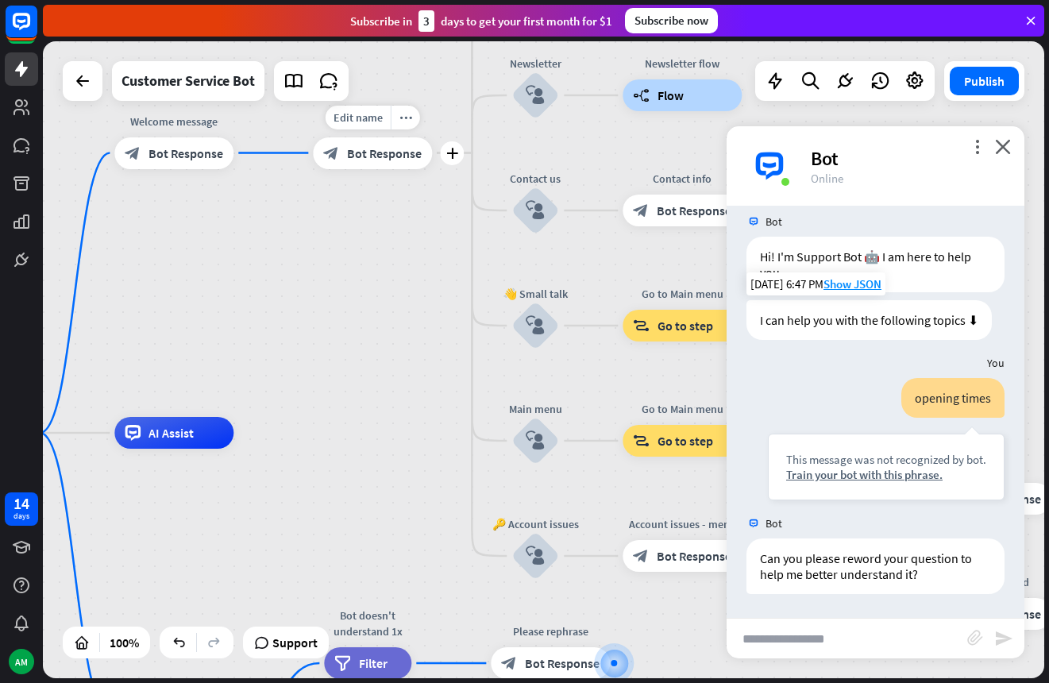
click at [395, 167] on div "block_bot_response Bot Response" at bounding box center [372, 153] width 119 height 32
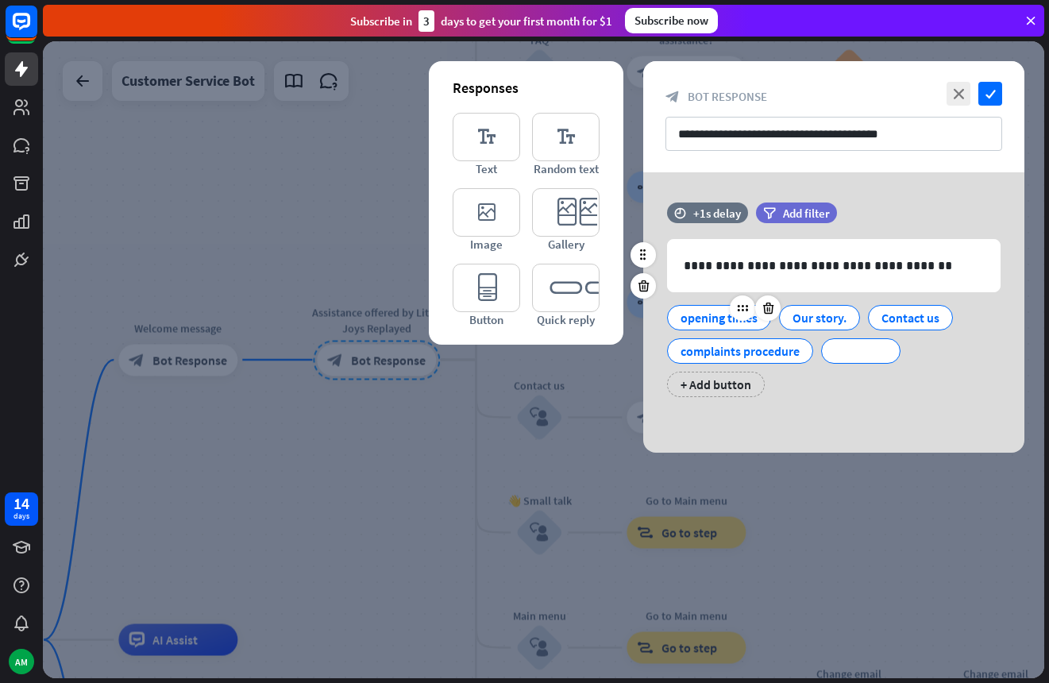
click at [716, 318] on div "opening times" at bounding box center [718, 318] width 77 height 24
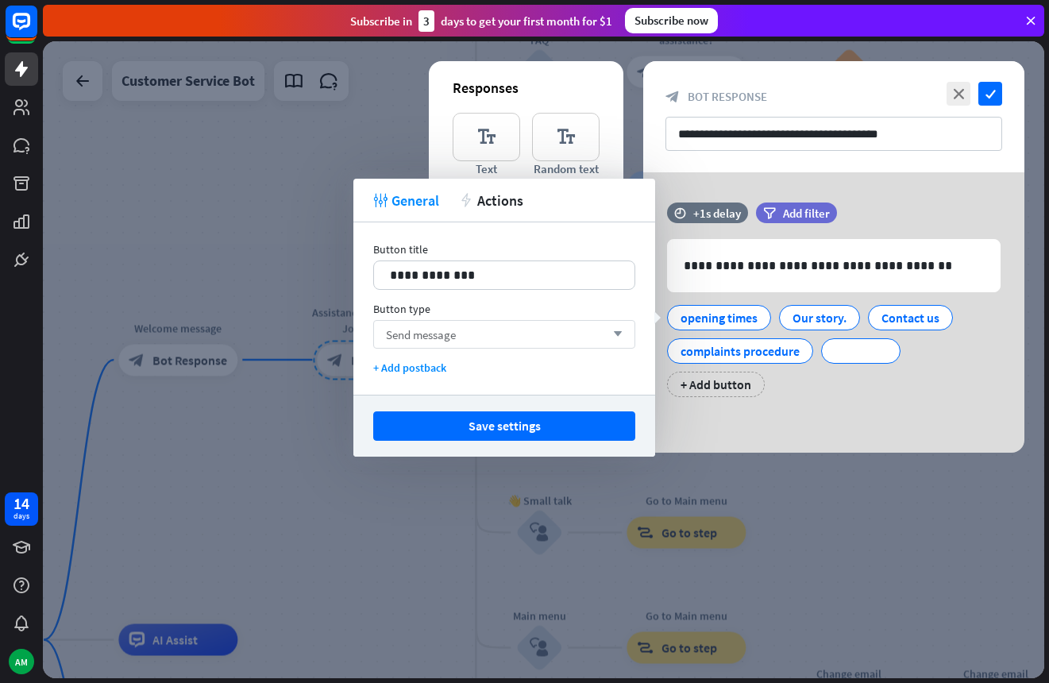
click at [527, 337] on div "Send message arrow_down" at bounding box center [504, 334] width 262 height 29
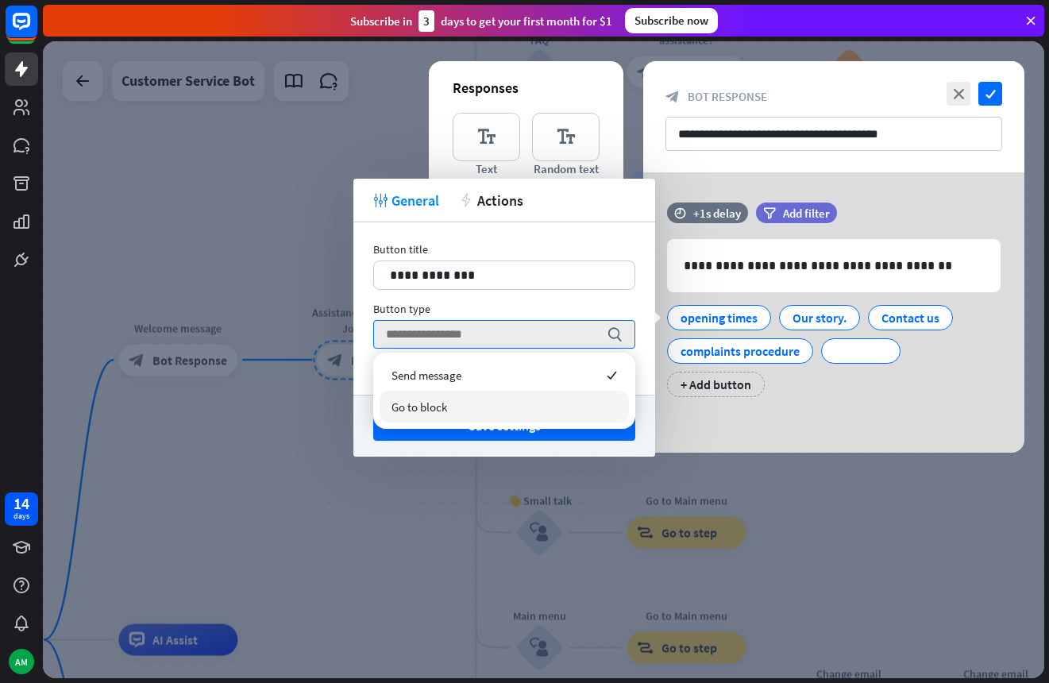
click at [477, 409] on div "Go to block" at bounding box center [503, 407] width 249 height 32
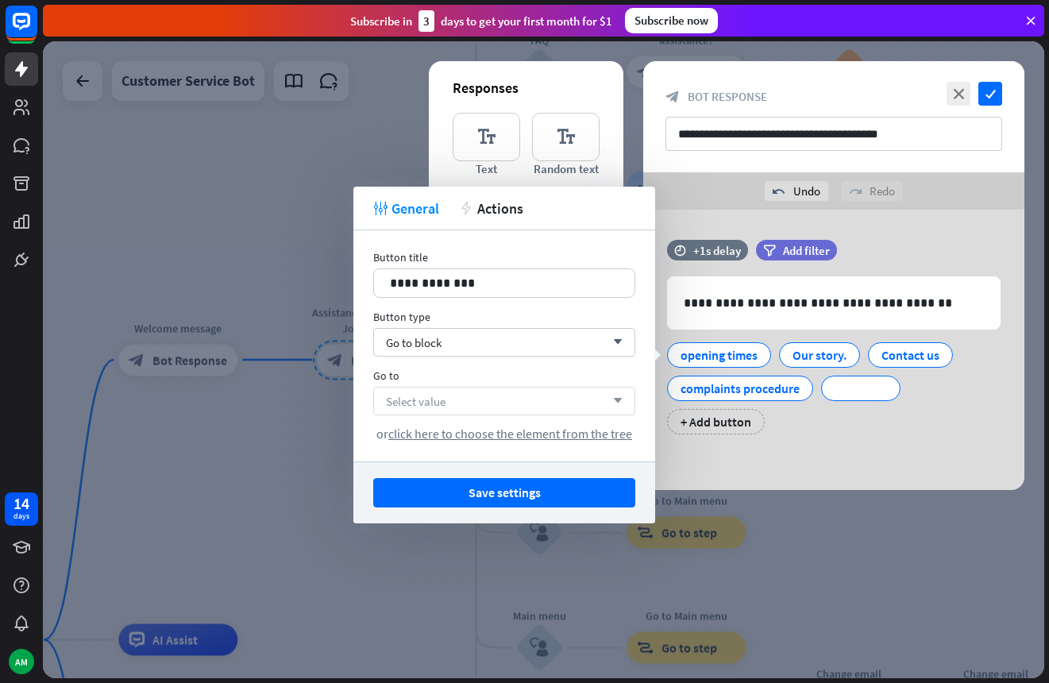
click at [524, 387] on div "Select value arrow_down" at bounding box center [504, 401] width 262 height 29
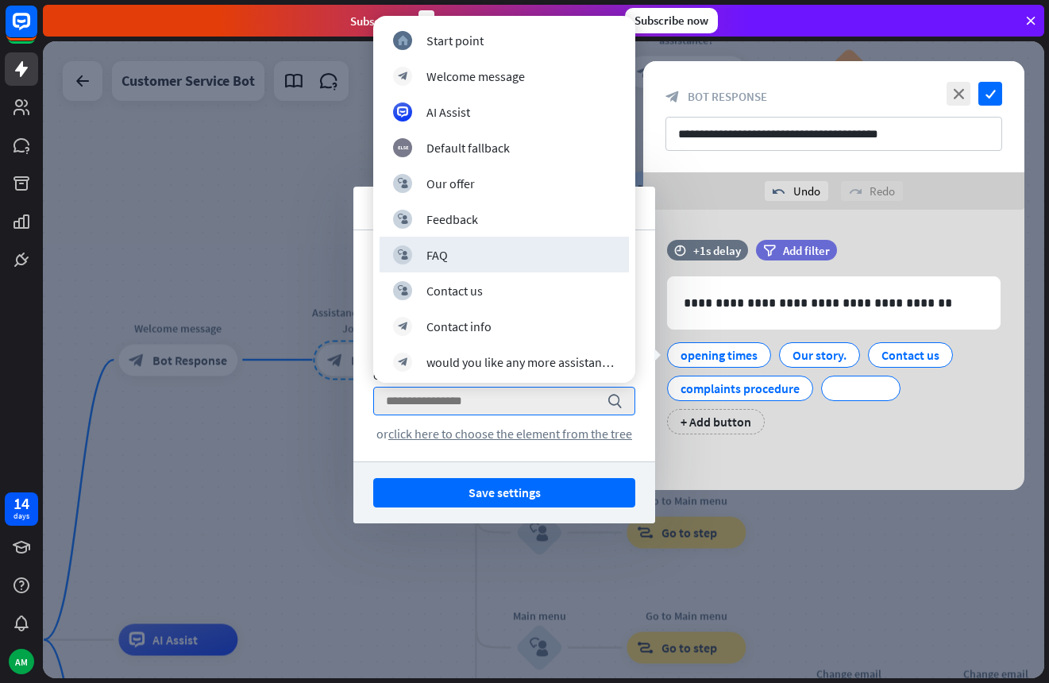
click at [345, 146] on div at bounding box center [543, 359] width 1001 height 637
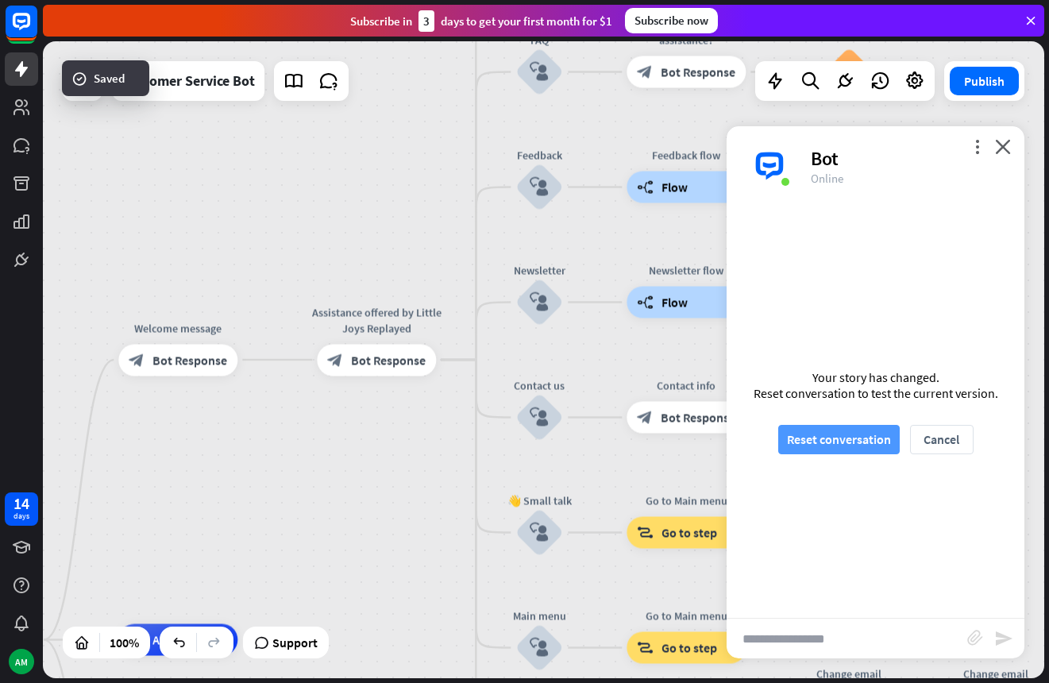
click at [878, 433] on button "Reset conversation" at bounding box center [838, 439] width 121 height 29
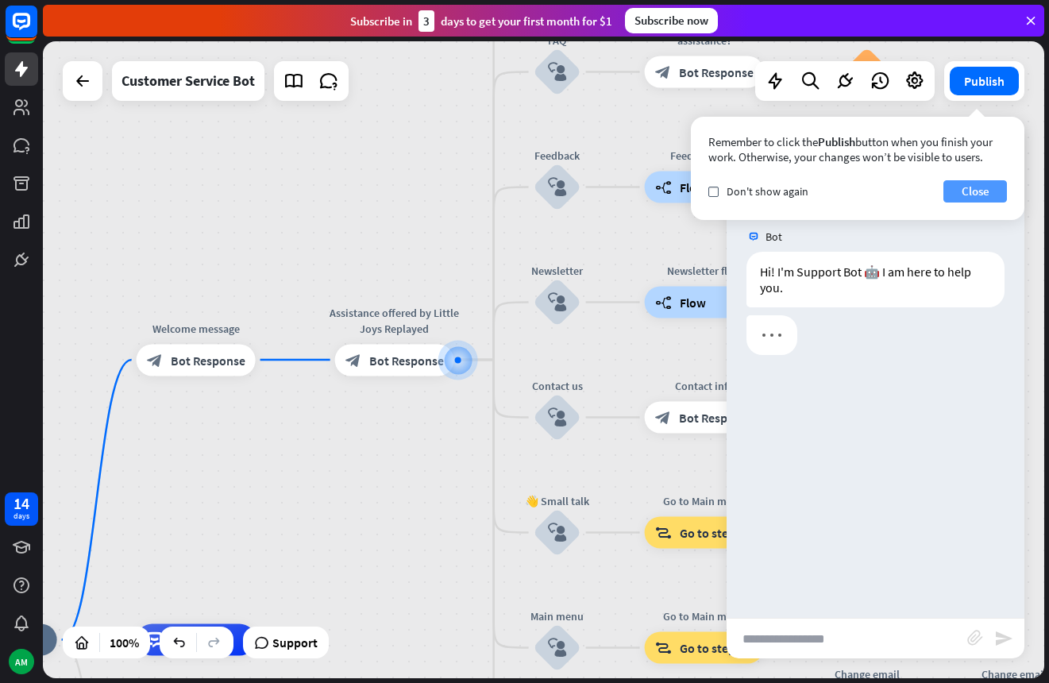
click at [990, 188] on button "Close" at bounding box center [975, 191] width 64 height 22
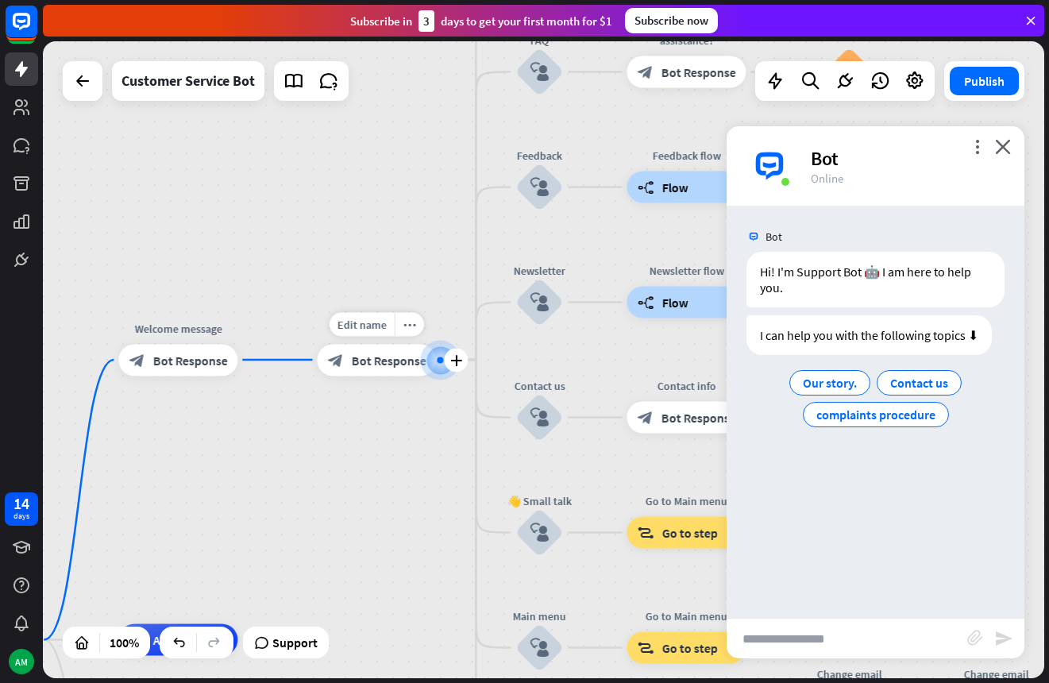
click at [414, 306] on div "home_2 Start point Welcome message block_bot_response Bot Response Edit name mo…" at bounding box center [543, 359] width 1001 height 637
click at [391, 317] on div "Edit name" at bounding box center [361, 324] width 65 height 24
click at [360, 370] on div "block_bot_response Bot Response" at bounding box center [376, 360] width 119 height 32
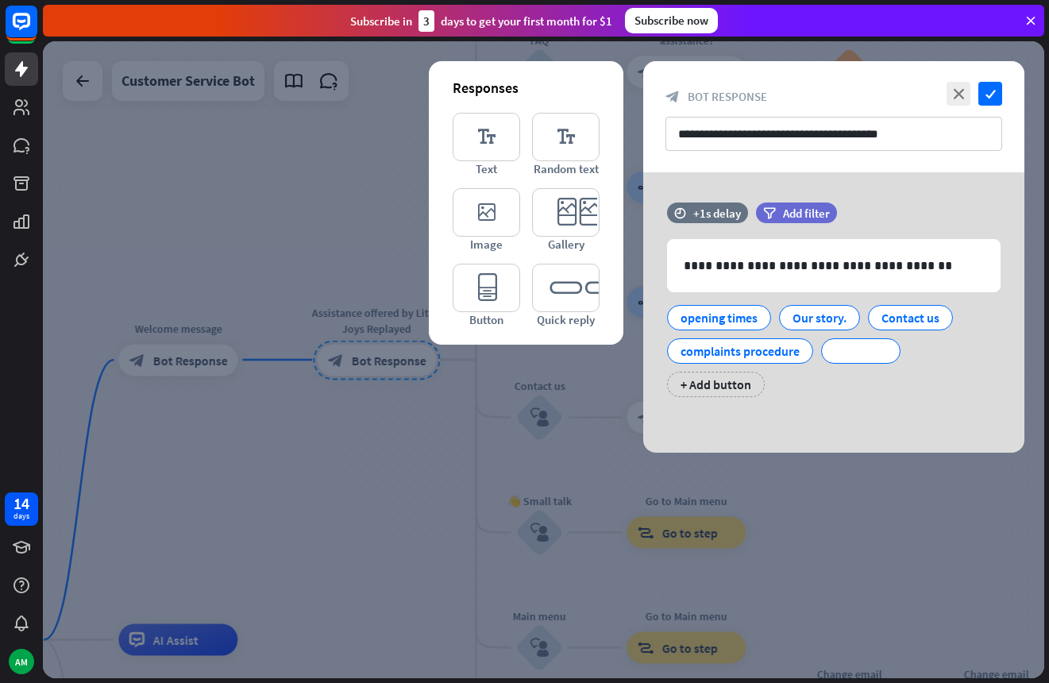
click at [211, 364] on div at bounding box center [543, 359] width 1001 height 637
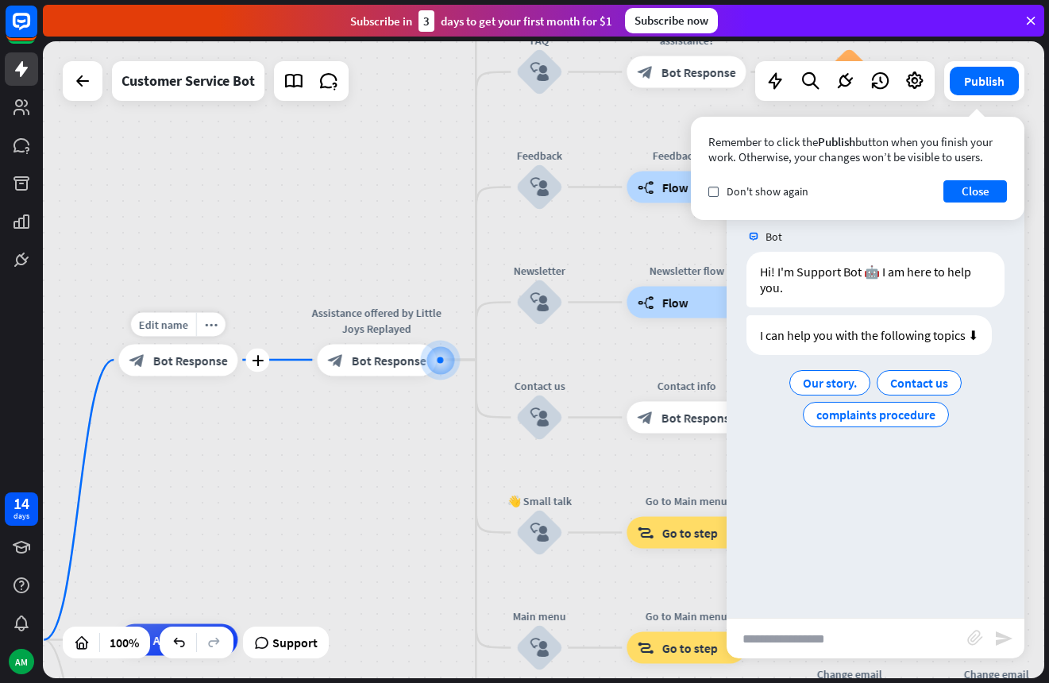
click at [186, 356] on span "Bot Response" at bounding box center [189, 360] width 75 height 16
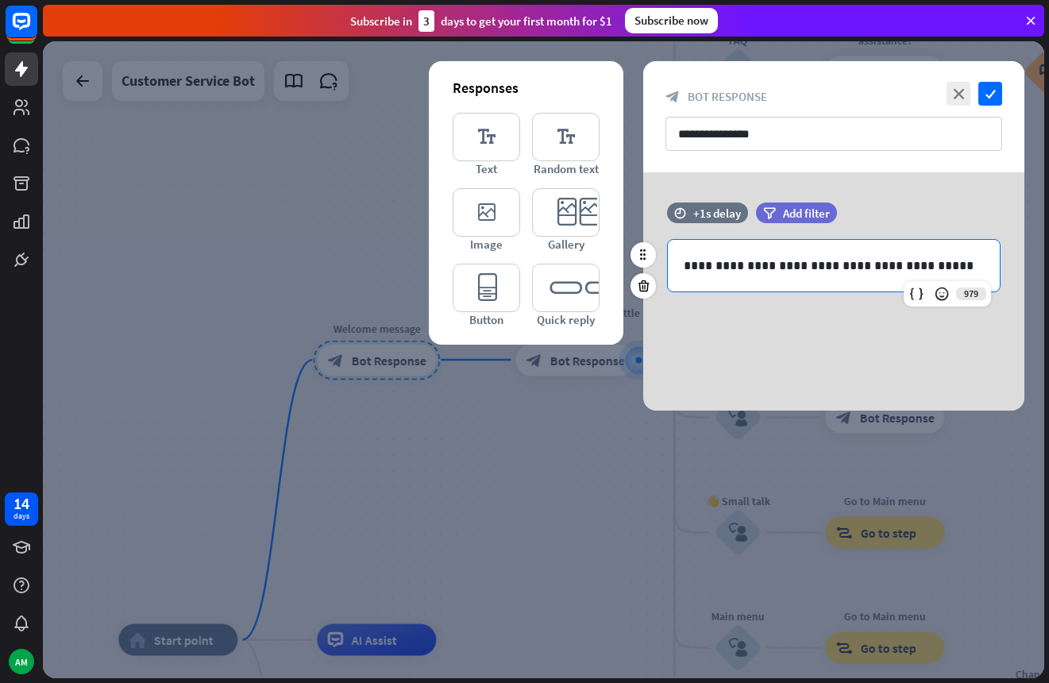
click at [787, 268] on p "**********" at bounding box center [833, 266] width 300 height 20
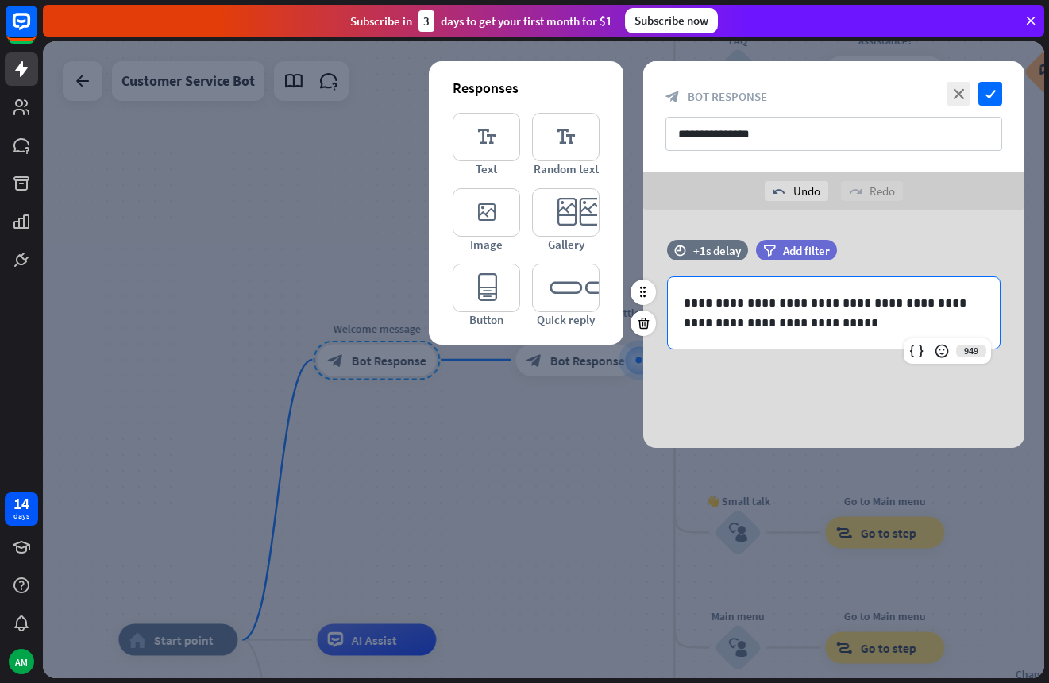
drag, startPoint x: 792, startPoint y: 300, endPoint x: 806, endPoint y: 303, distance: 14.6
click at [793, 300] on p "**********" at bounding box center [833, 313] width 300 height 40
click at [782, 330] on p "**********" at bounding box center [833, 313] width 300 height 40
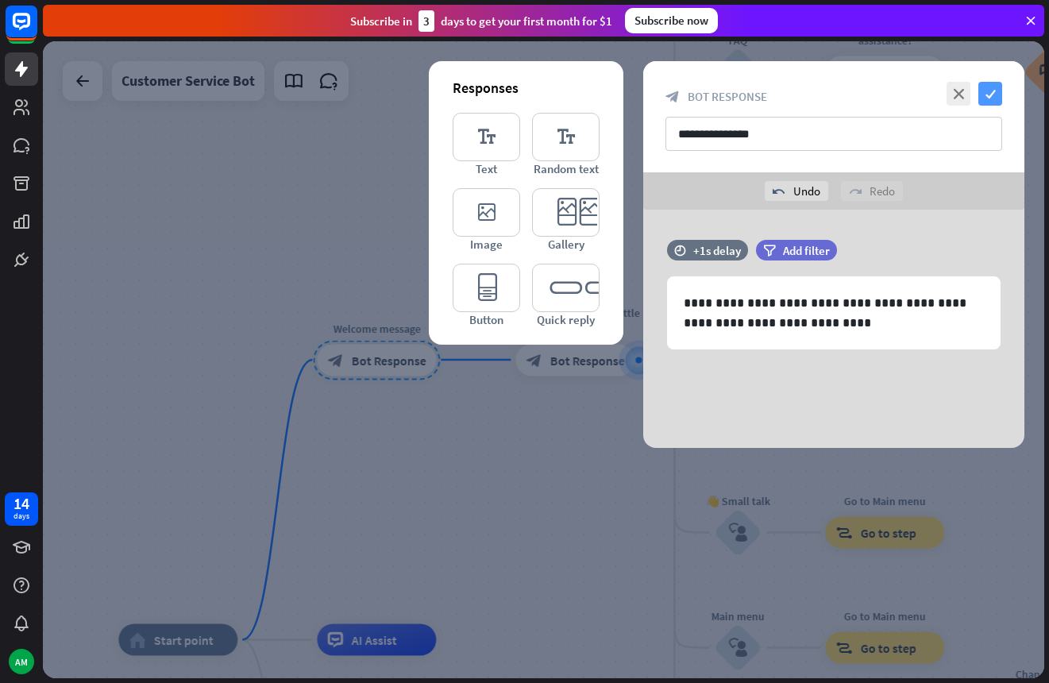
click at [992, 98] on icon "check" at bounding box center [990, 94] width 24 height 24
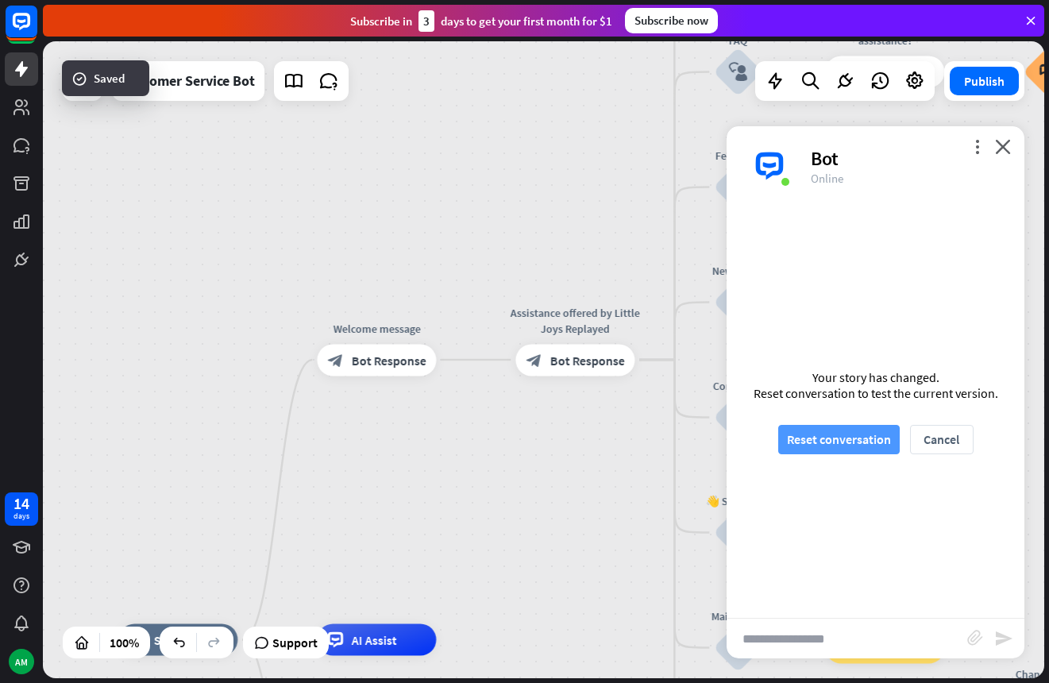
click at [839, 453] on button "Reset conversation" at bounding box center [838, 439] width 121 height 29
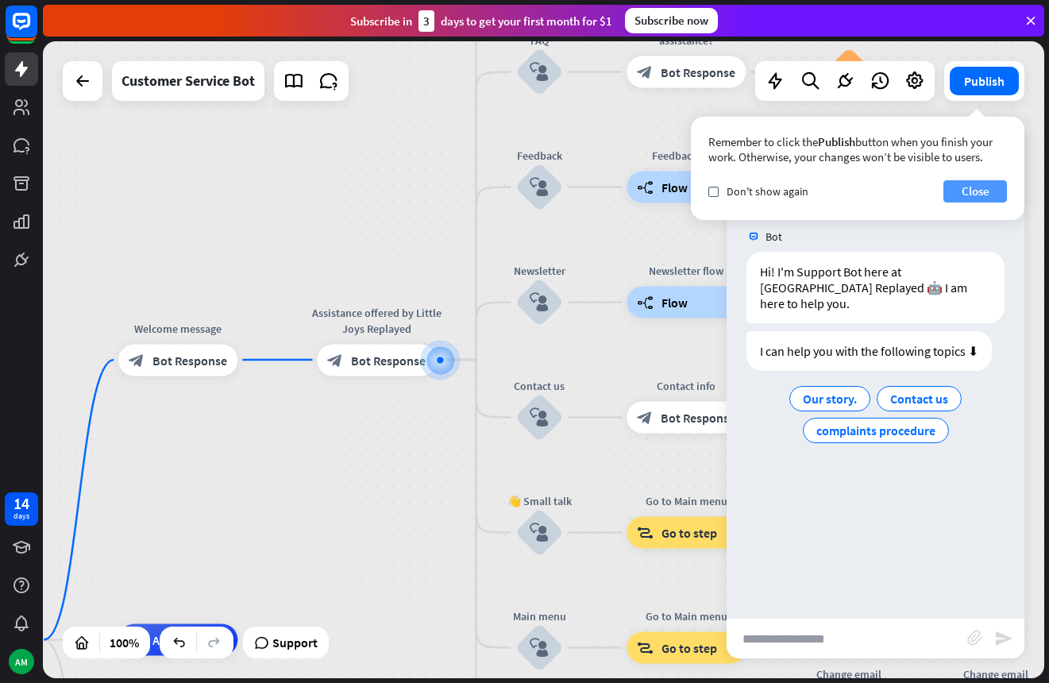
click at [968, 195] on button "Close" at bounding box center [975, 191] width 64 height 22
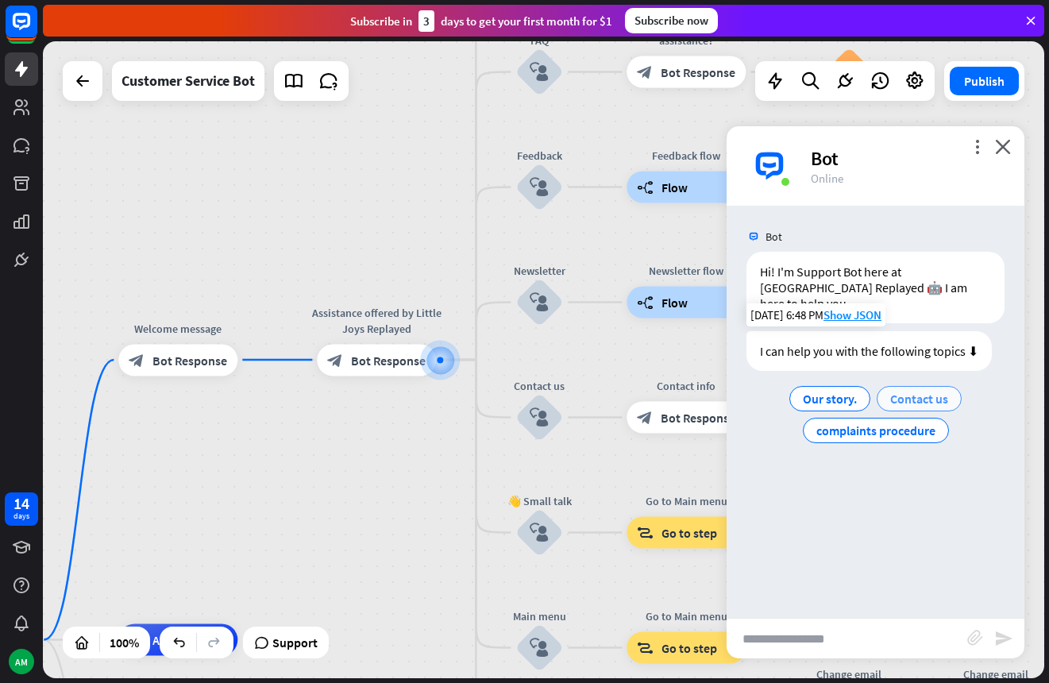
click at [910, 391] on span "Contact us" at bounding box center [919, 399] width 58 height 16
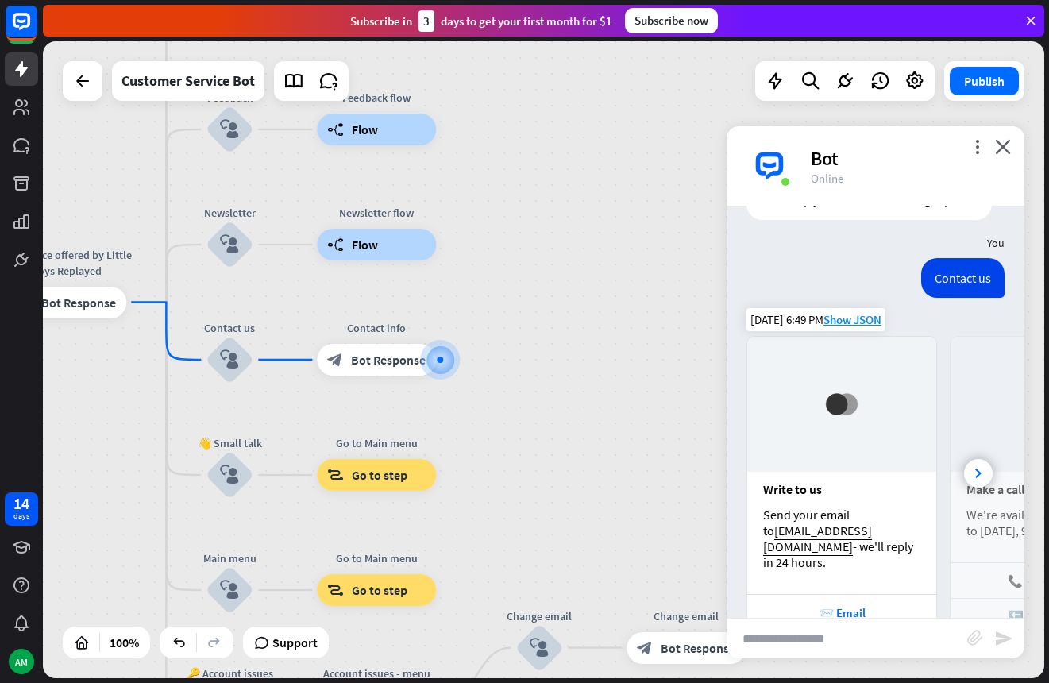
scroll to position [191, 0]
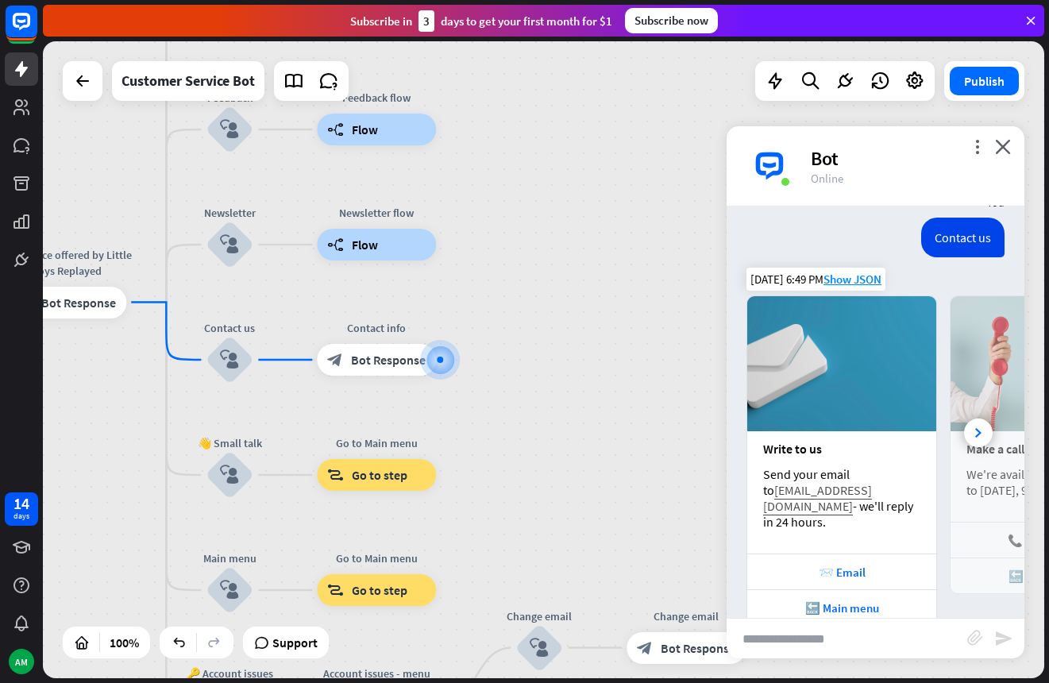
click at [872, 482] on link "[EMAIL_ADDRESS][DOMAIN_NAME]" at bounding box center [817, 498] width 109 height 32
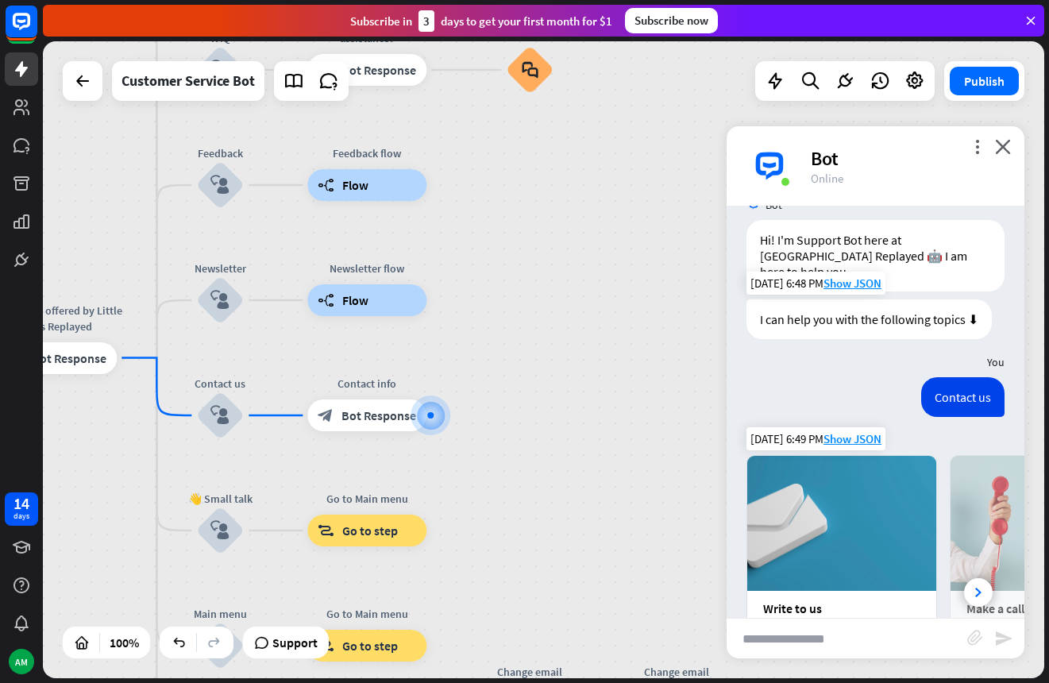
scroll to position [35, 0]
